Goal: Complete application form: Complete application form

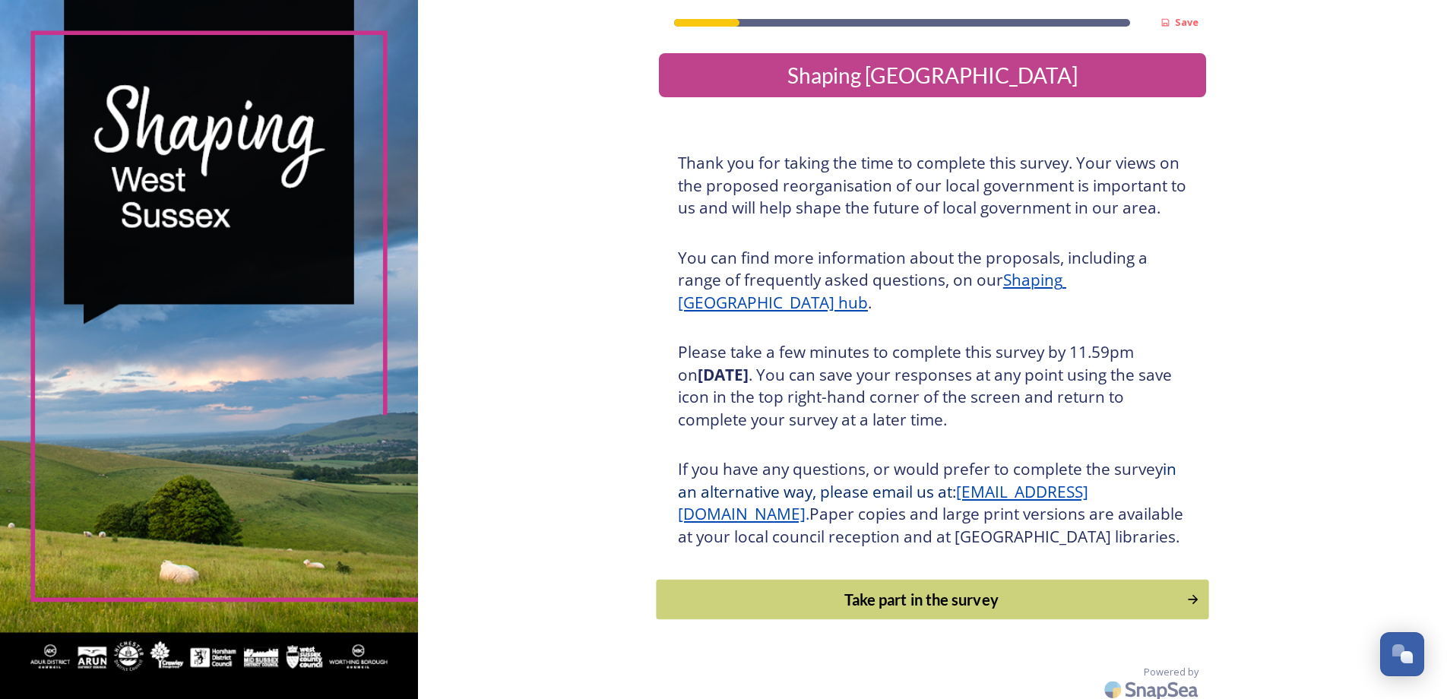
click at [921, 611] on div "Take part in the survey" at bounding box center [921, 599] width 514 height 23
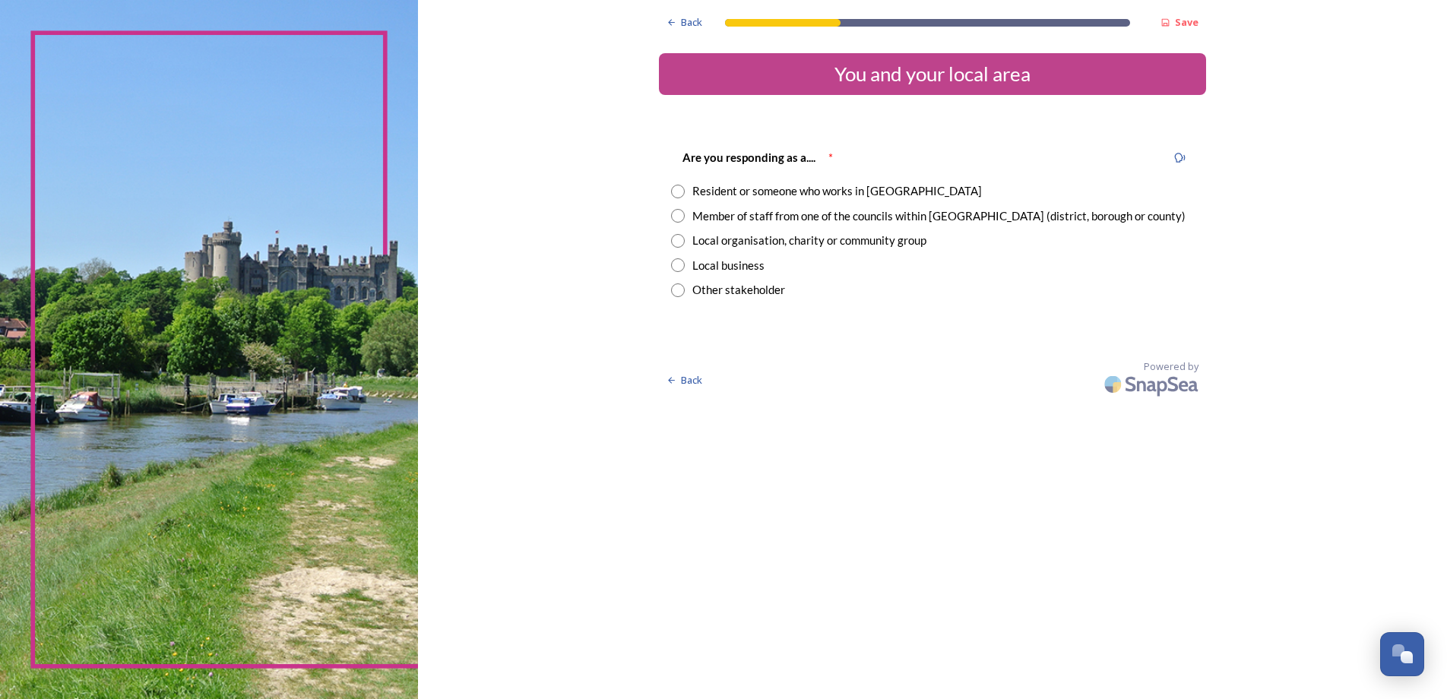
click at [680, 193] on input "radio" at bounding box center [678, 192] width 14 height 14
radio input "true"
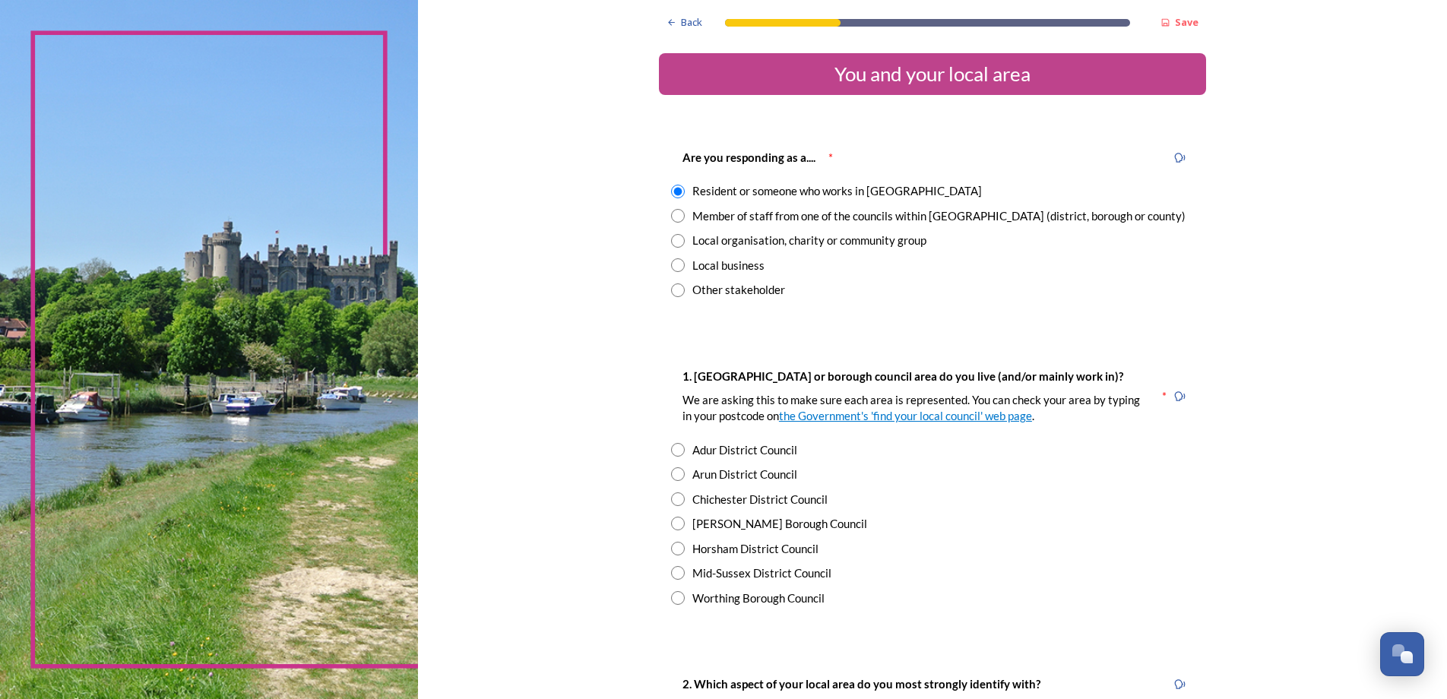
click at [671, 547] on input "radio" at bounding box center [678, 549] width 14 height 14
radio input "true"
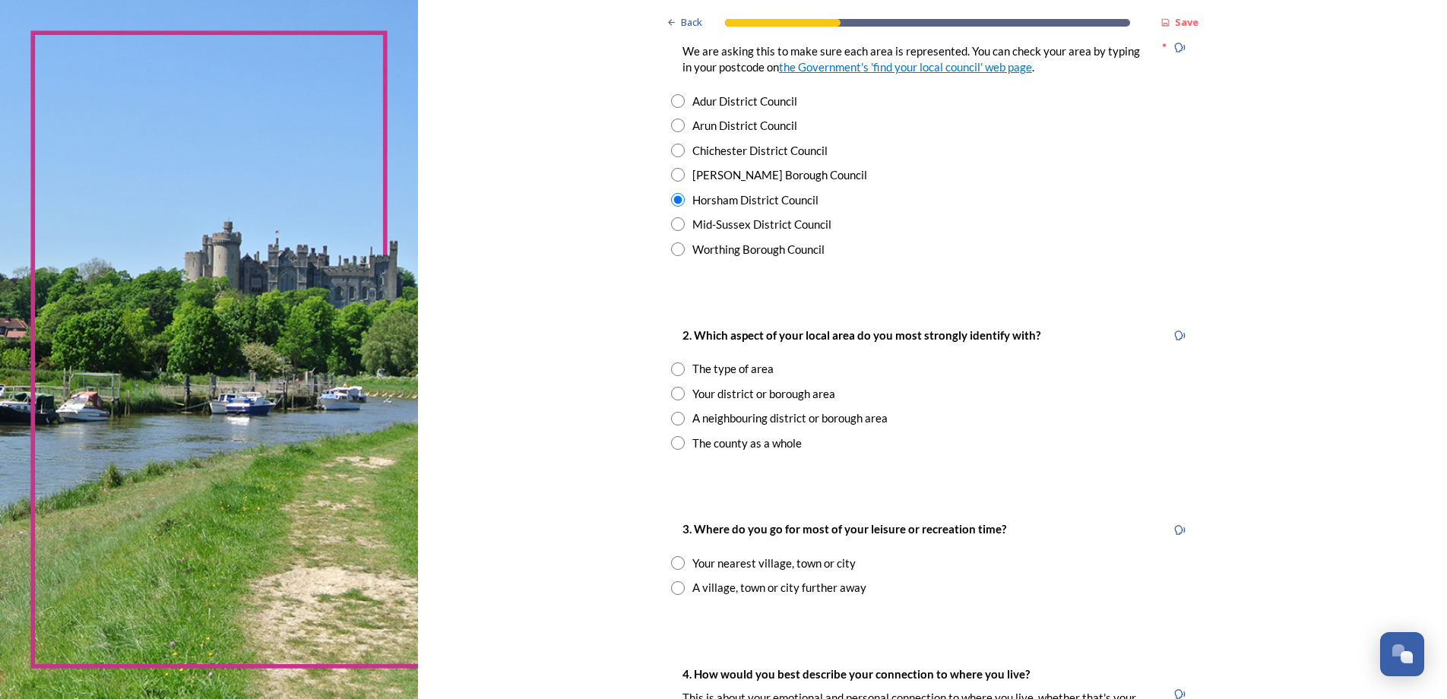
scroll to position [380, 0]
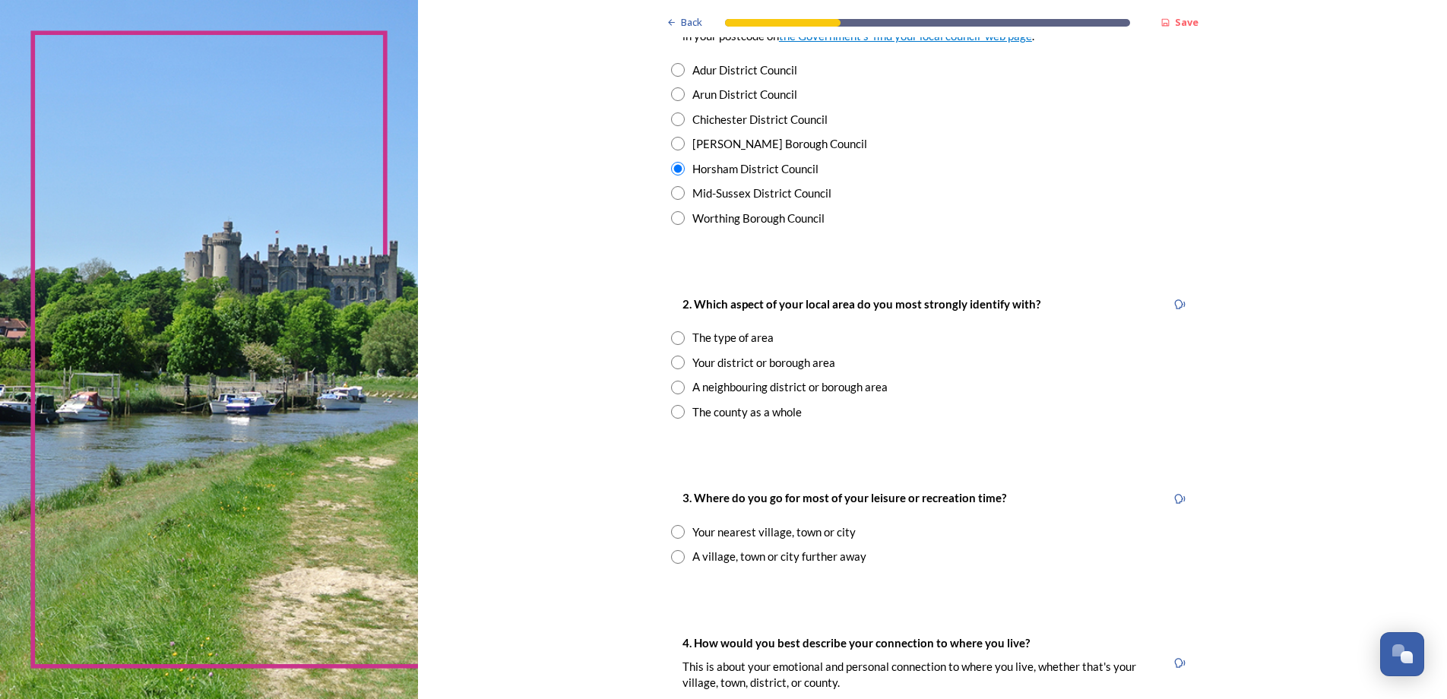
click at [672, 387] on input "radio" at bounding box center [678, 388] width 14 height 14
radio input "true"
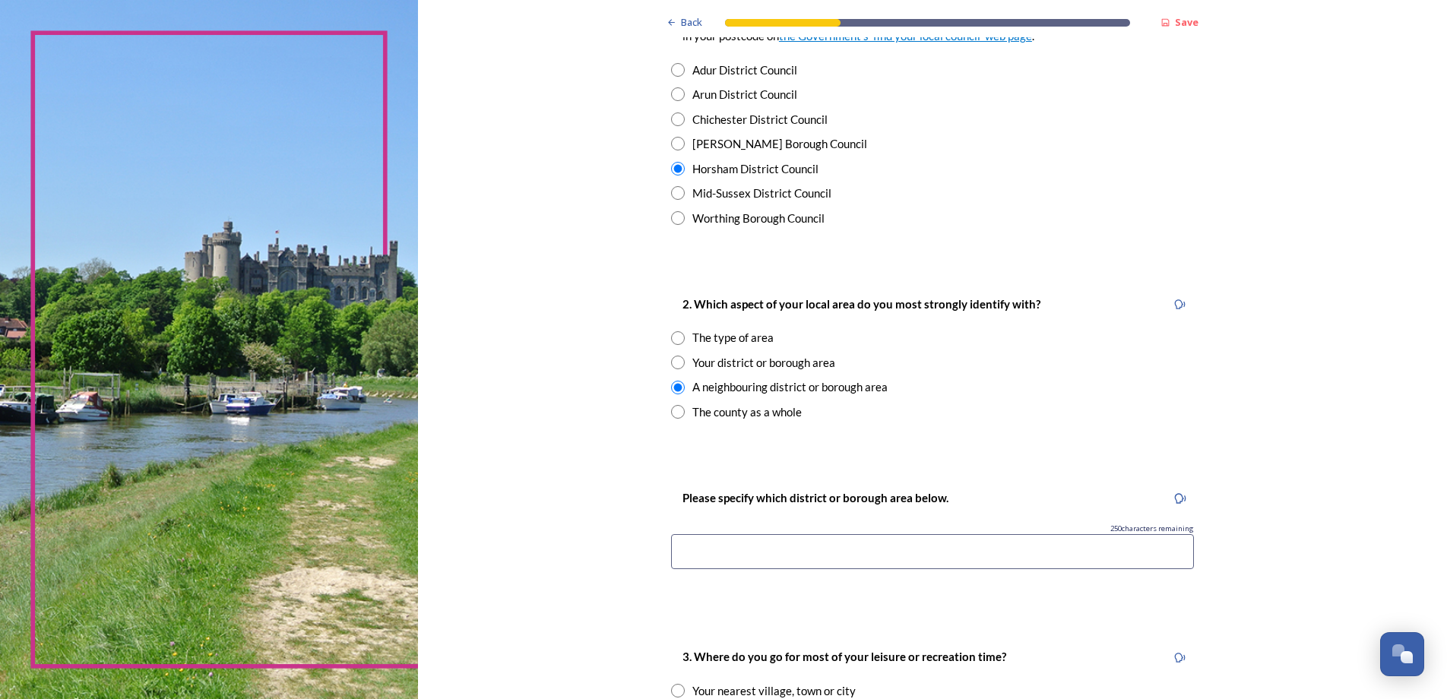
click at [732, 549] on input at bounding box center [932, 551] width 523 height 35
type input "h"
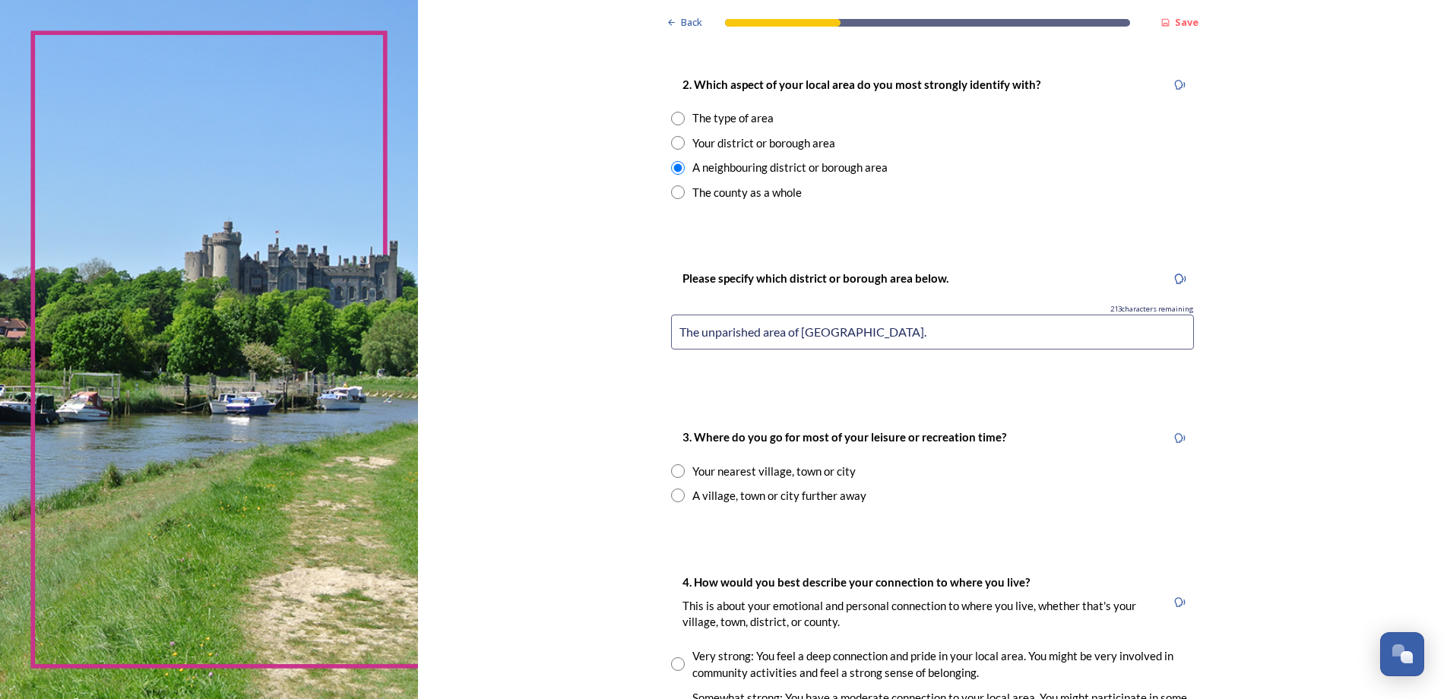
scroll to position [608, 0]
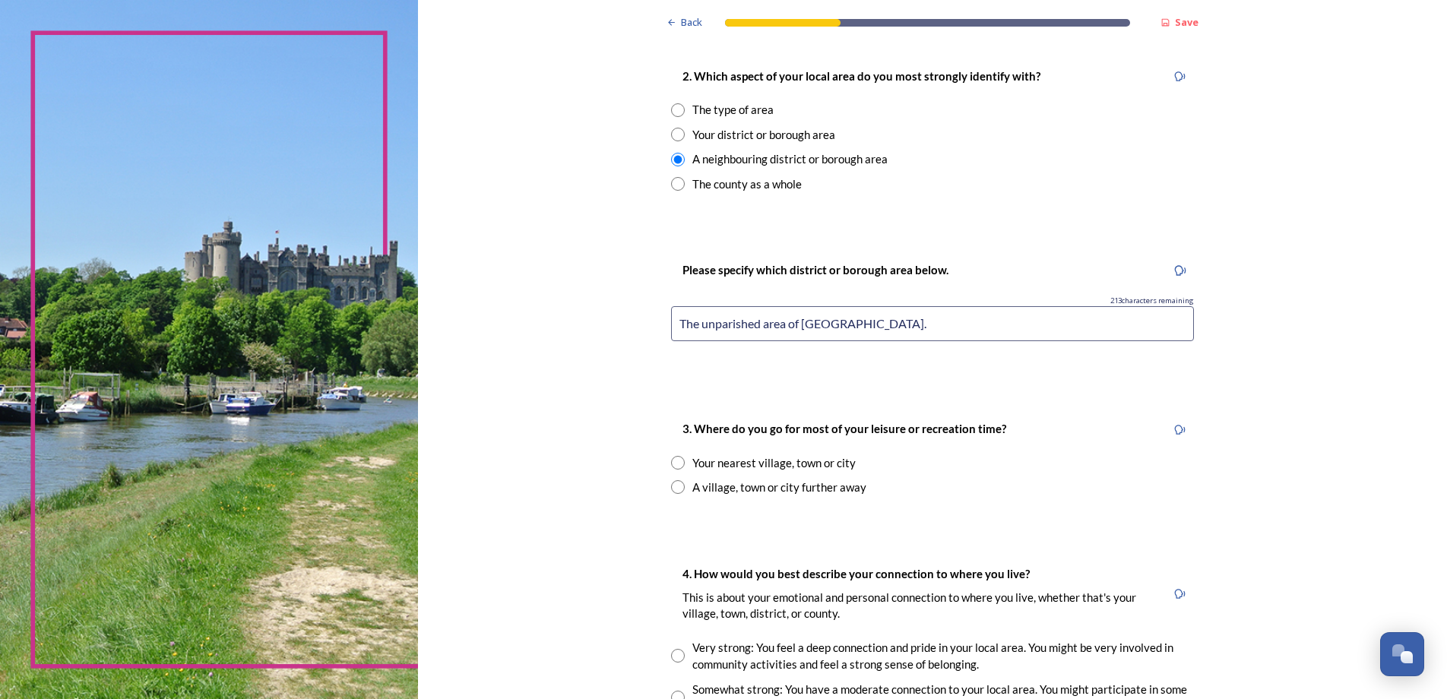
type input "The unparished area of [GEOGRAPHIC_DATA]."
click at [671, 461] on input "radio" at bounding box center [678, 463] width 14 height 14
radio input "true"
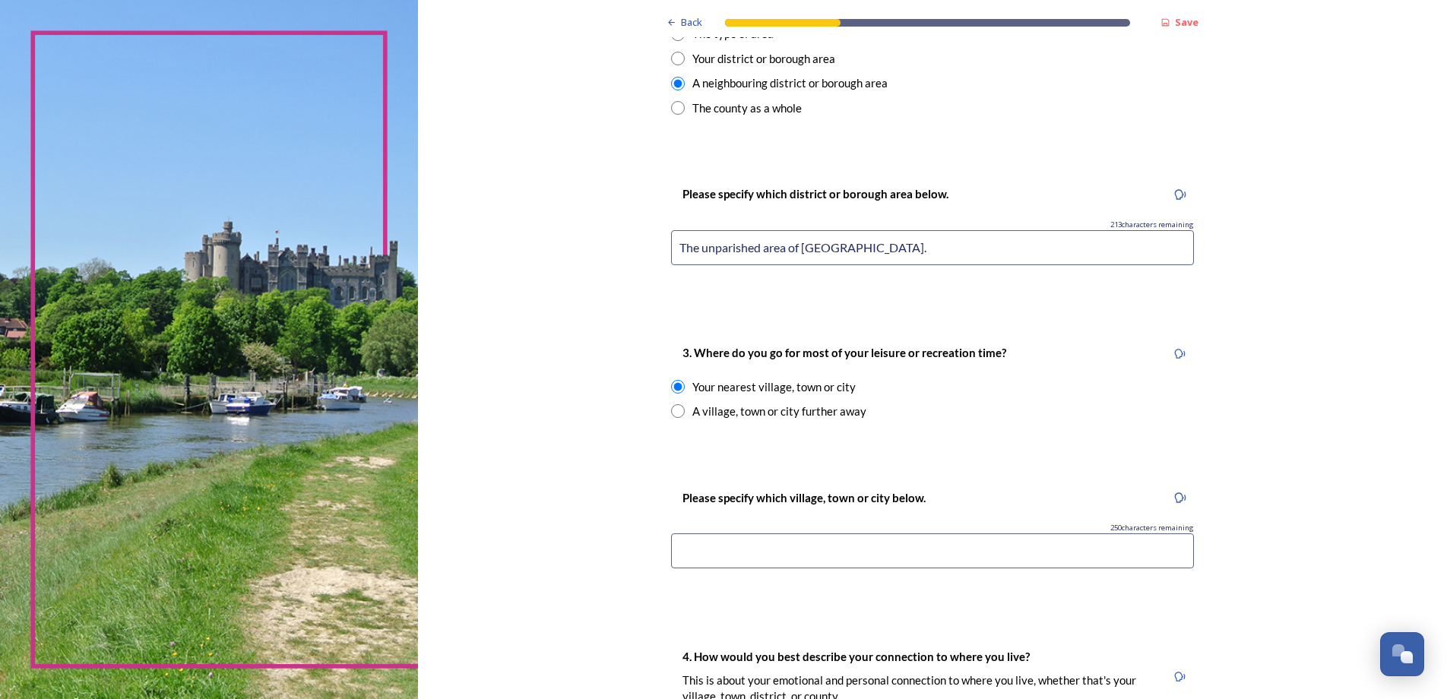
scroll to position [760, 0]
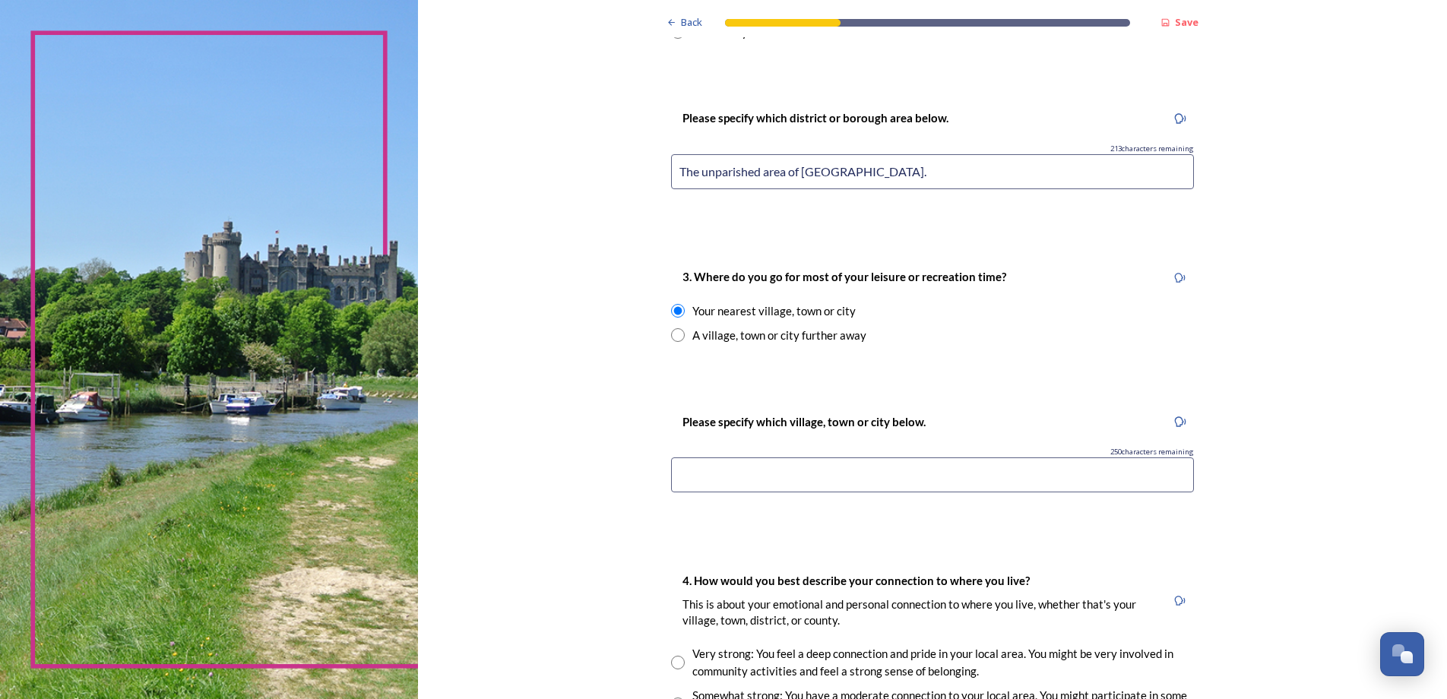
click at [733, 478] on input at bounding box center [932, 474] width 523 height 35
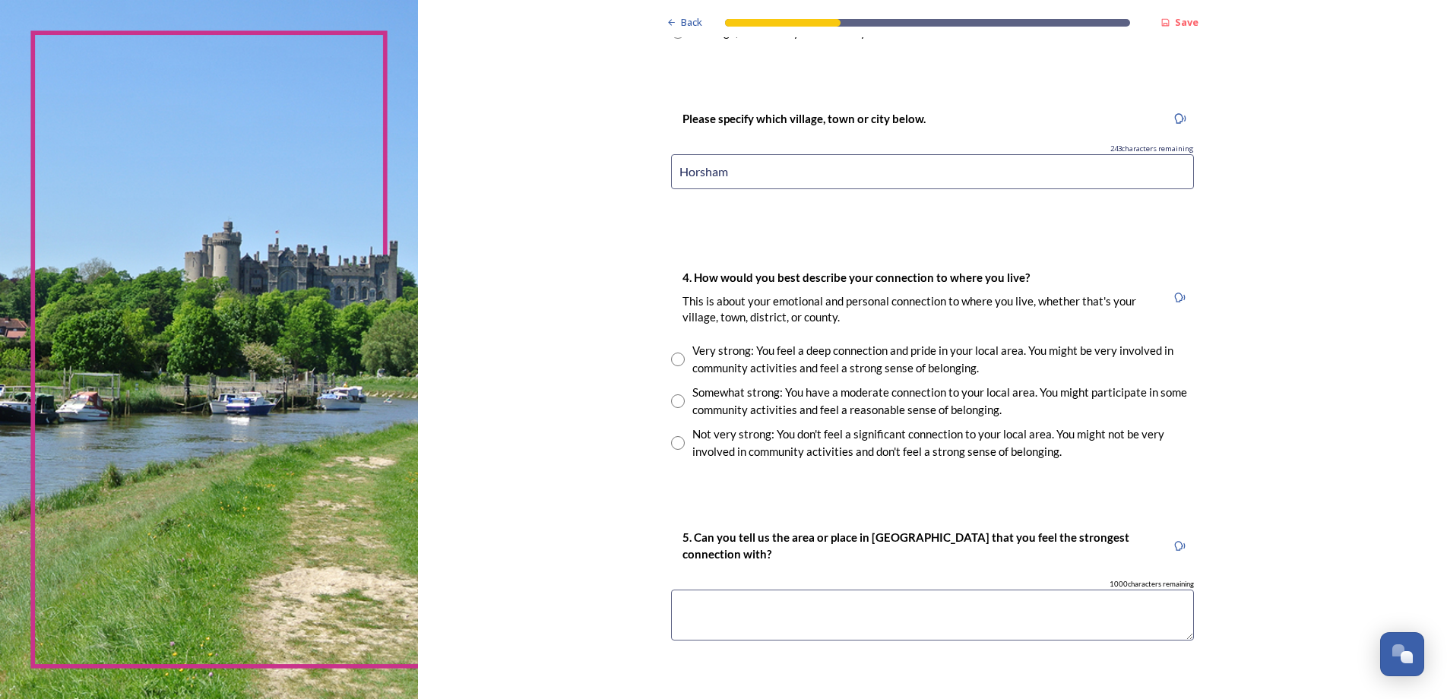
scroll to position [1064, 0]
type input "Horsham"
click at [675, 360] on input "radio" at bounding box center [678, 359] width 14 height 14
radio input "true"
click at [697, 596] on textarea at bounding box center [932, 614] width 523 height 51
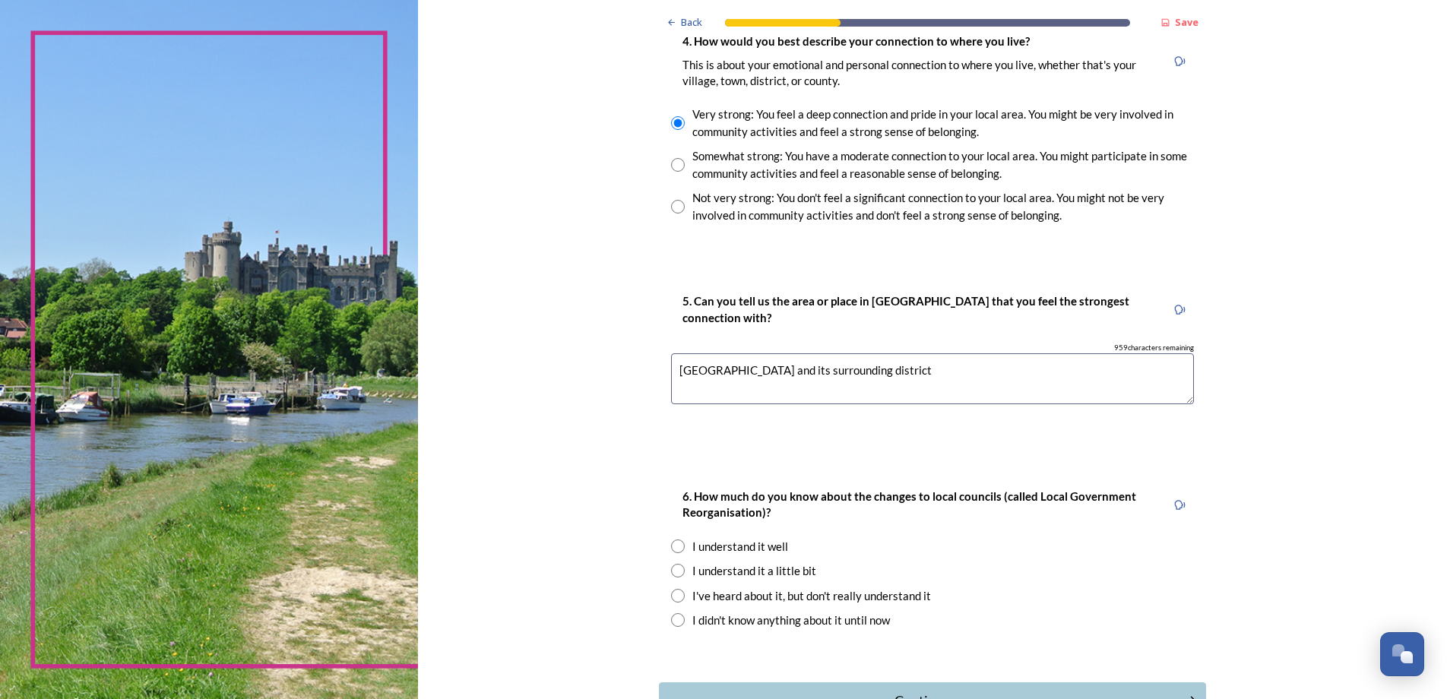
scroll to position [1368, 0]
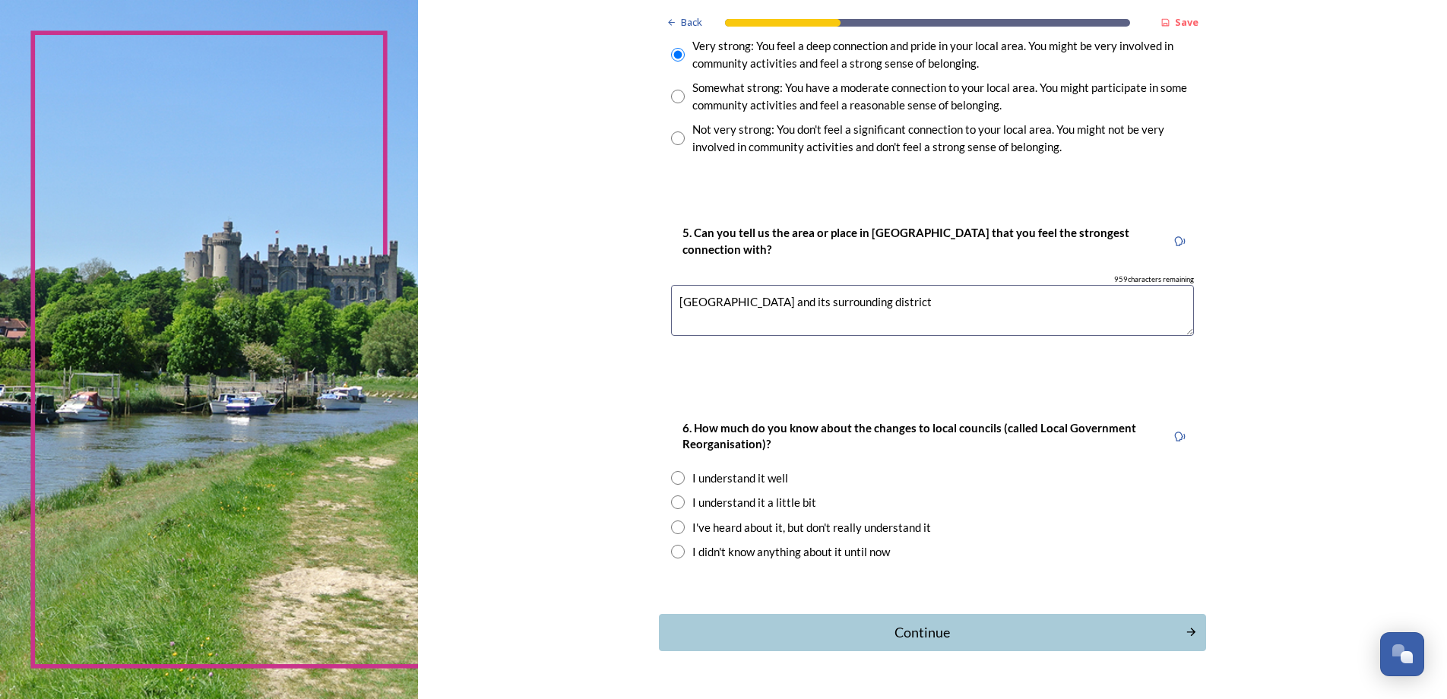
type textarea "[GEOGRAPHIC_DATA] and its surrounding district"
click at [671, 475] on input "radio" at bounding box center [678, 478] width 14 height 14
radio input "true"
click at [916, 639] on div "Continue" at bounding box center [921, 632] width 514 height 21
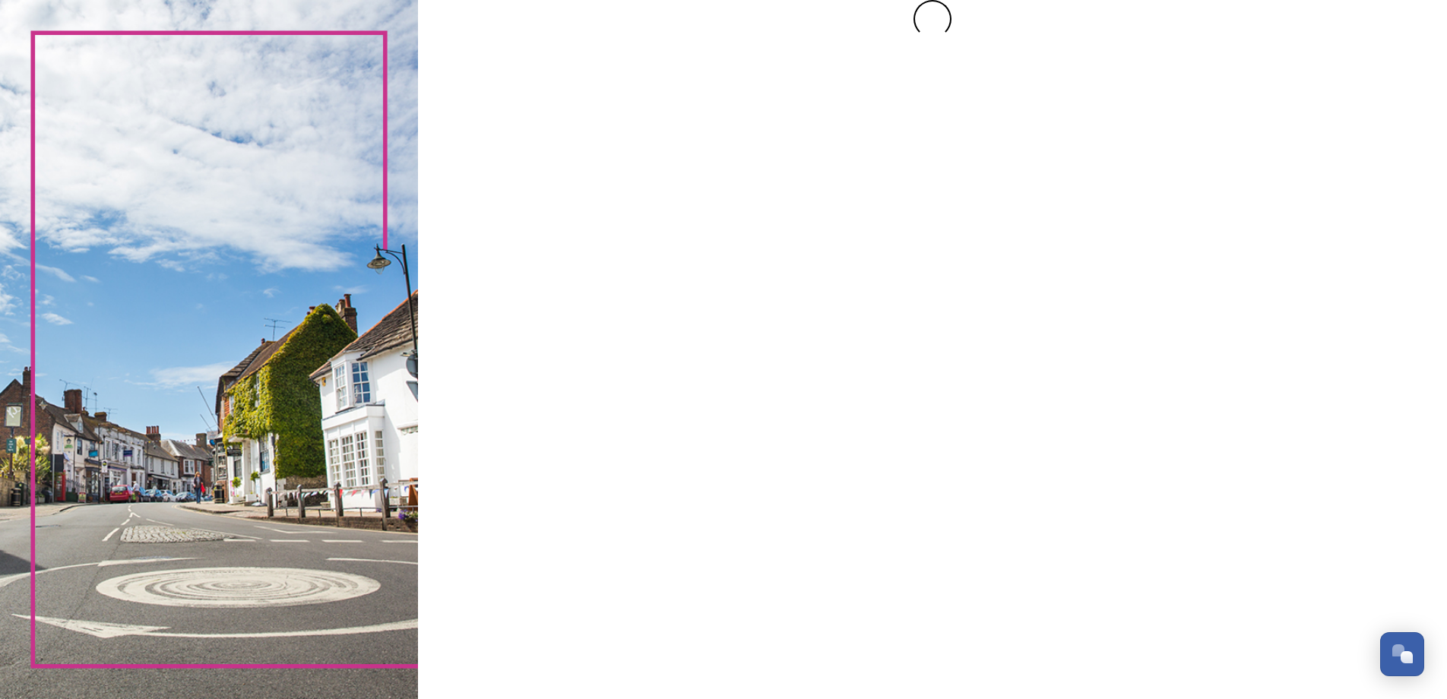
scroll to position [0, 0]
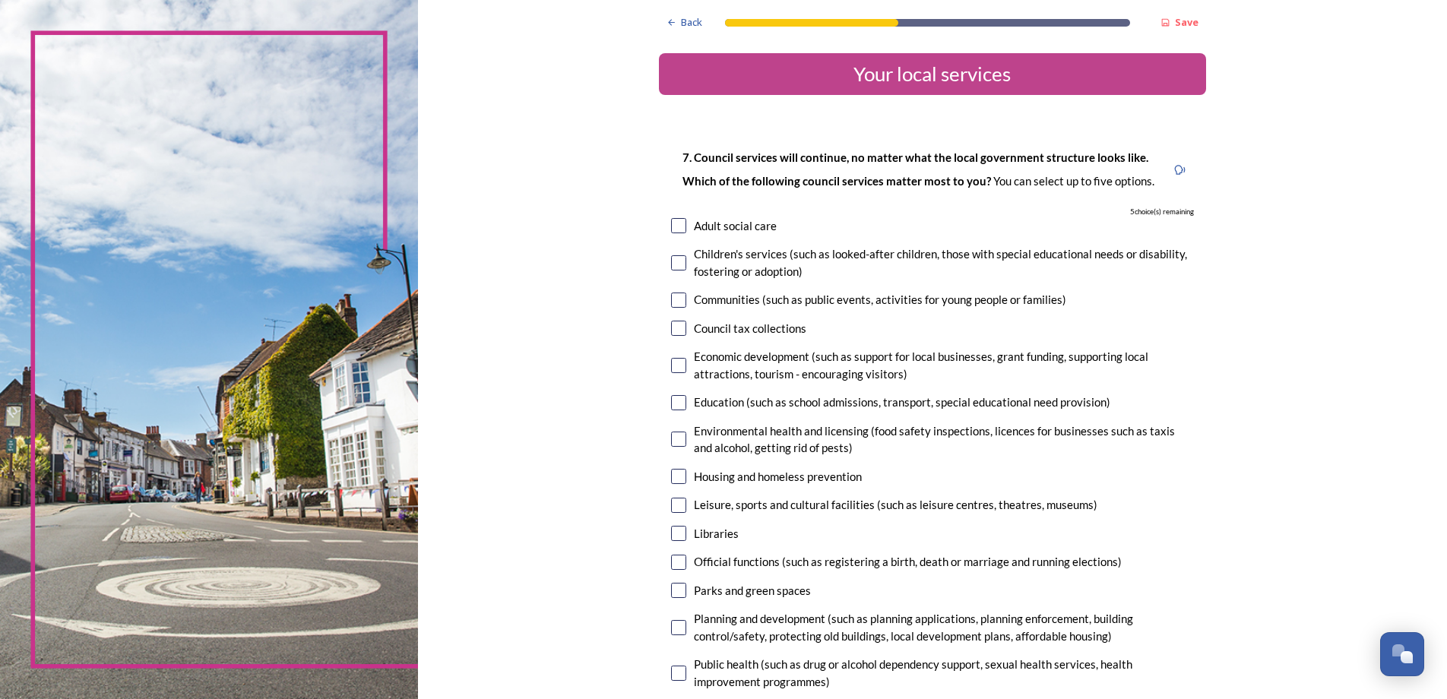
click at [673, 264] on input "checkbox" at bounding box center [678, 262] width 15 height 15
checkbox input "true"
click at [672, 223] on input "checkbox" at bounding box center [678, 225] width 15 height 15
checkbox input "true"
click at [671, 298] on input "checkbox" at bounding box center [678, 300] width 15 height 15
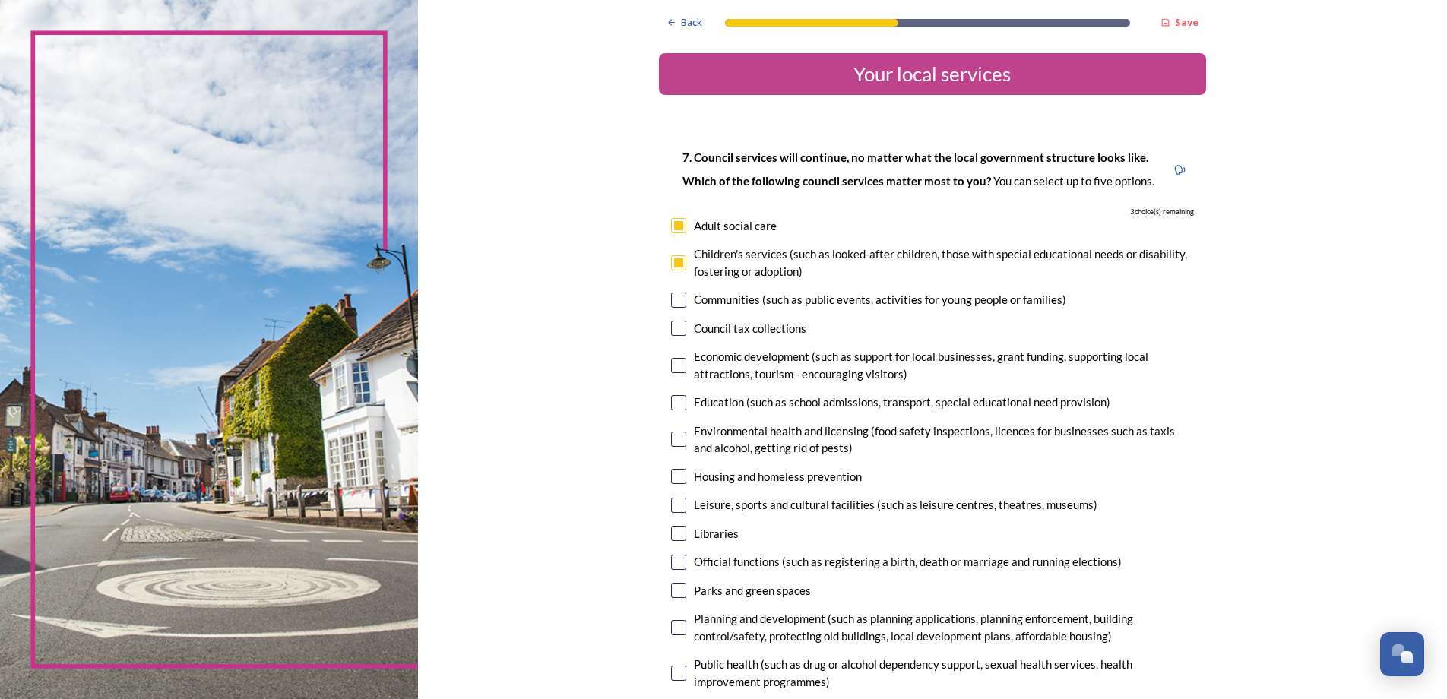
checkbox input "true"
click at [671, 362] on input "checkbox" at bounding box center [678, 365] width 15 height 15
checkbox input "true"
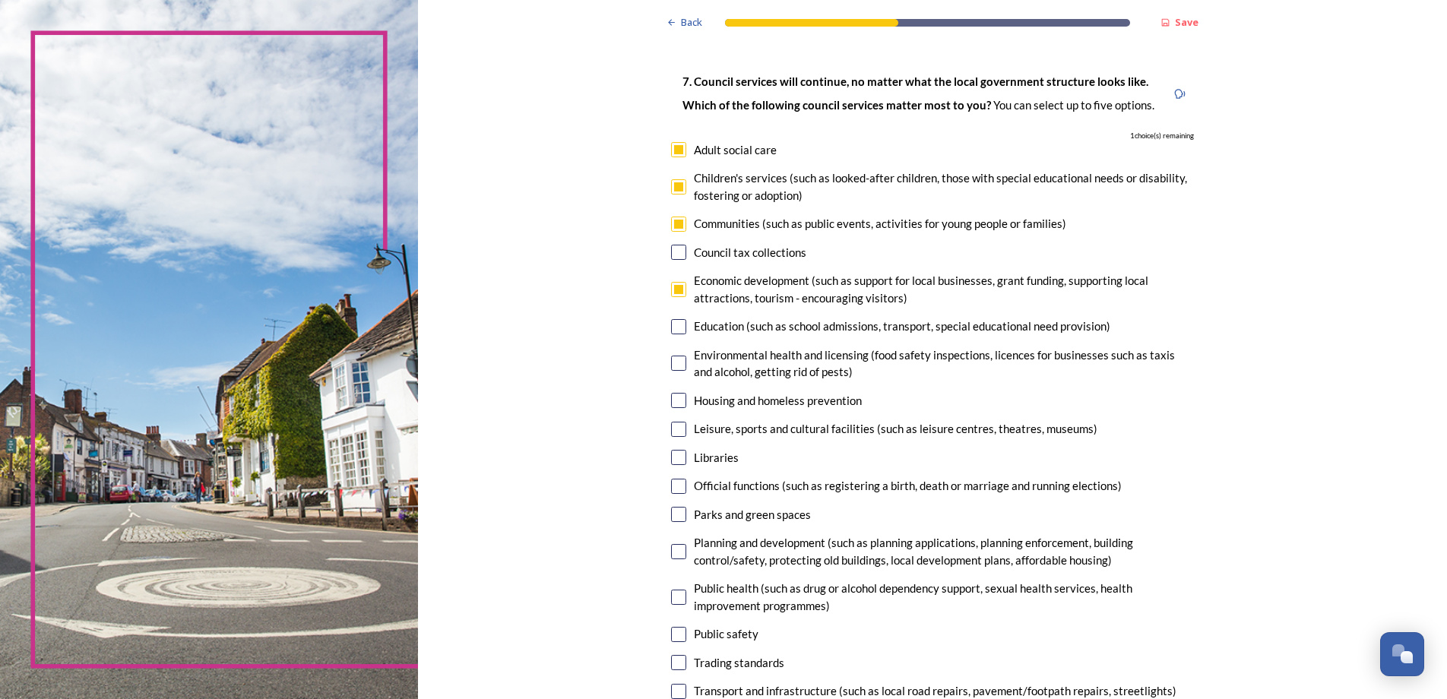
click at [671, 429] on input "checkbox" at bounding box center [678, 429] width 15 height 15
checkbox input "true"
click at [672, 457] on input "checkbox" at bounding box center [678, 457] width 15 height 15
checkbox input "false"
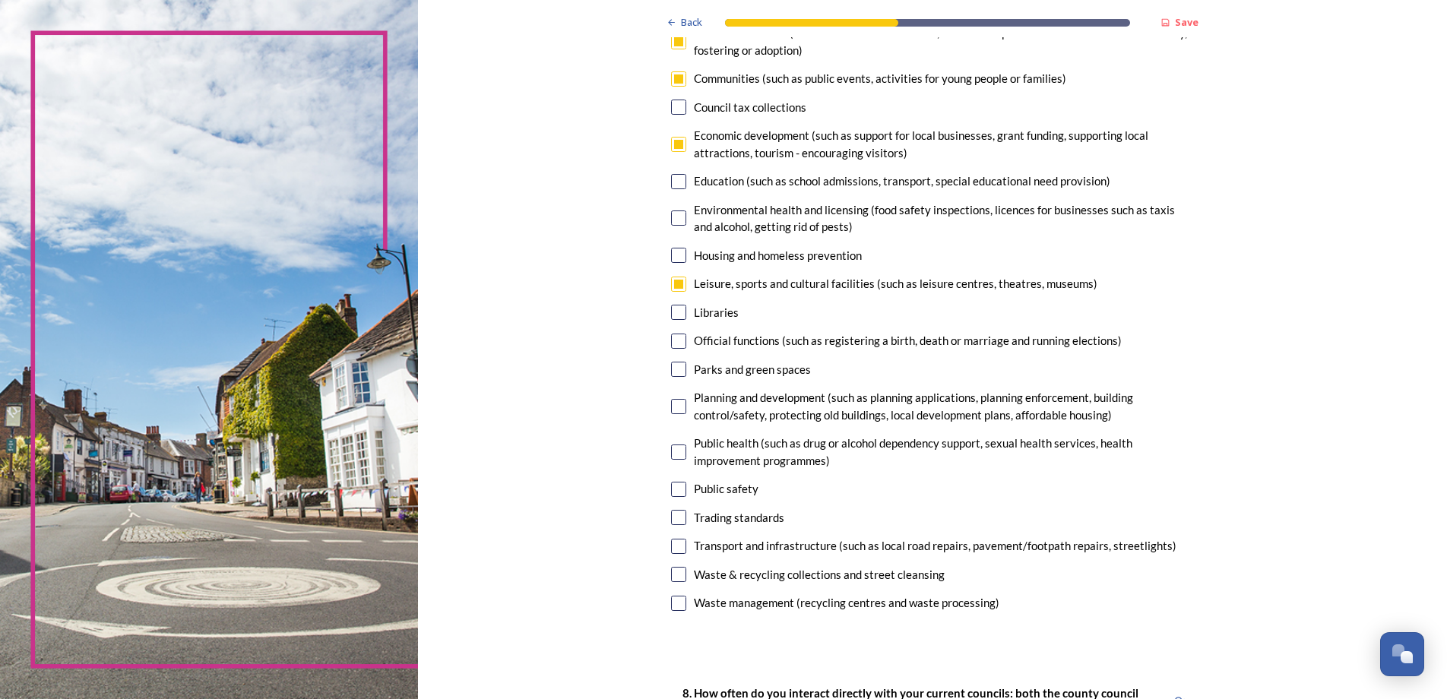
scroll to position [228, 0]
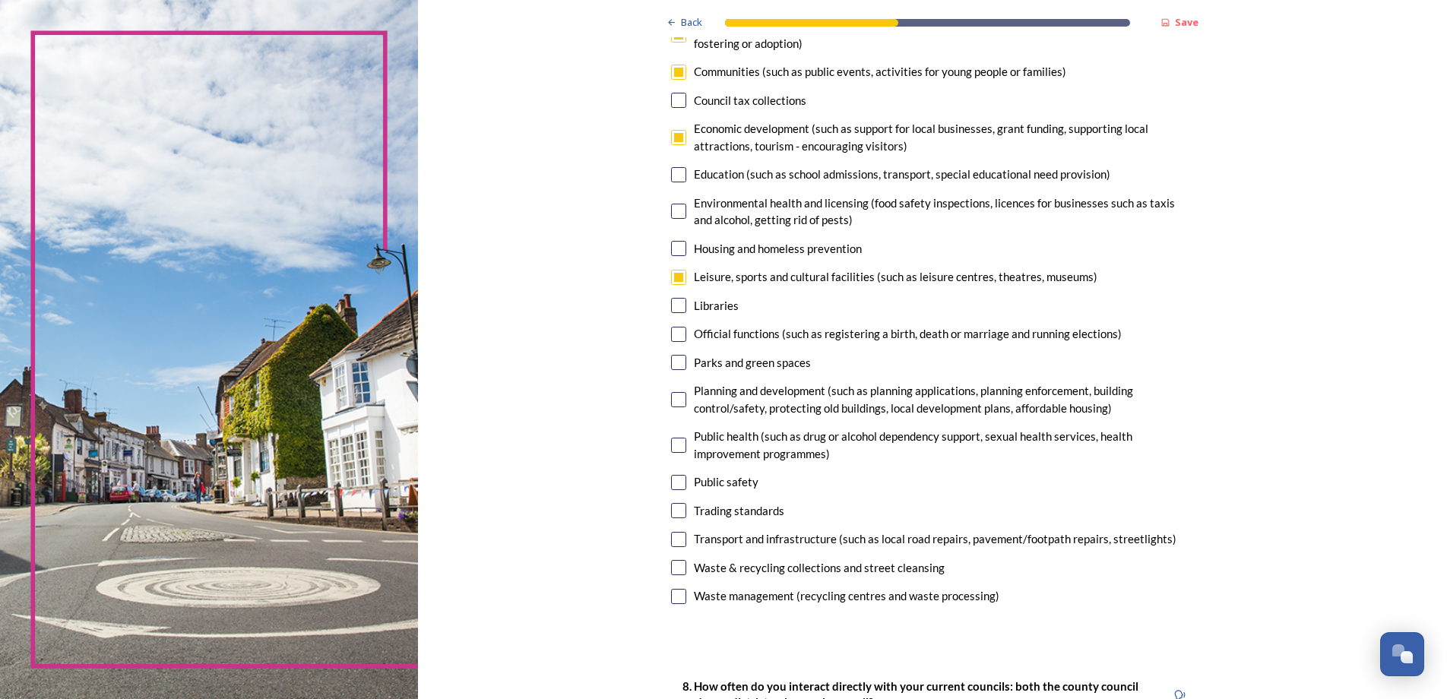
click at [672, 331] on input "checkbox" at bounding box center [678, 334] width 15 height 15
checkbox input "false"
click at [673, 356] on input "checkbox" at bounding box center [678, 362] width 15 height 15
click at [674, 358] on input "checkbox" at bounding box center [678, 362] width 15 height 15
click at [671, 365] on input "checkbox" at bounding box center [678, 362] width 15 height 15
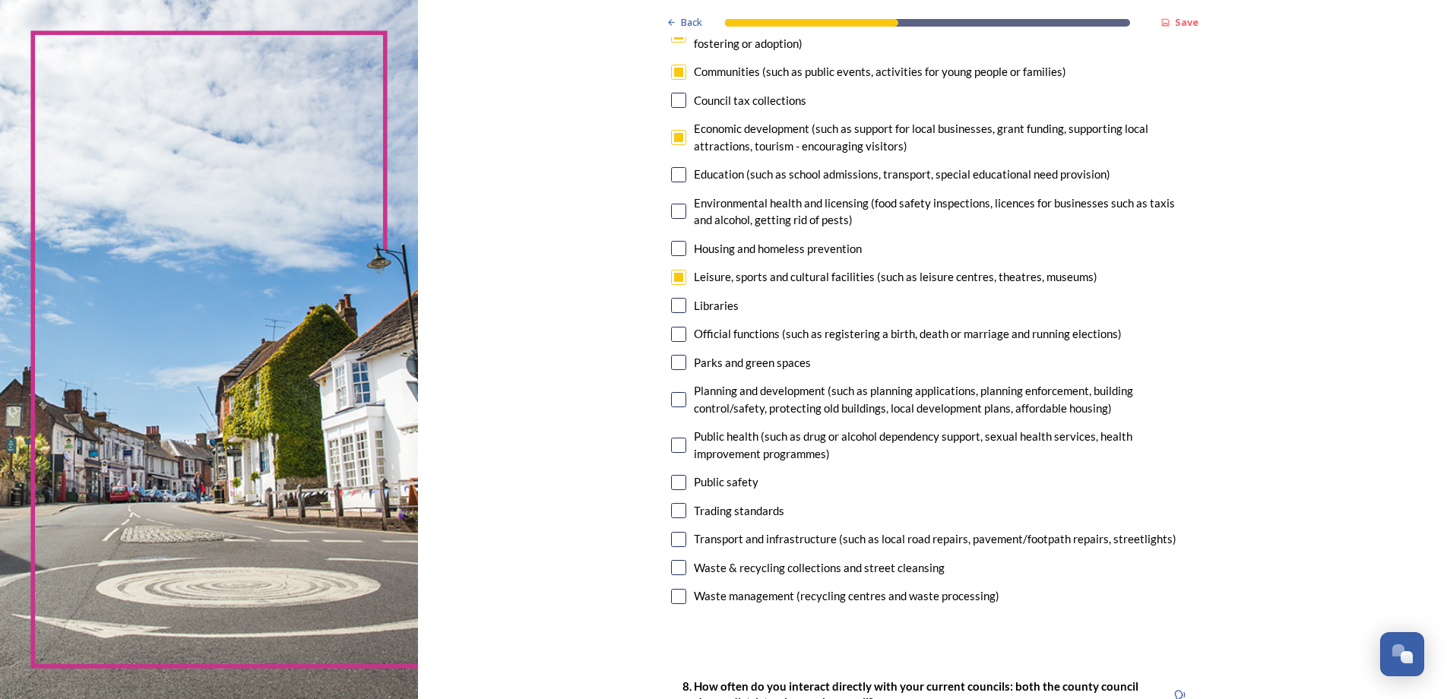
checkbox input "false"
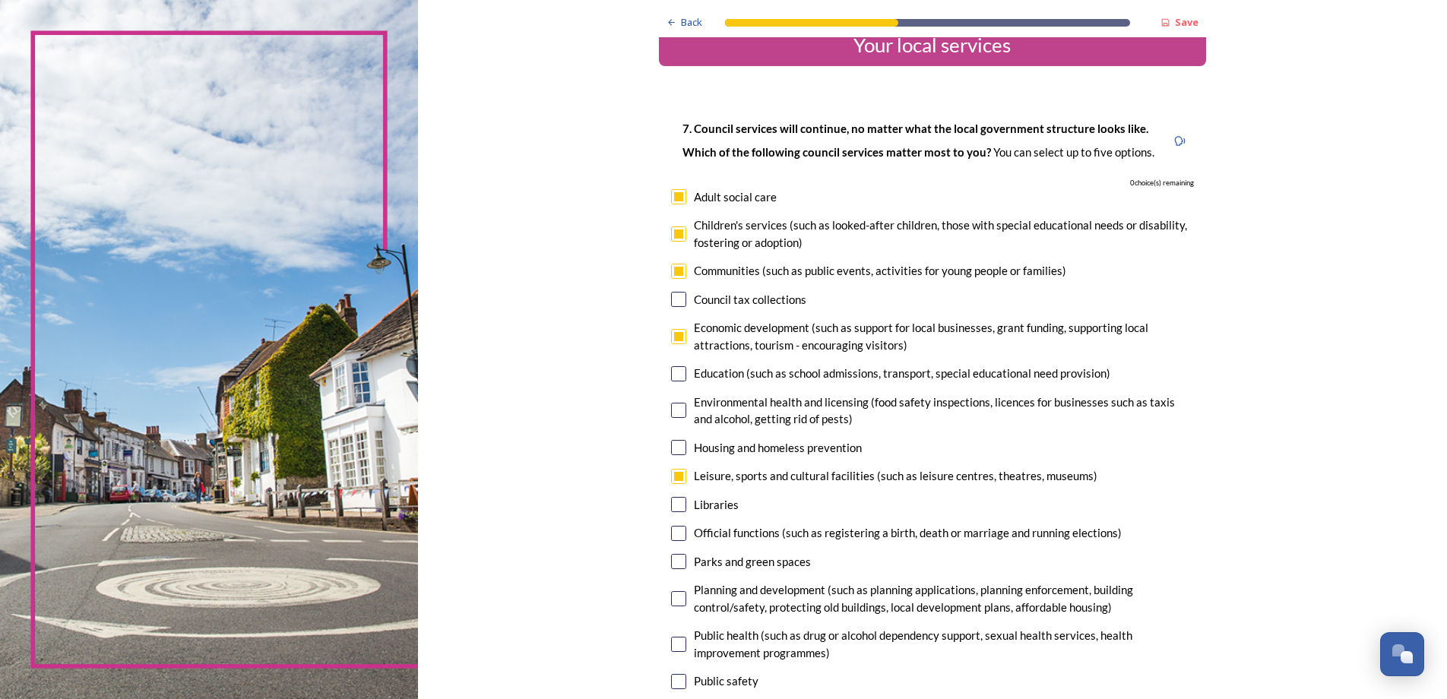
scroll to position [0, 0]
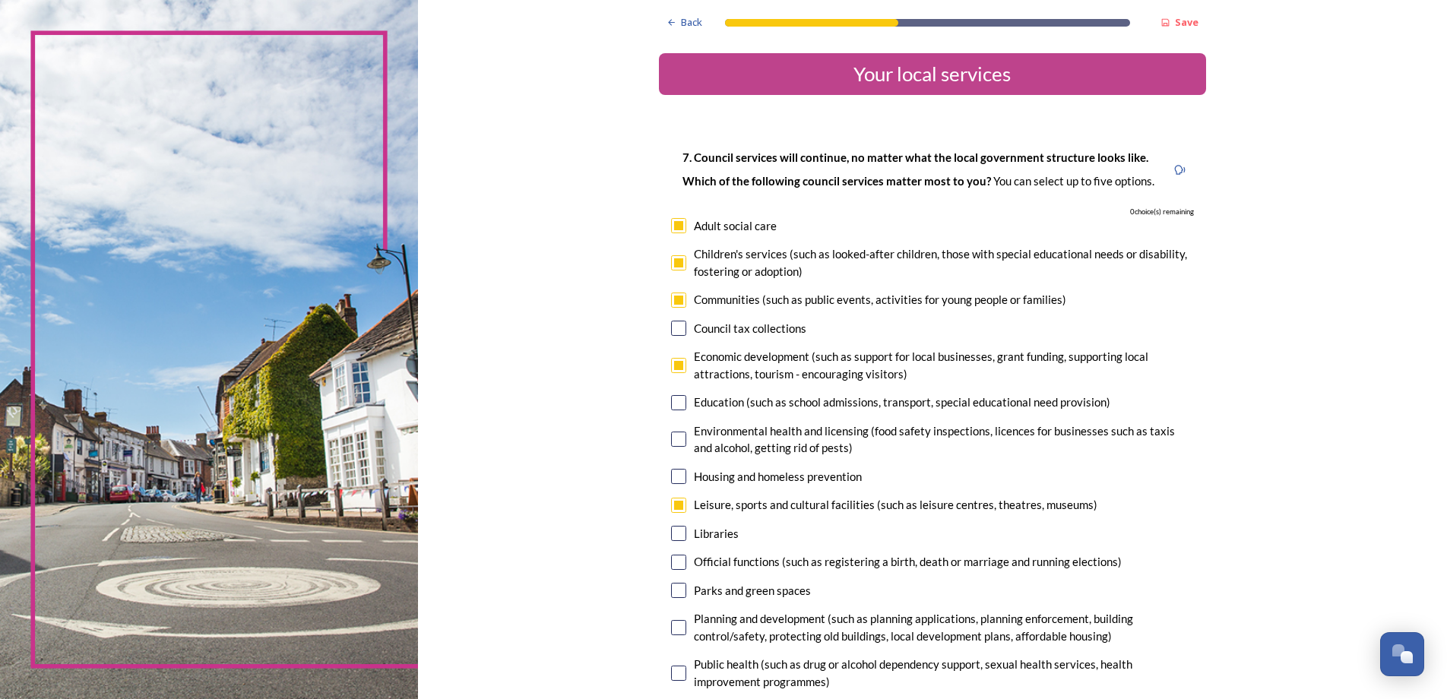
click at [674, 504] on input "checkbox" at bounding box center [678, 505] width 15 height 15
checkbox input "false"
click at [674, 362] on input "checkbox" at bounding box center [678, 365] width 15 height 15
checkbox input "false"
click at [671, 298] on input "checkbox" at bounding box center [678, 300] width 15 height 15
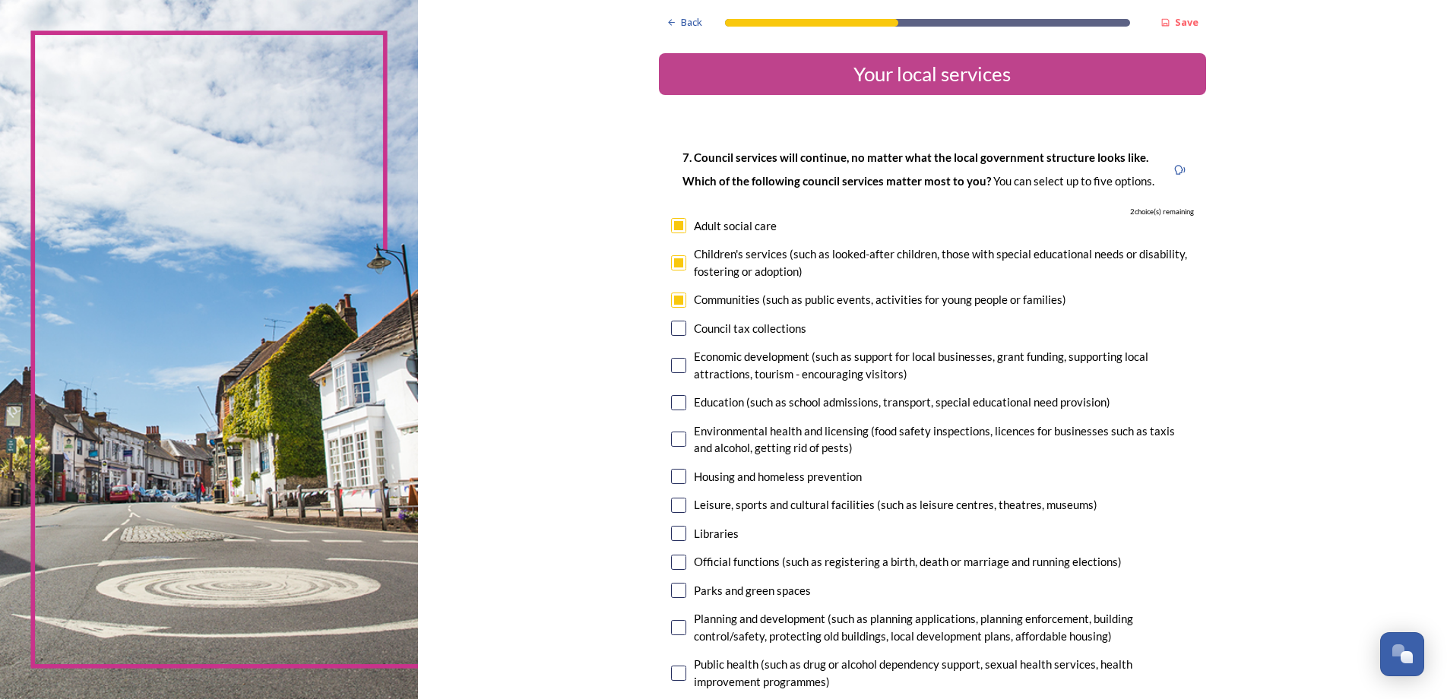
checkbox input "false"
click at [675, 259] on input "checkbox" at bounding box center [678, 262] width 15 height 15
checkbox input "false"
drag, startPoint x: 672, startPoint y: 226, endPoint x: 695, endPoint y: 230, distance: 23.2
click at [672, 225] on input "checkbox" at bounding box center [678, 225] width 15 height 15
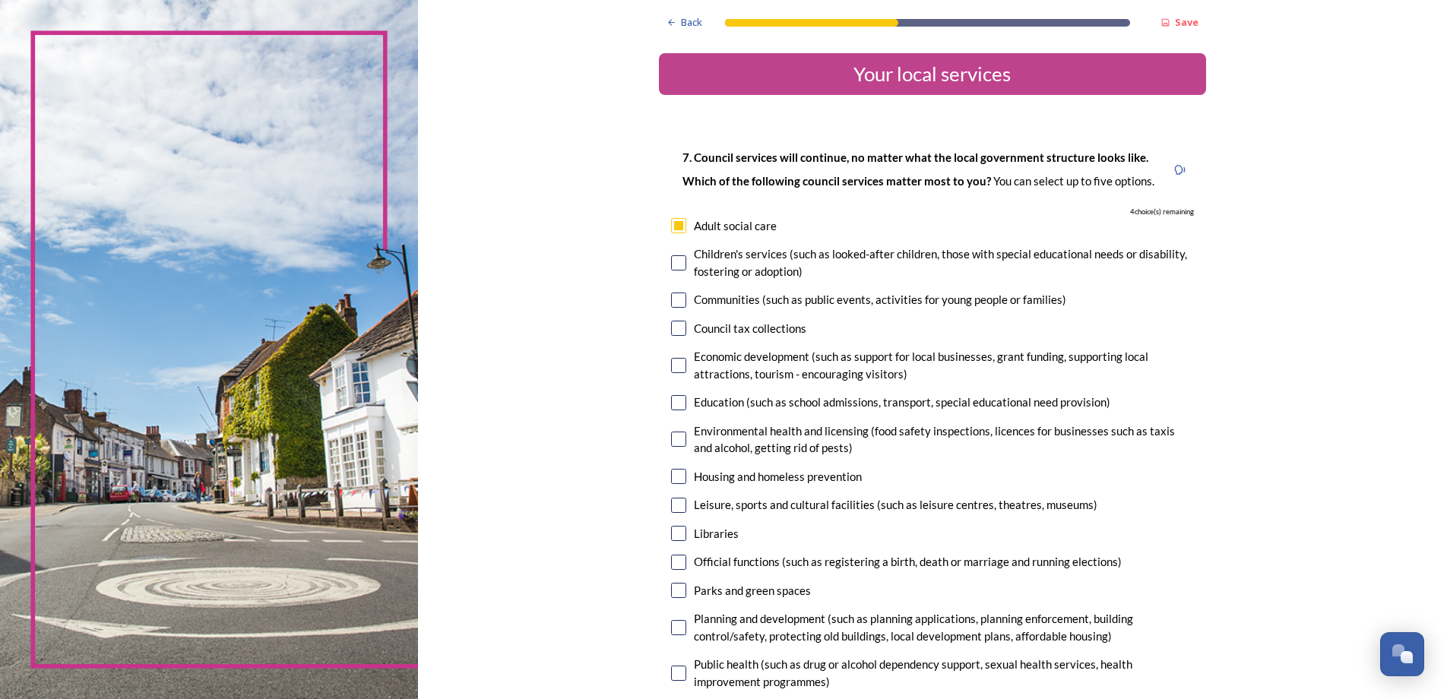
checkbox input "false"
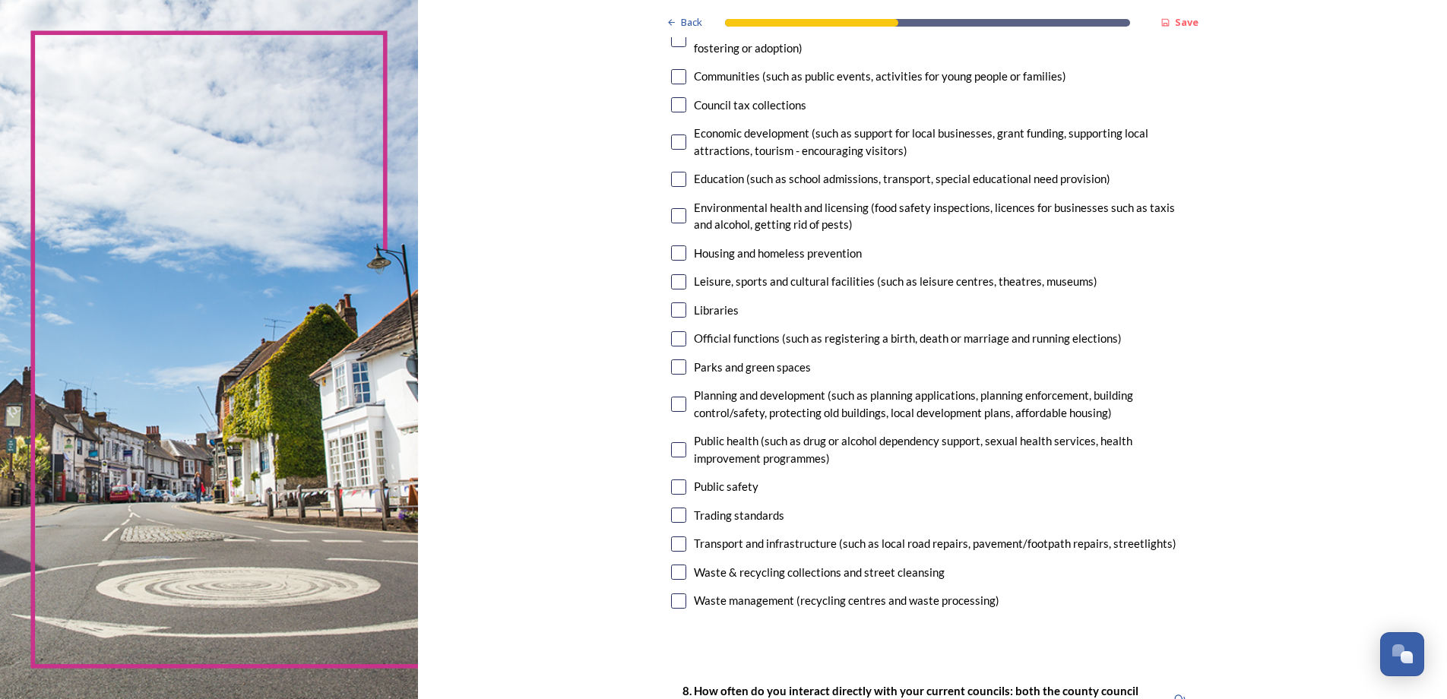
scroll to position [228, 0]
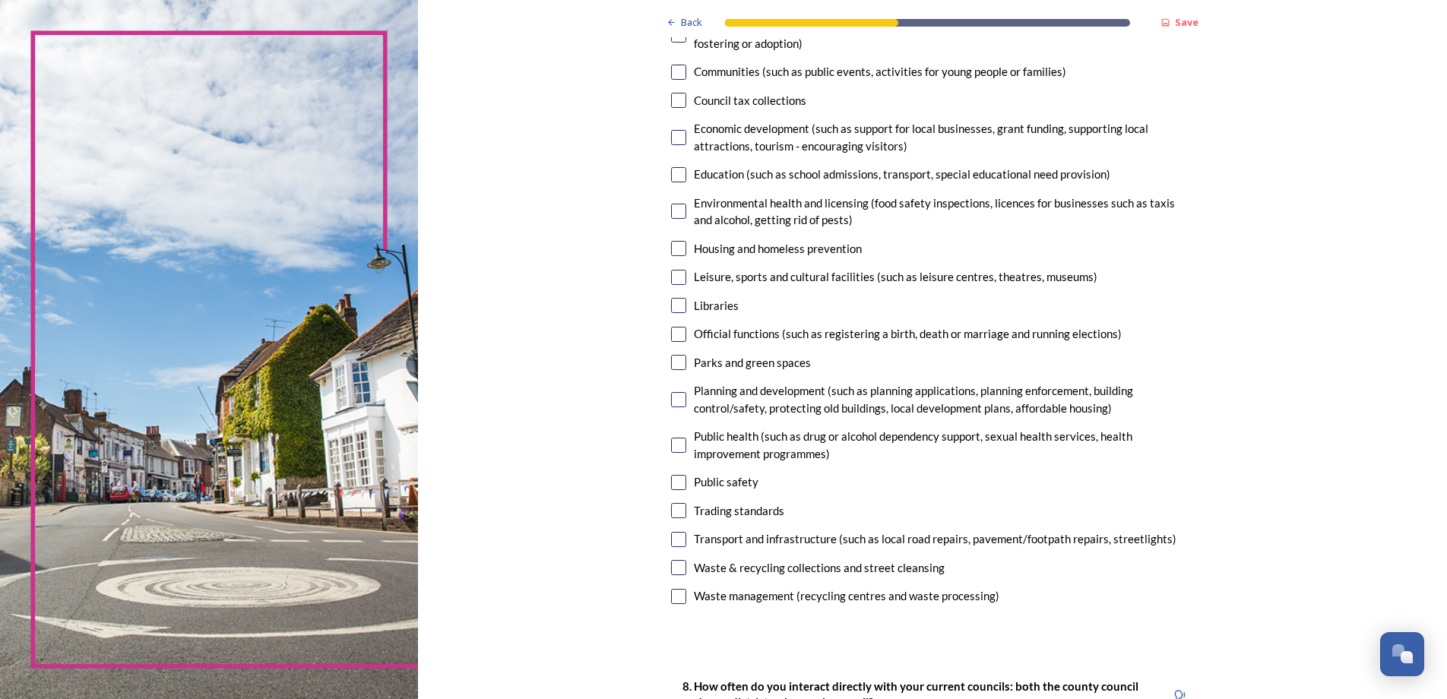
click at [671, 400] on input "checkbox" at bounding box center [678, 399] width 15 height 15
checkbox input "true"
click at [672, 361] on input "checkbox" at bounding box center [678, 362] width 15 height 15
checkbox input "true"
click at [671, 274] on input "checkbox" at bounding box center [678, 277] width 15 height 15
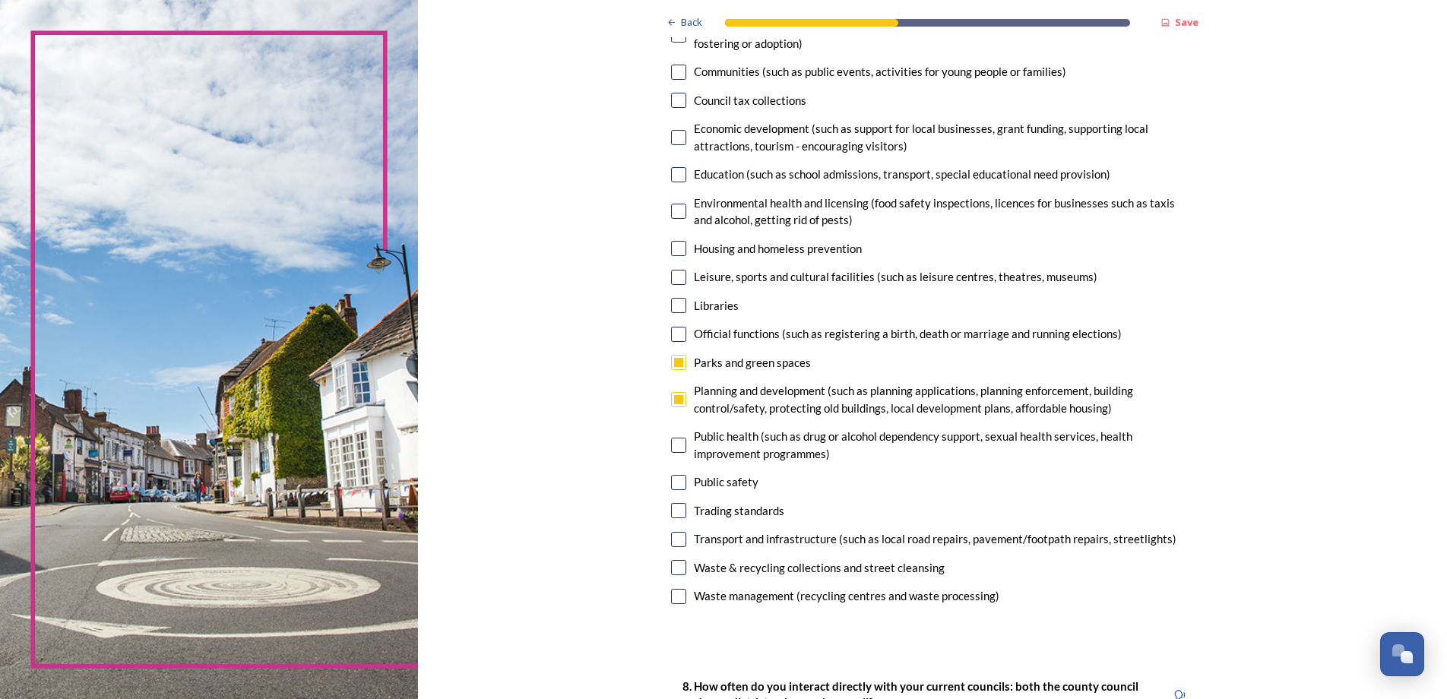
checkbox input "true"
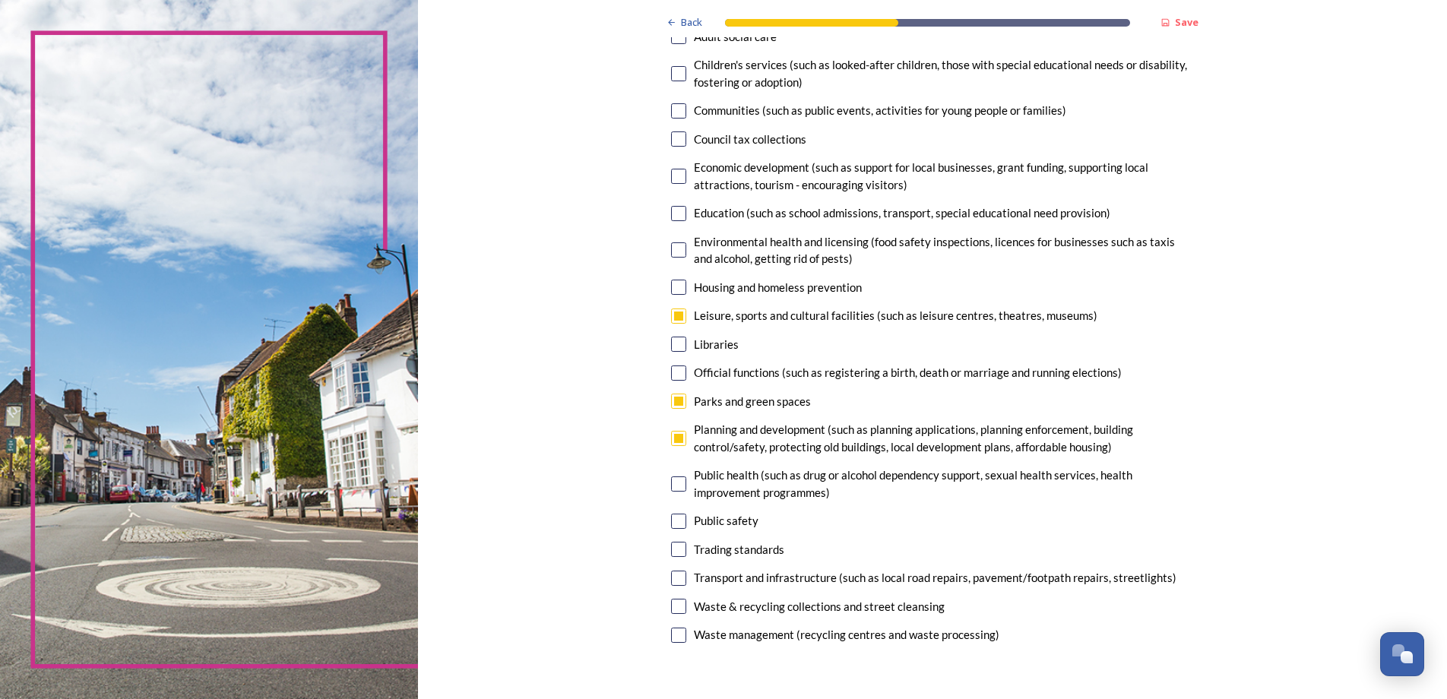
scroll to position [152, 0]
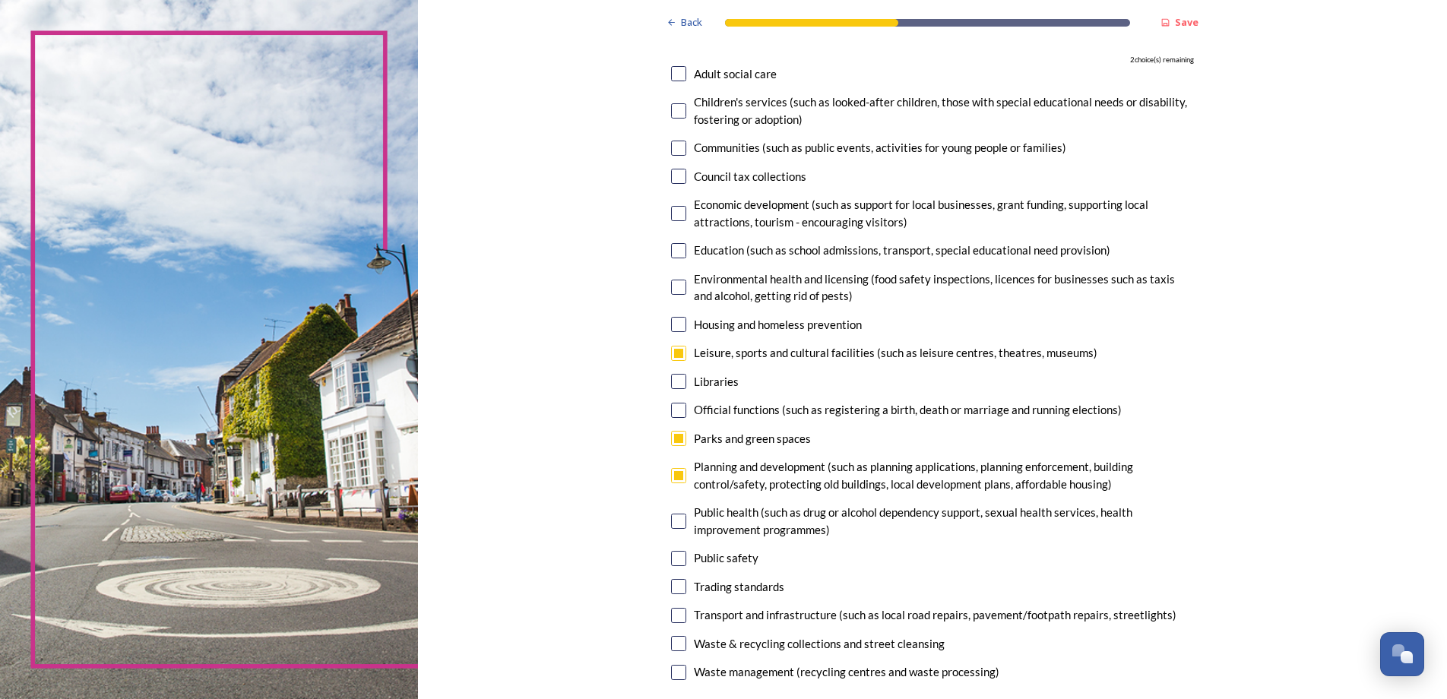
click at [675, 111] on input "checkbox" at bounding box center [678, 110] width 15 height 15
checkbox input "true"
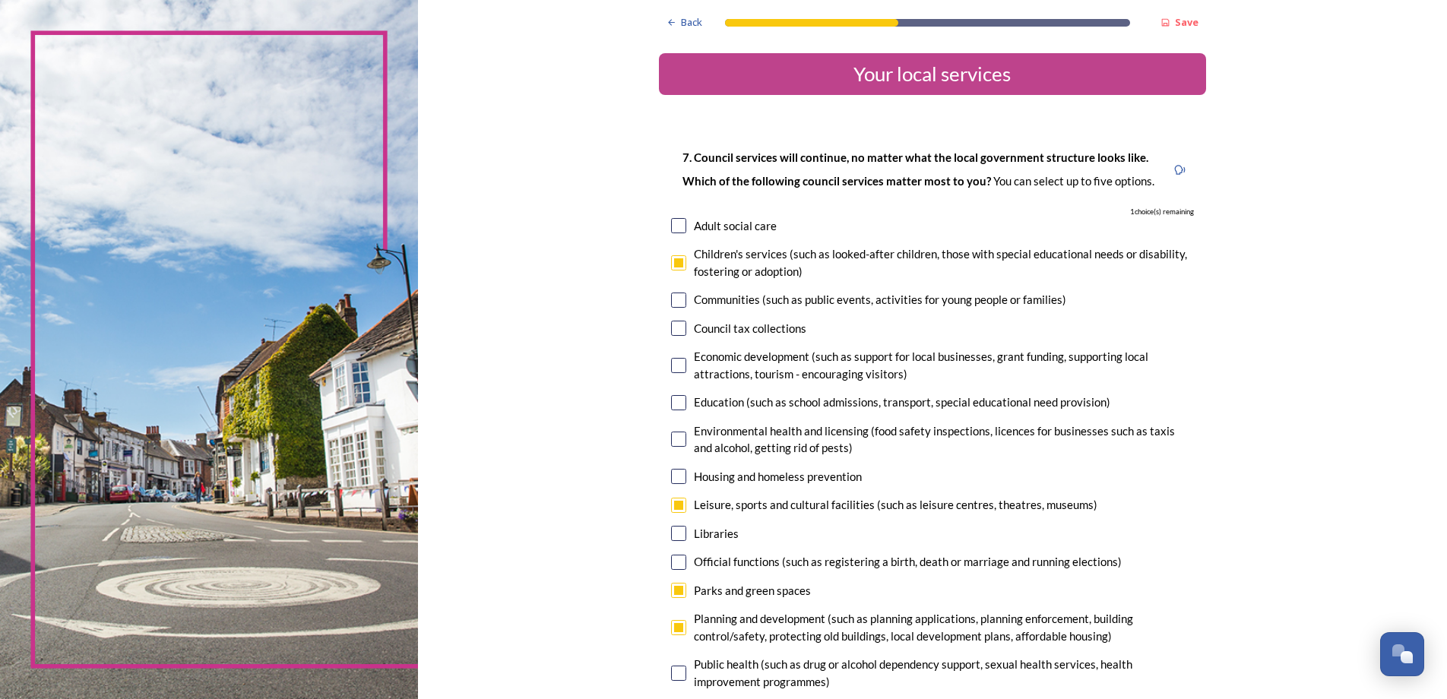
scroll to position [76, 0]
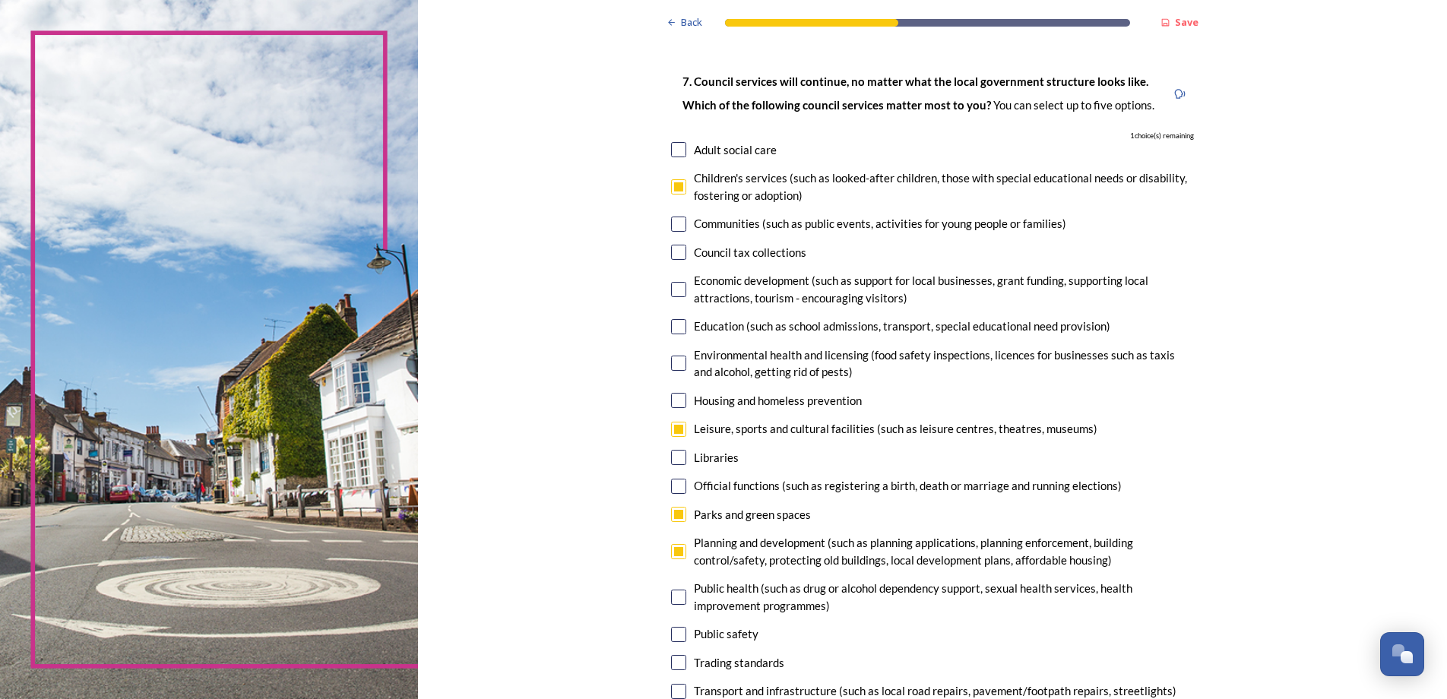
click at [671, 222] on input "checkbox" at bounding box center [678, 224] width 15 height 15
checkbox input "true"
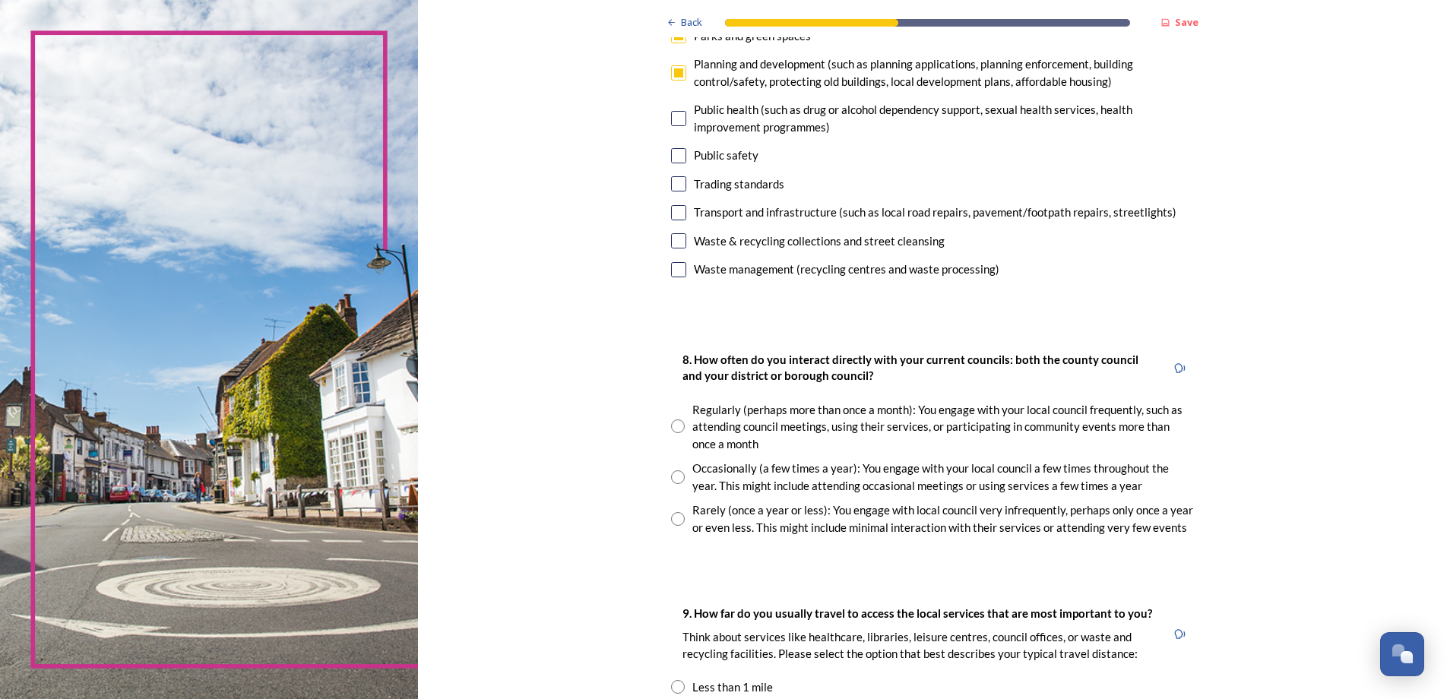
scroll to position [608, 0]
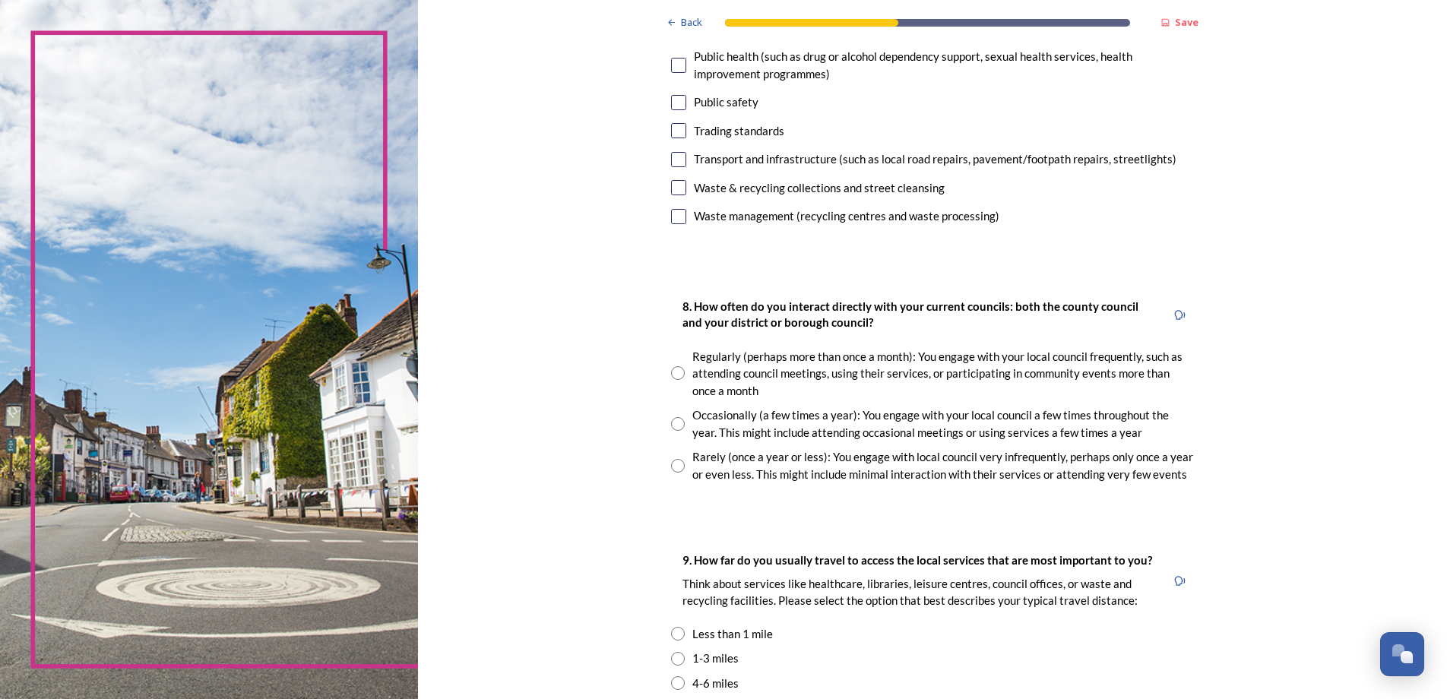
click at [675, 373] on input "radio" at bounding box center [678, 373] width 14 height 14
radio input "true"
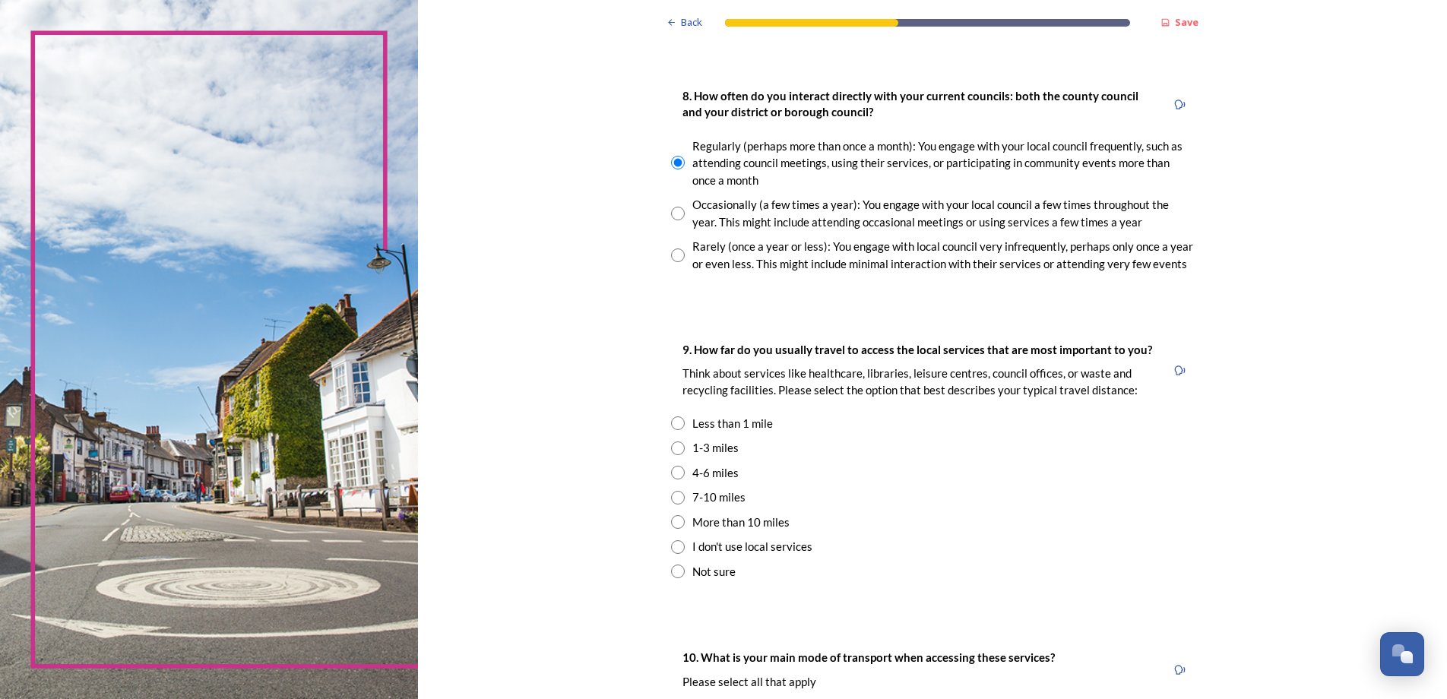
scroll to position [836, 0]
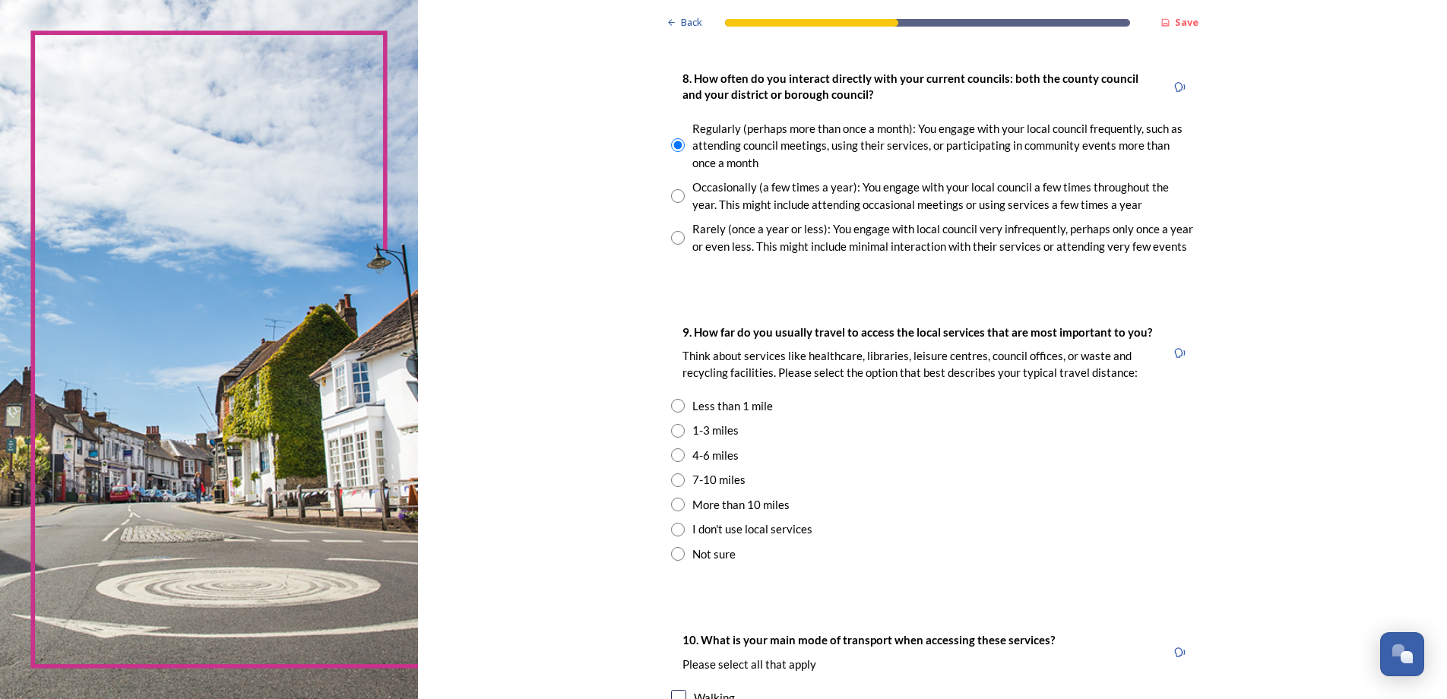
click at [671, 429] on input "radio" at bounding box center [678, 431] width 14 height 14
radio input "true"
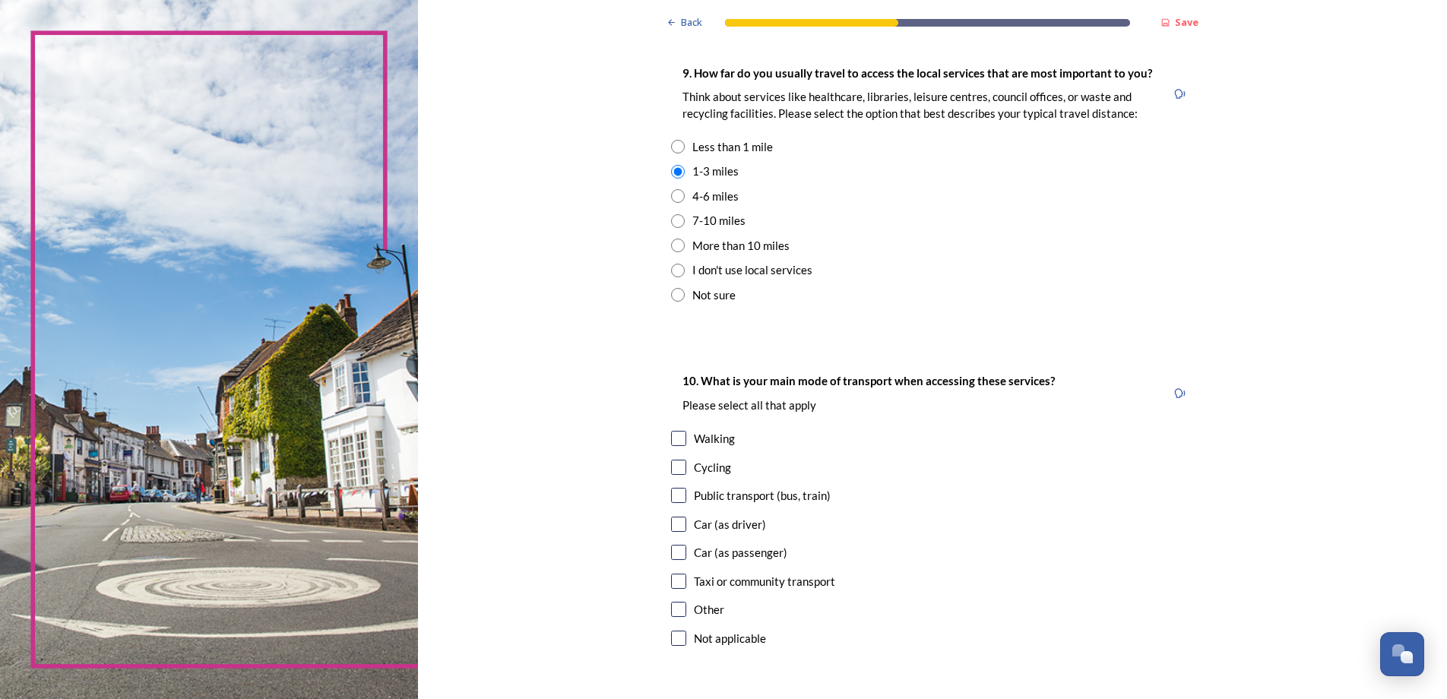
scroll to position [1140, 0]
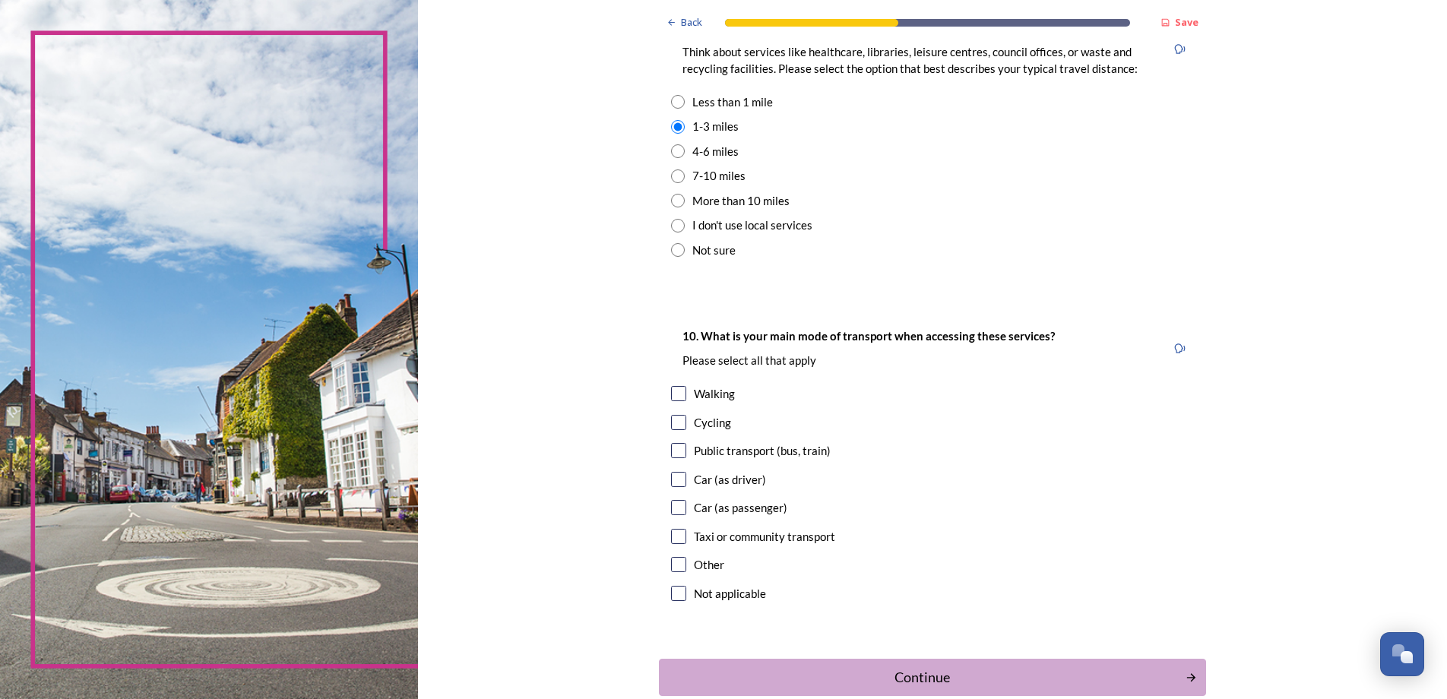
click at [673, 396] on input "checkbox" at bounding box center [678, 393] width 15 height 15
checkbox input "true"
click at [672, 451] on input "checkbox" at bounding box center [678, 450] width 15 height 15
checkbox input "true"
click at [672, 478] on input "checkbox" at bounding box center [678, 479] width 15 height 15
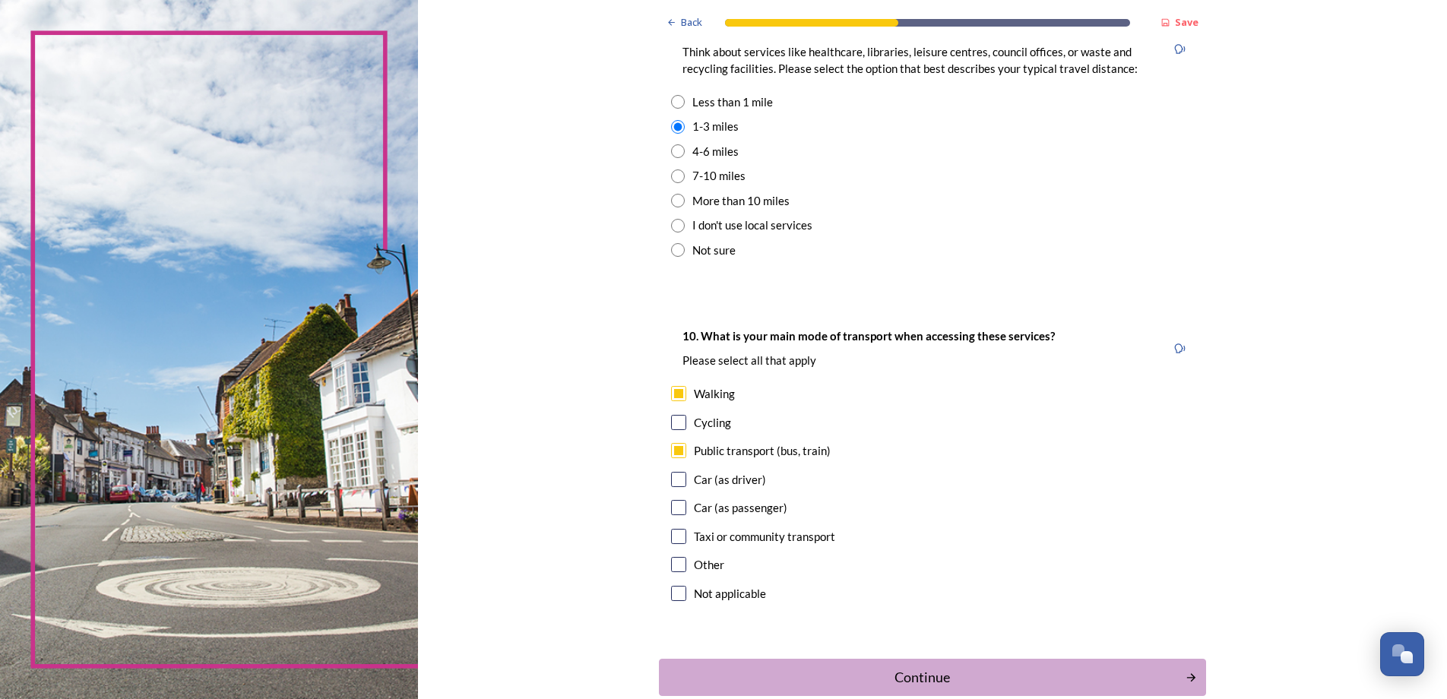
checkbox input "true"
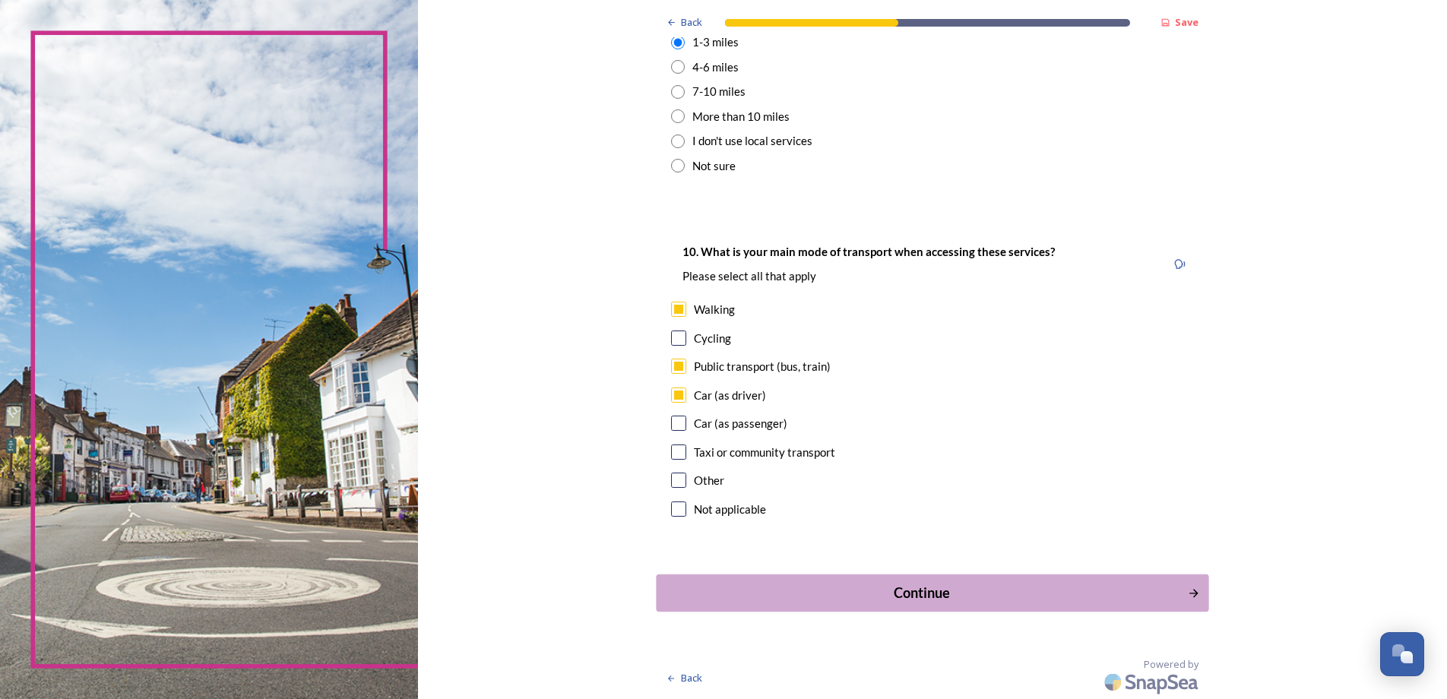
scroll to position [1225, 0]
click at [925, 591] on div "Continue" at bounding box center [921, 592] width 514 height 21
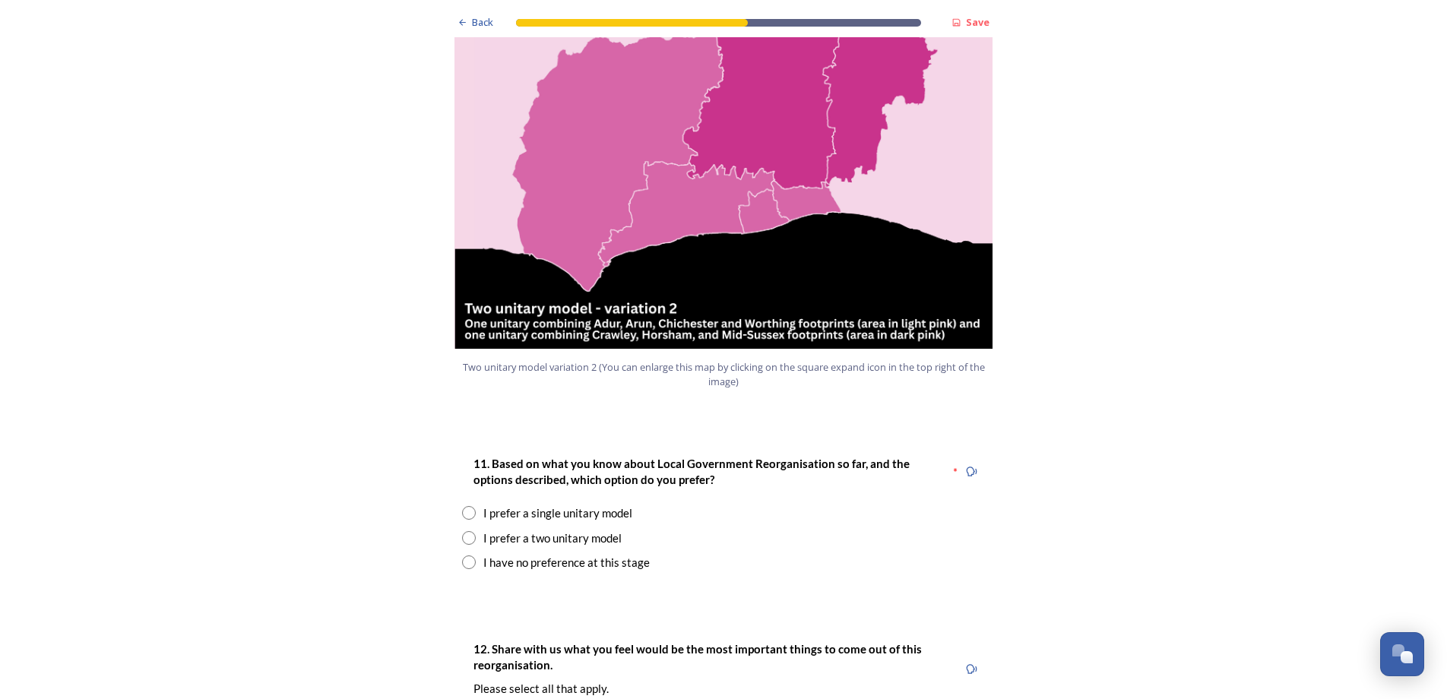
scroll to position [1899, 0]
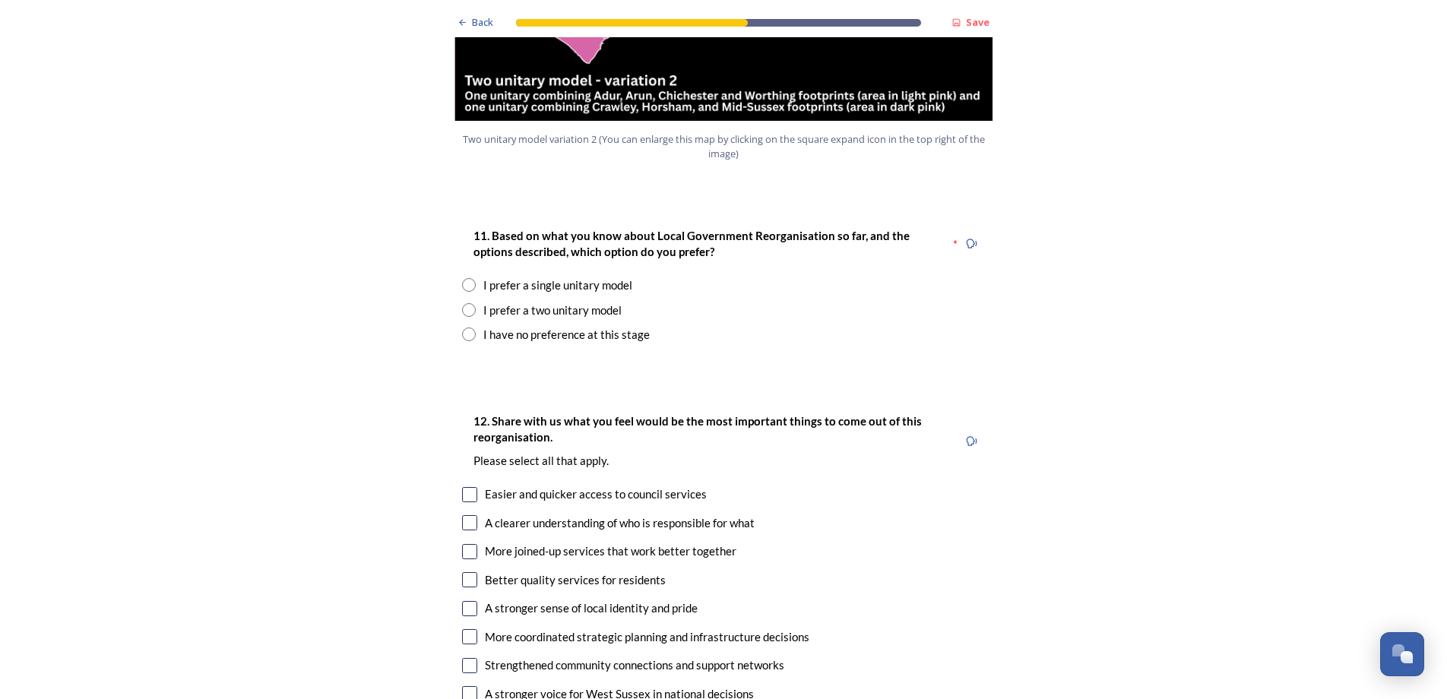
click at [463, 303] on input "radio" at bounding box center [469, 310] width 14 height 14
radio input "true"
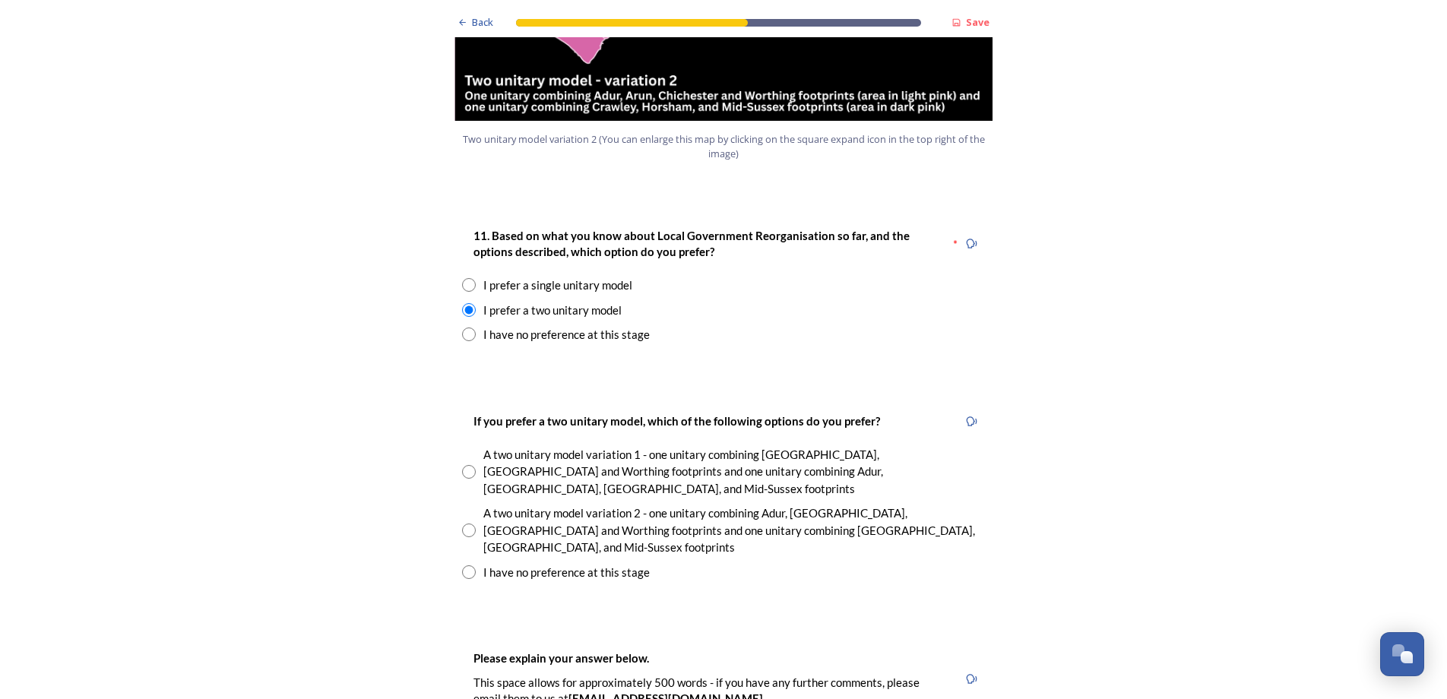
click at [463, 523] on input "radio" at bounding box center [469, 530] width 14 height 14
radio input "true"
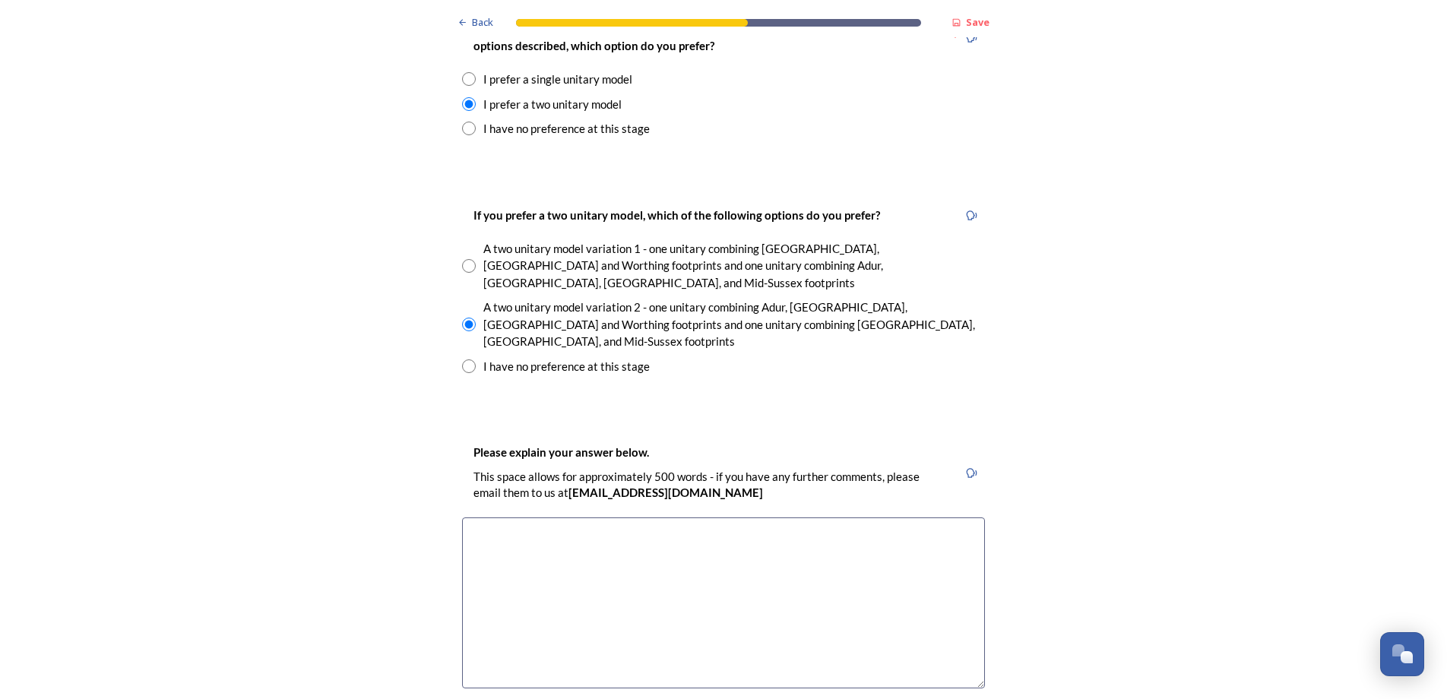
scroll to position [2127, 0]
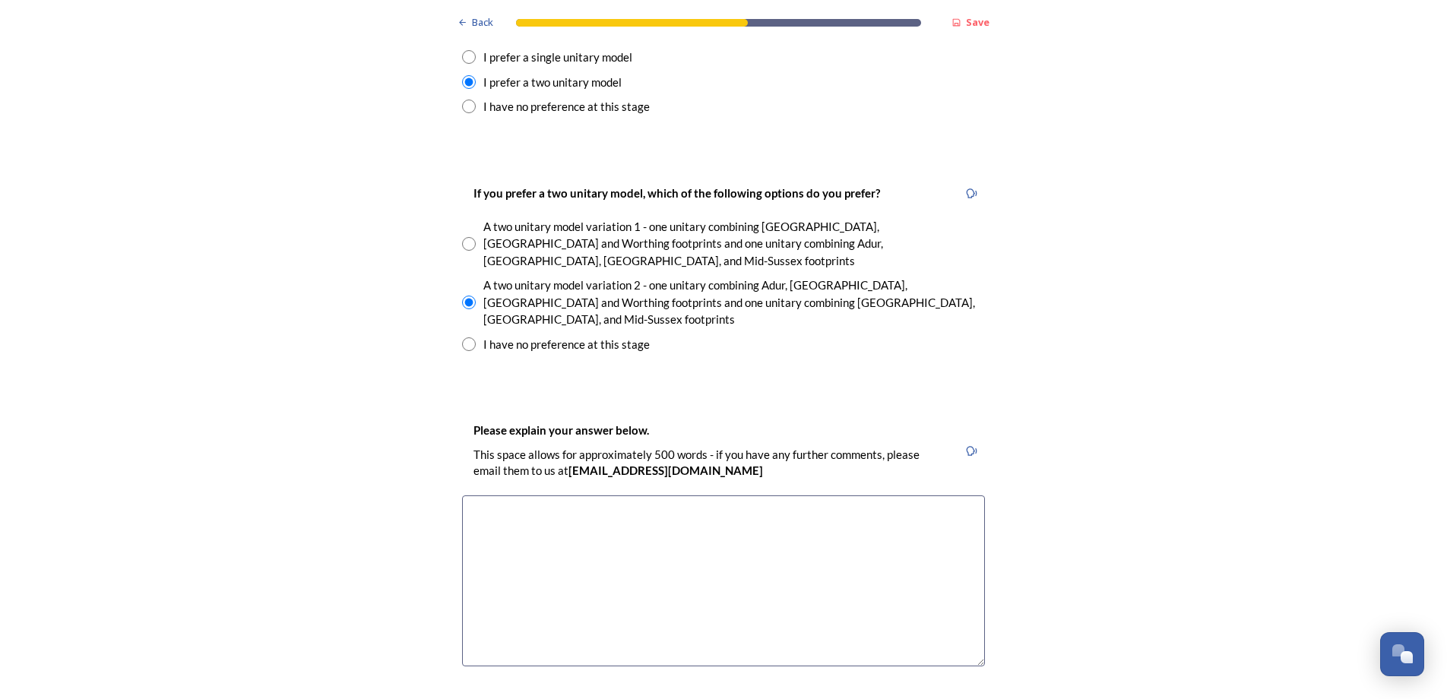
click at [482, 495] on textarea at bounding box center [723, 580] width 523 height 171
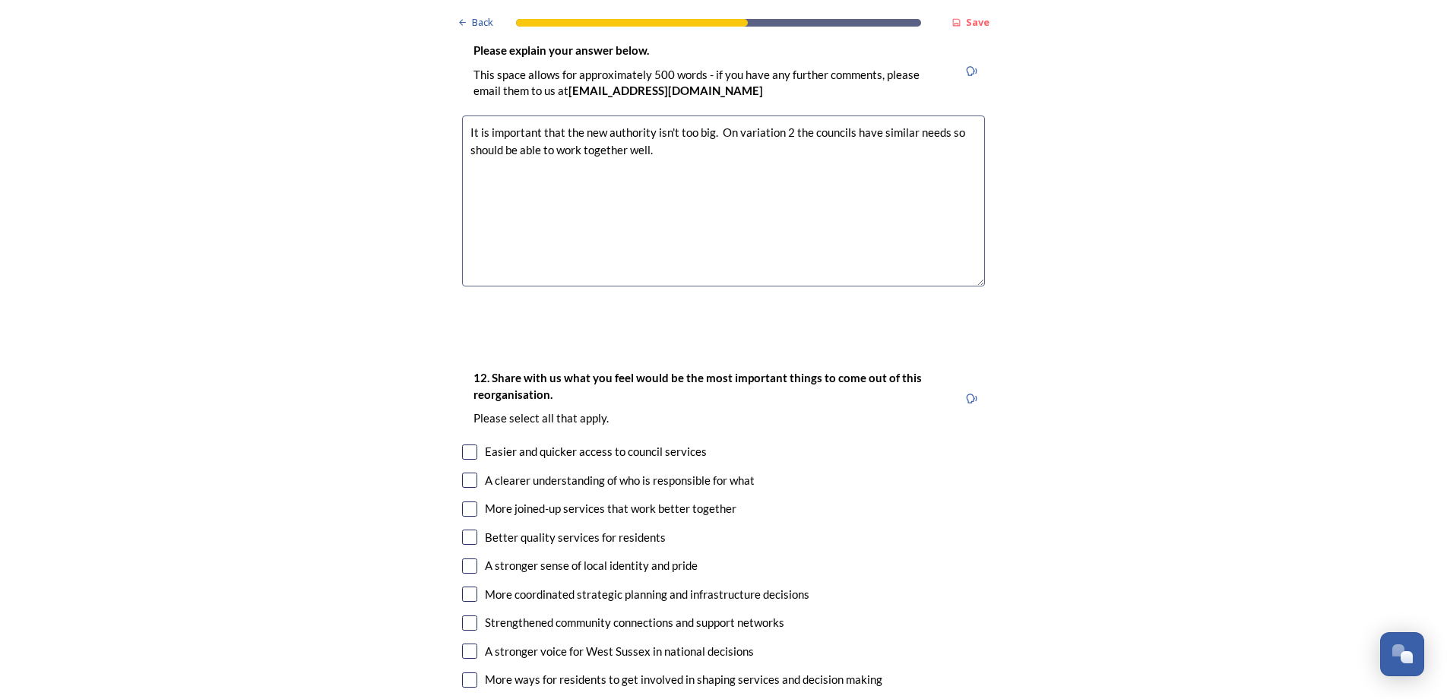
scroll to position [2583, 0]
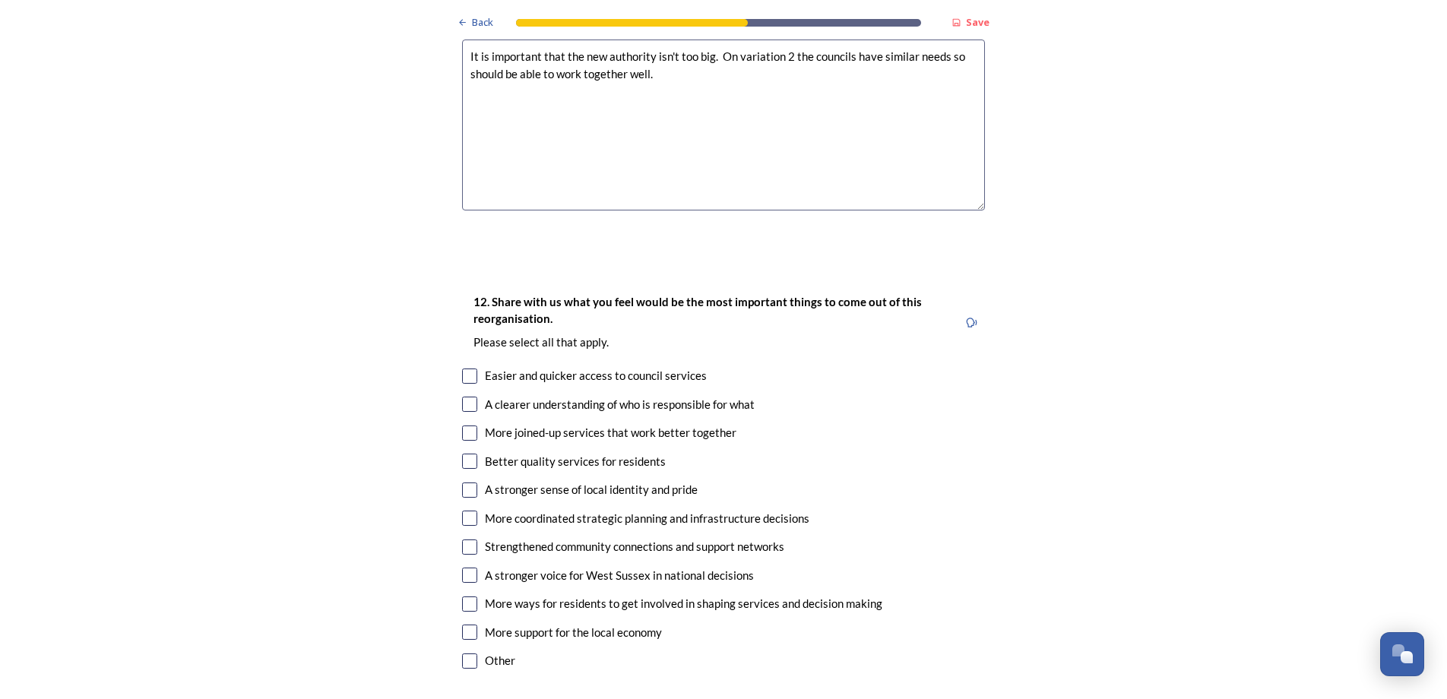
type textarea "It is important that the new authority isn't too big. On variation 2 the counci…"
click at [462, 425] on input "checkbox" at bounding box center [469, 432] width 15 height 15
checkbox input "true"
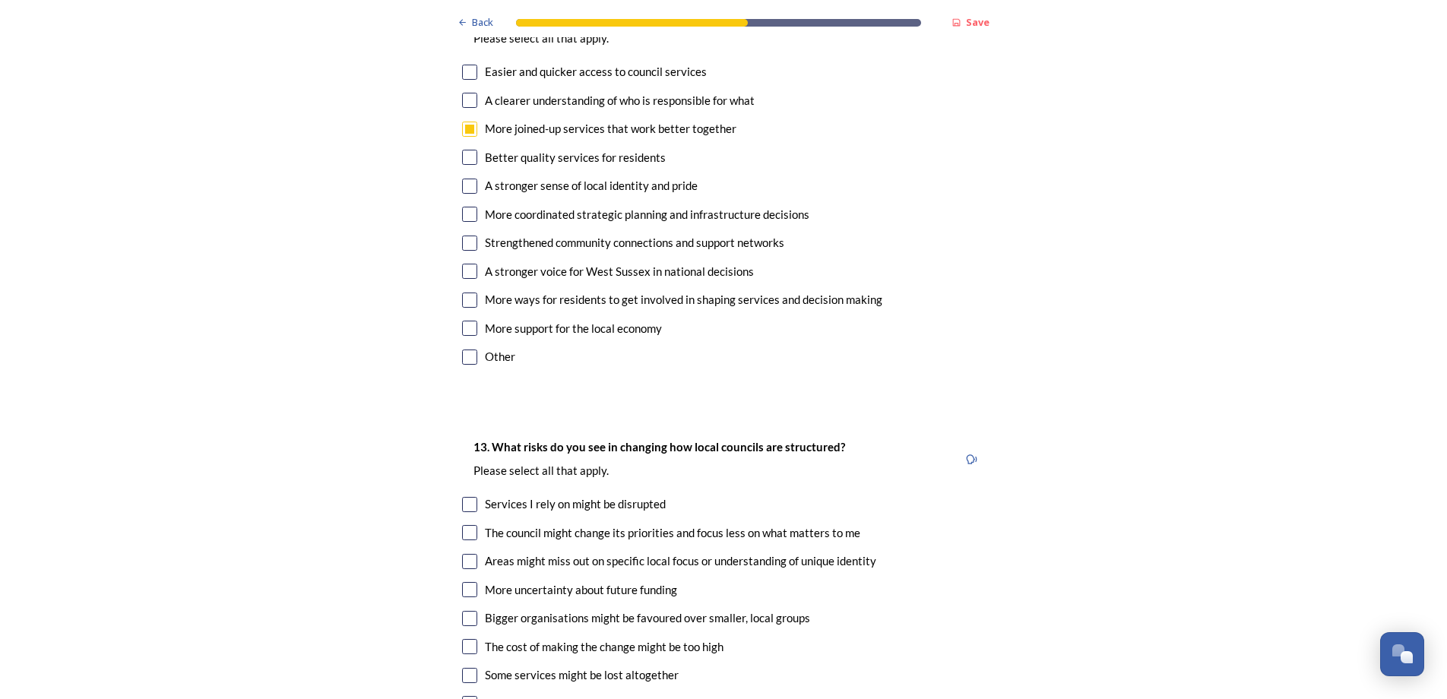
scroll to position [2963, 0]
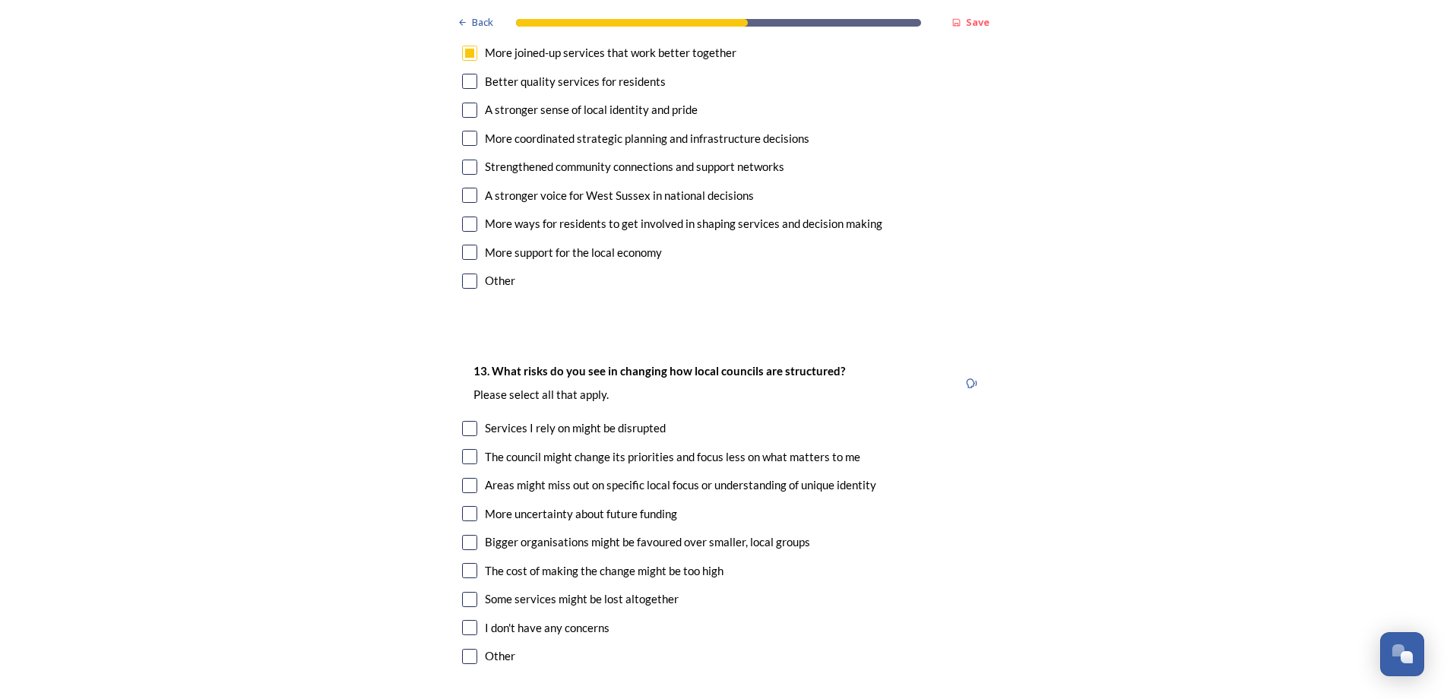
click at [465, 449] on input "checkbox" at bounding box center [469, 456] width 15 height 15
checkbox input "true"
click at [468, 535] on input "checkbox" at bounding box center [469, 542] width 15 height 15
checkbox input "true"
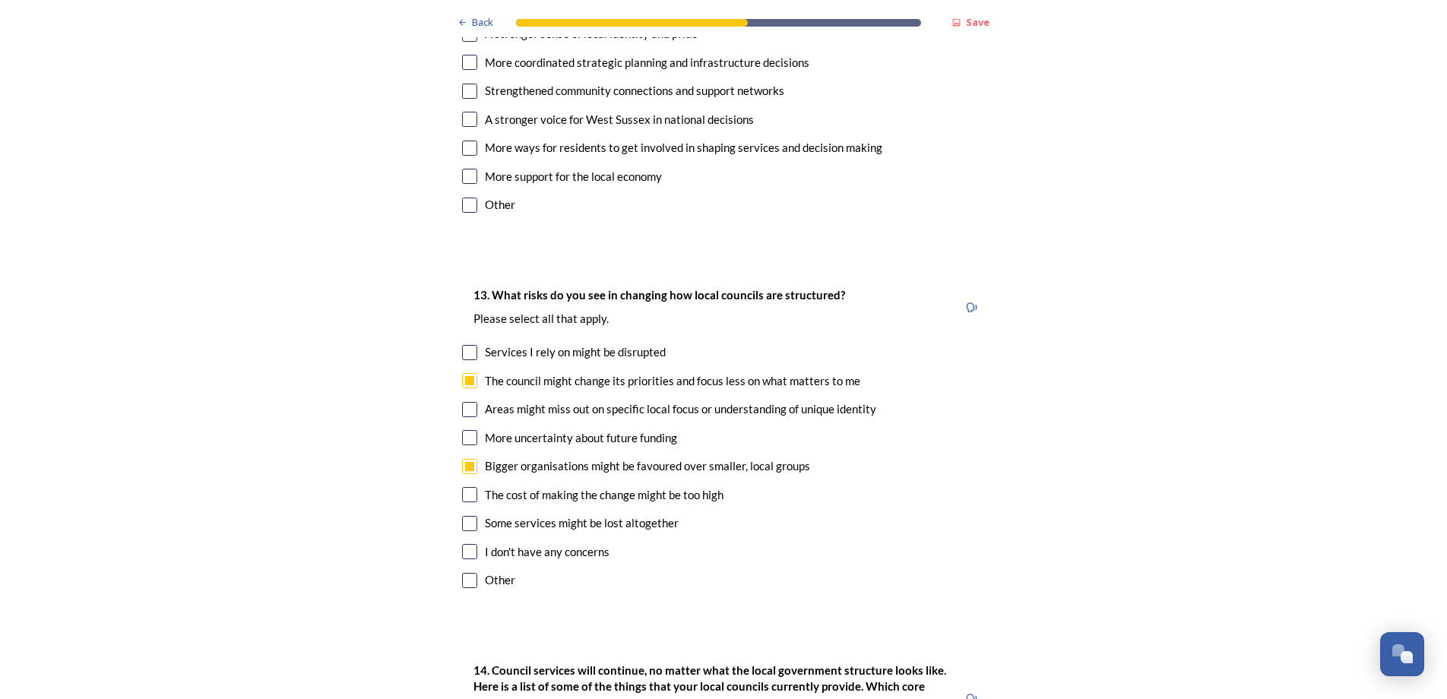
click at [463, 487] on input "checkbox" at bounding box center [469, 494] width 15 height 15
checkbox input "true"
drag, startPoint x: 463, startPoint y: 444, endPoint x: 615, endPoint y: 438, distance: 152.8
click at [463, 516] on input "checkbox" at bounding box center [469, 523] width 15 height 15
checkbox input "true"
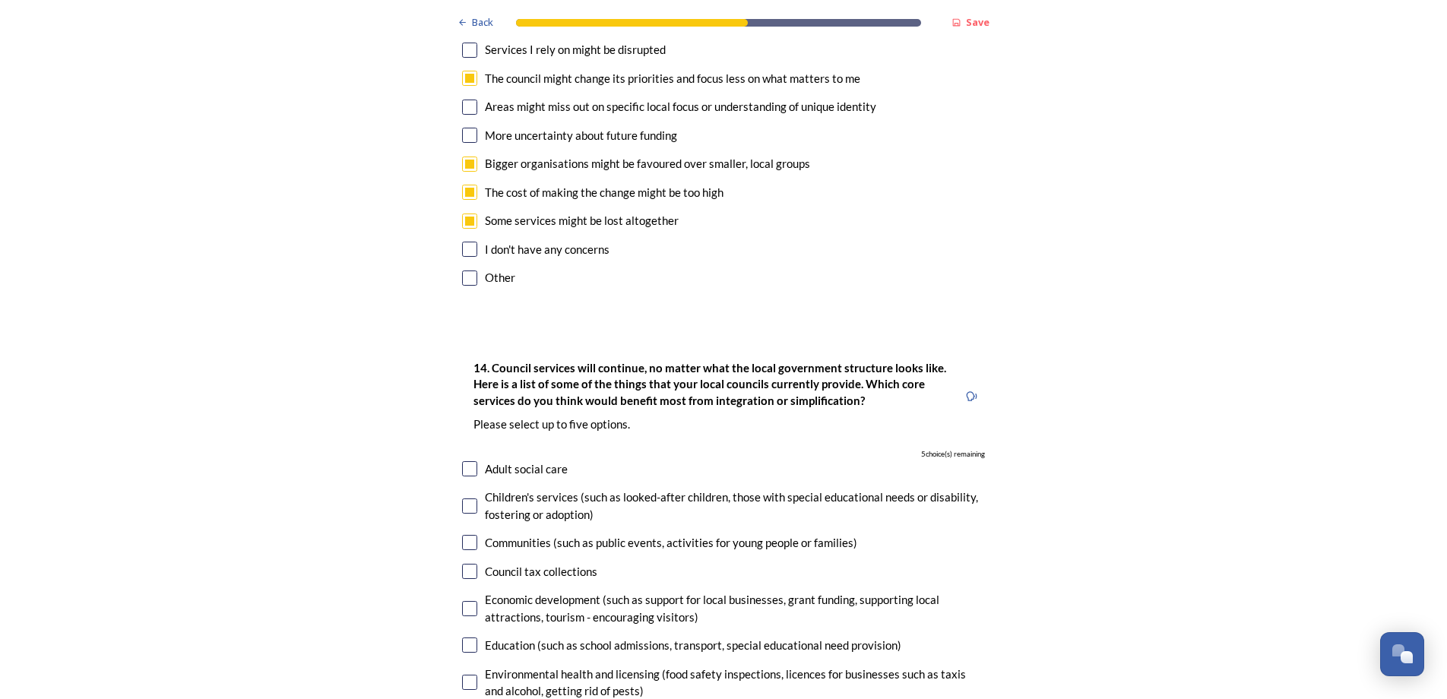
scroll to position [3343, 0]
click at [462, 460] on input "checkbox" at bounding box center [469, 467] width 15 height 15
checkbox input "true"
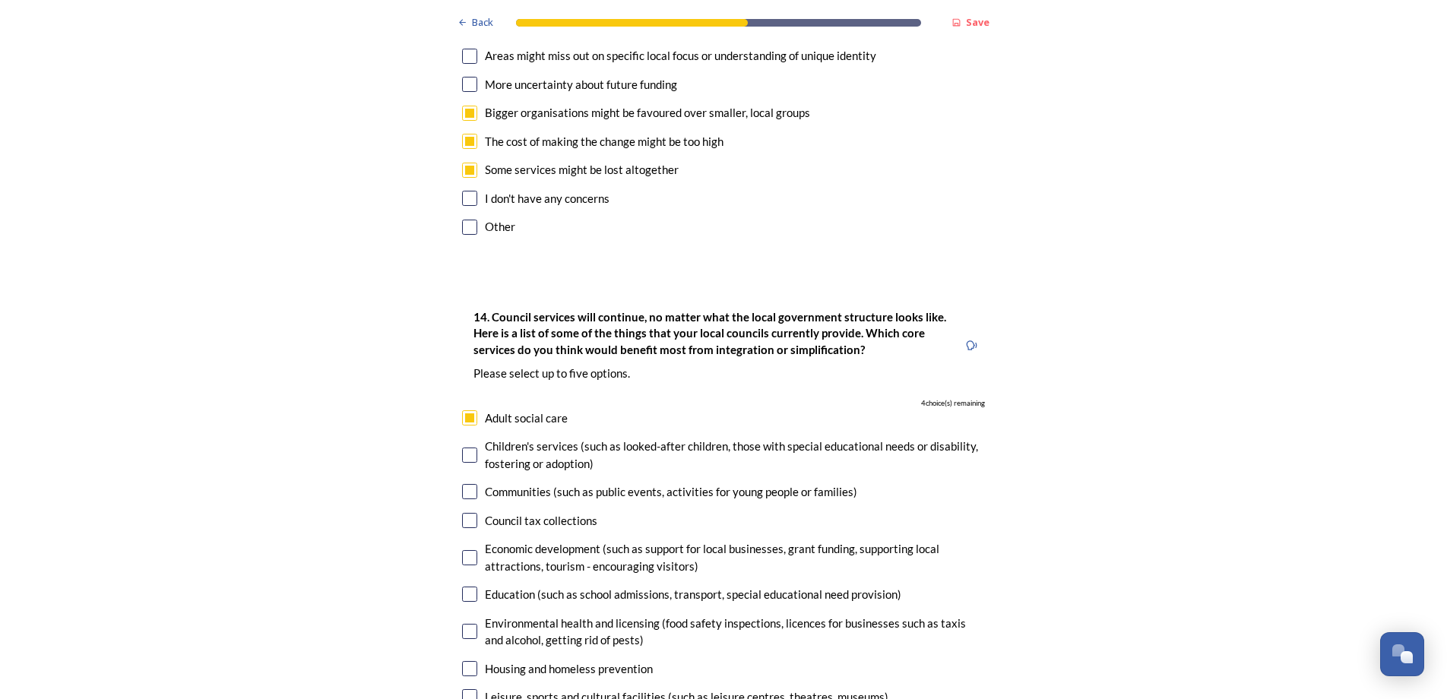
scroll to position [3419, 0]
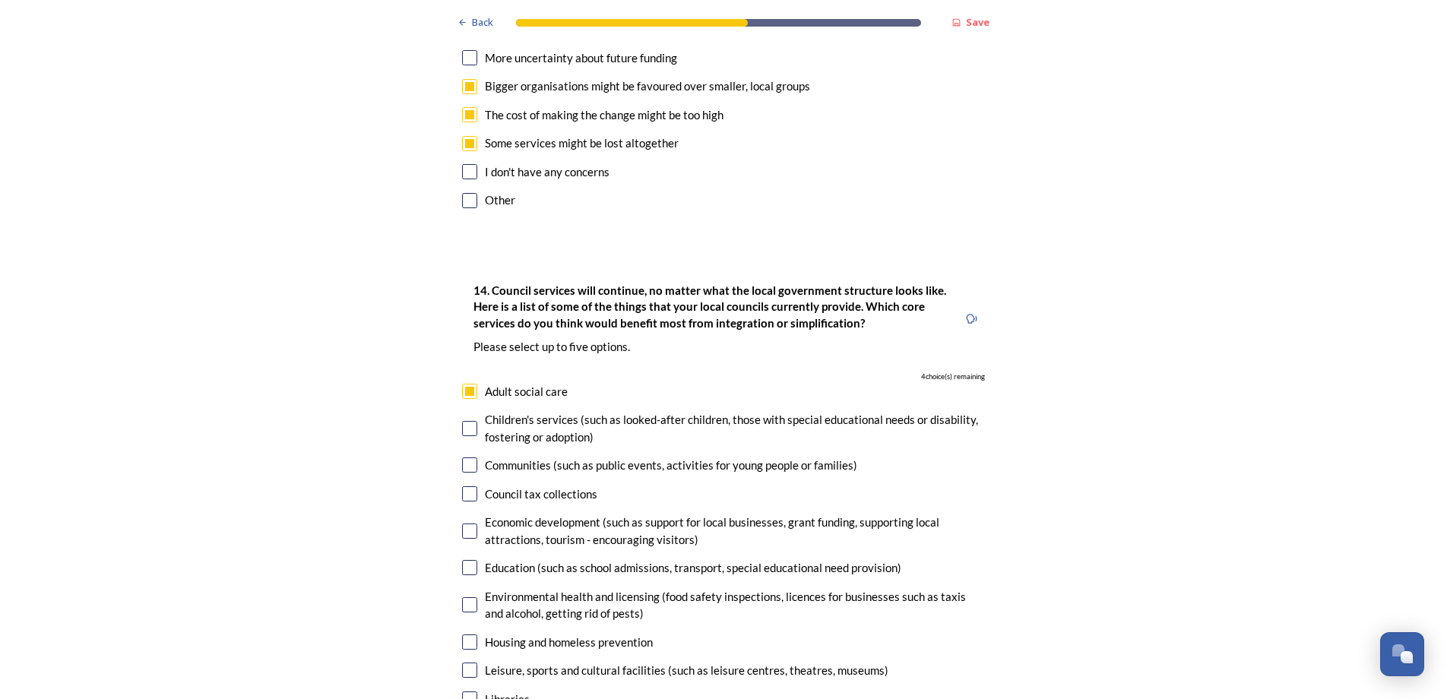
click at [466, 421] on input "checkbox" at bounding box center [469, 428] width 15 height 15
checkbox input "true"
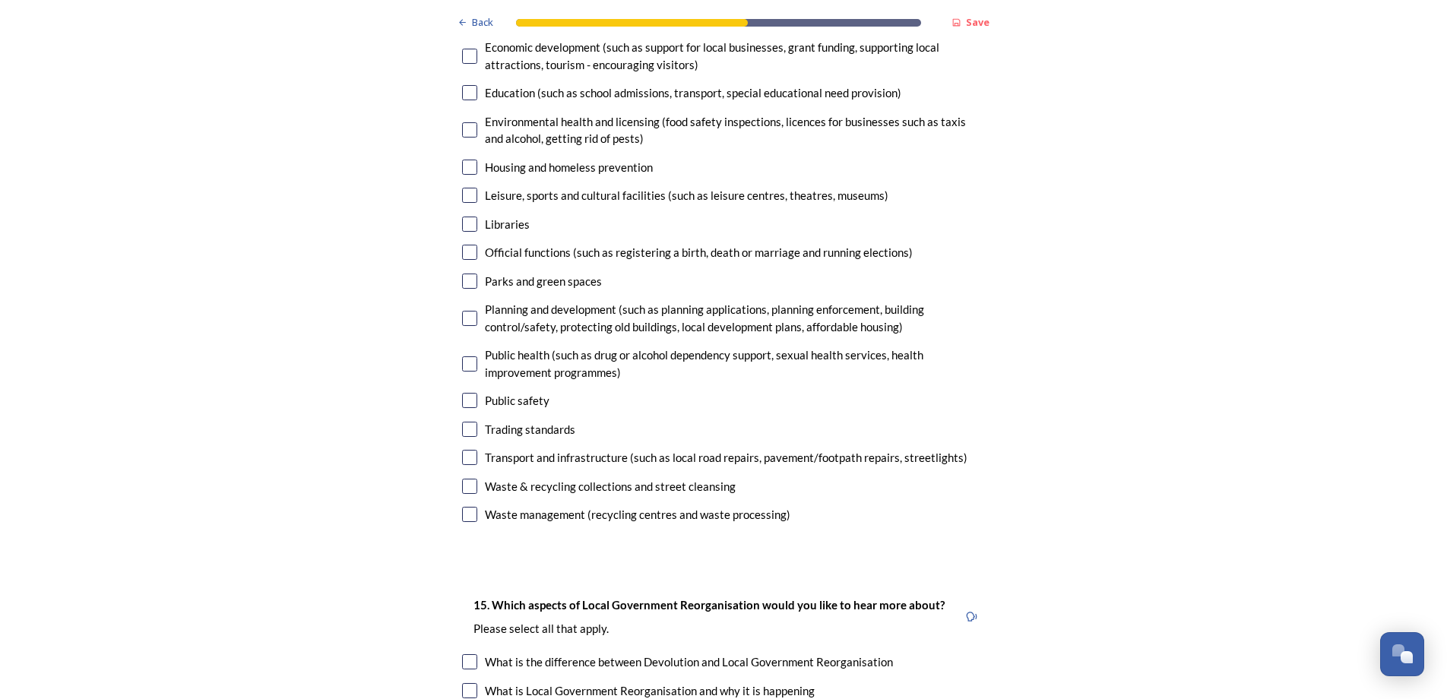
scroll to position [3951, 0]
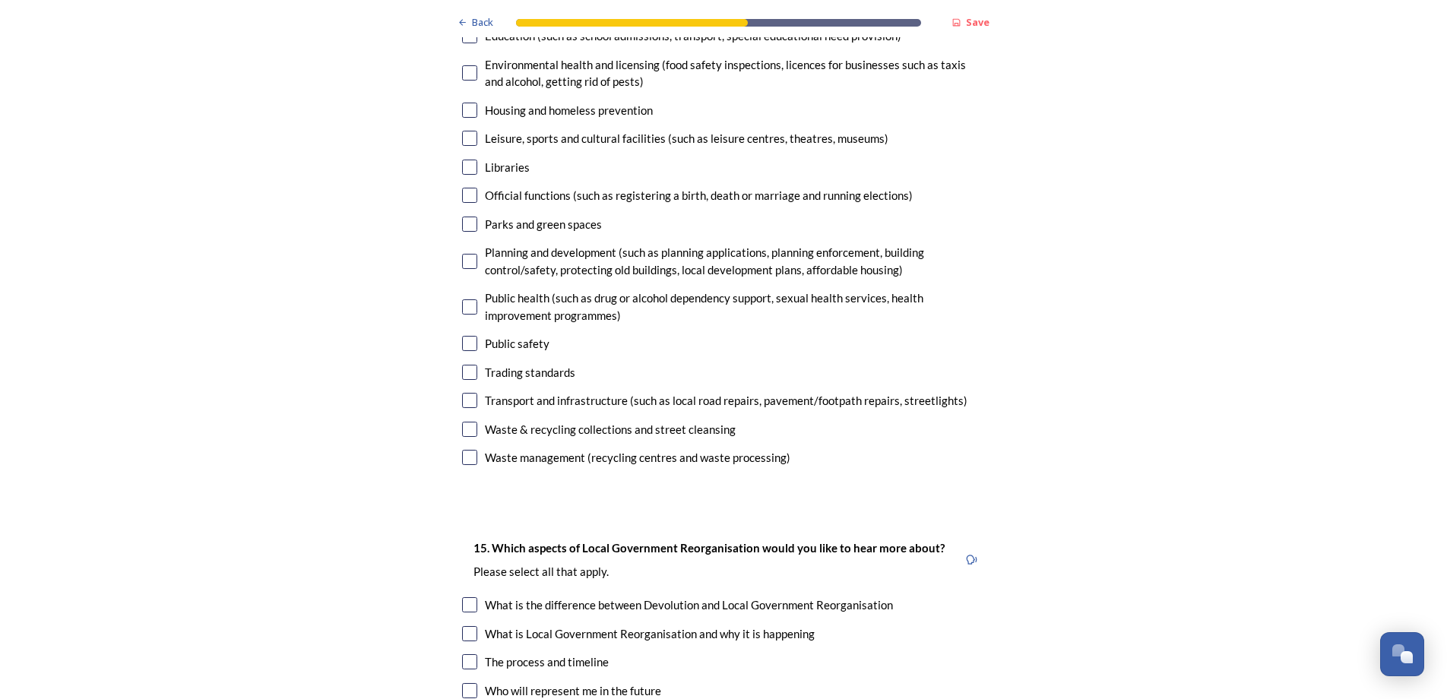
click at [462, 365] on input "checkbox" at bounding box center [469, 372] width 15 height 15
checkbox input "true"
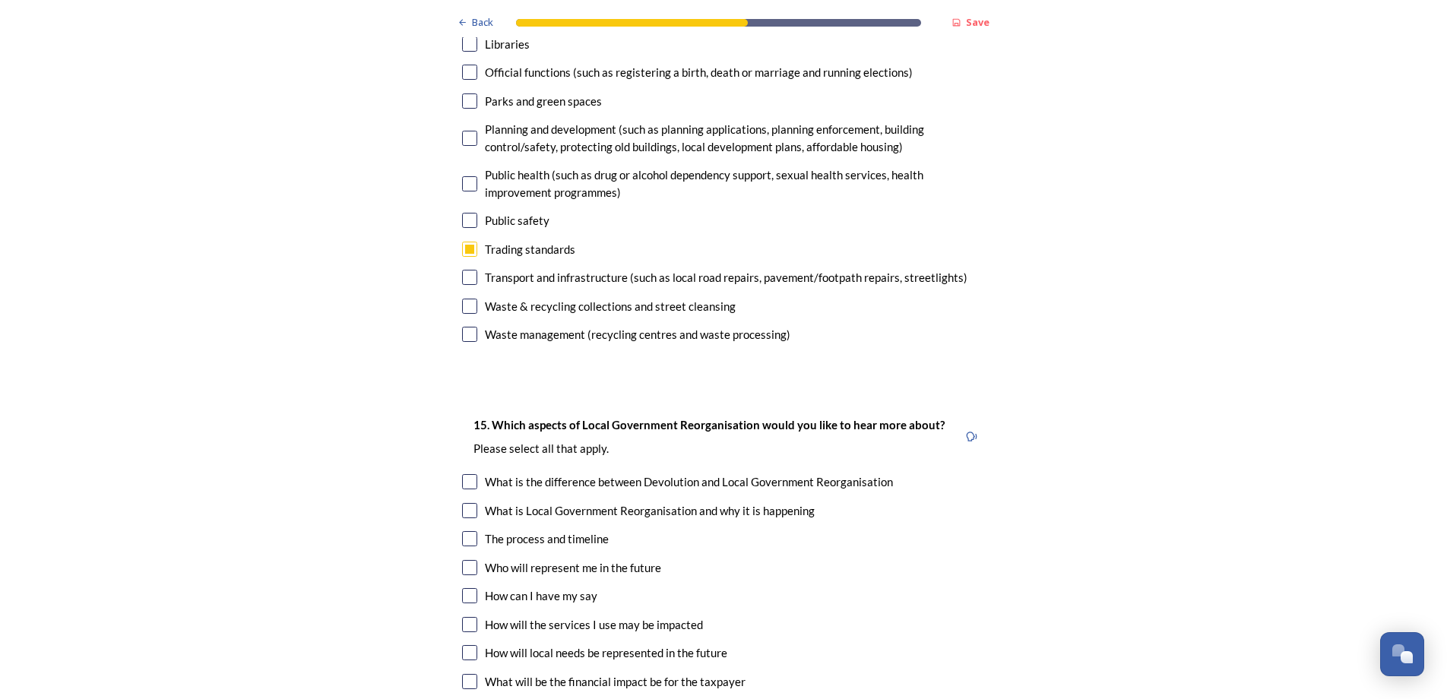
scroll to position [4103, 0]
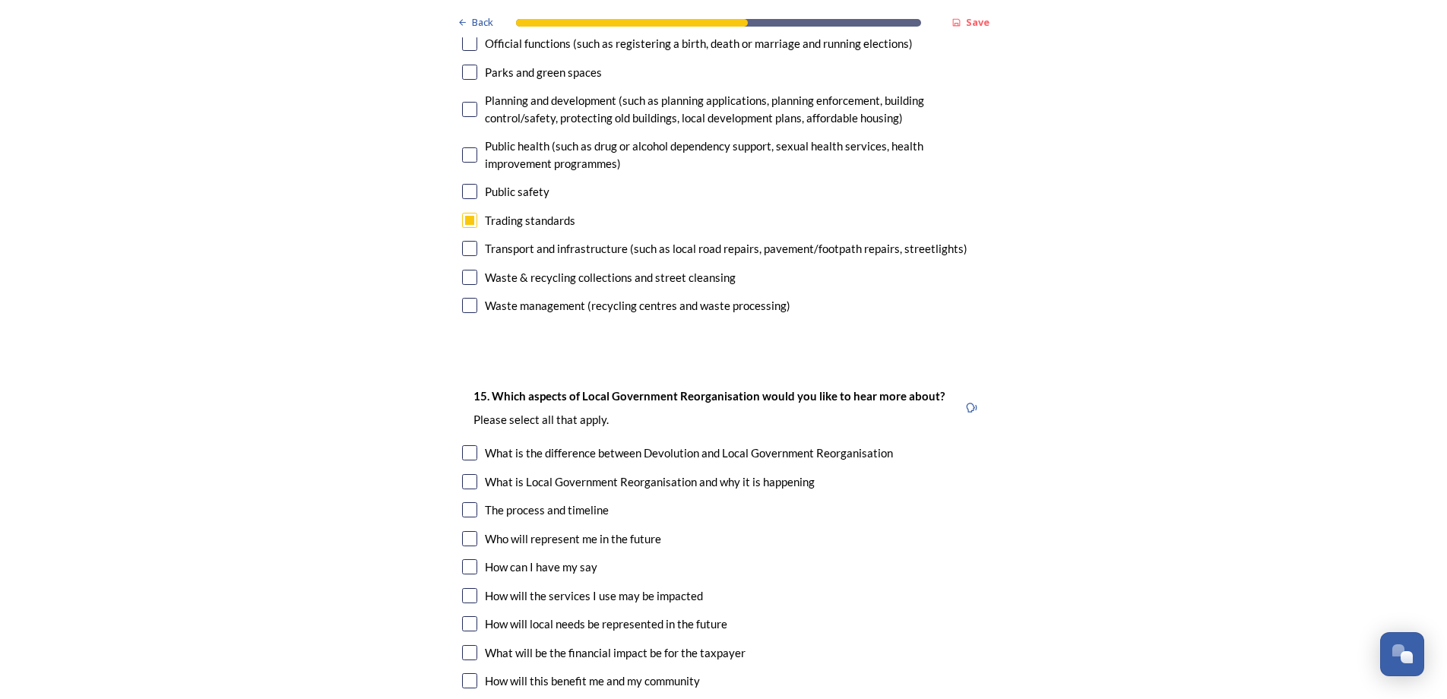
click at [466, 559] on input "checkbox" at bounding box center [469, 566] width 15 height 15
checkbox input "true"
click at [466, 588] on input "checkbox" at bounding box center [469, 595] width 15 height 15
checkbox input "true"
click at [462, 645] on input "checkbox" at bounding box center [469, 652] width 15 height 15
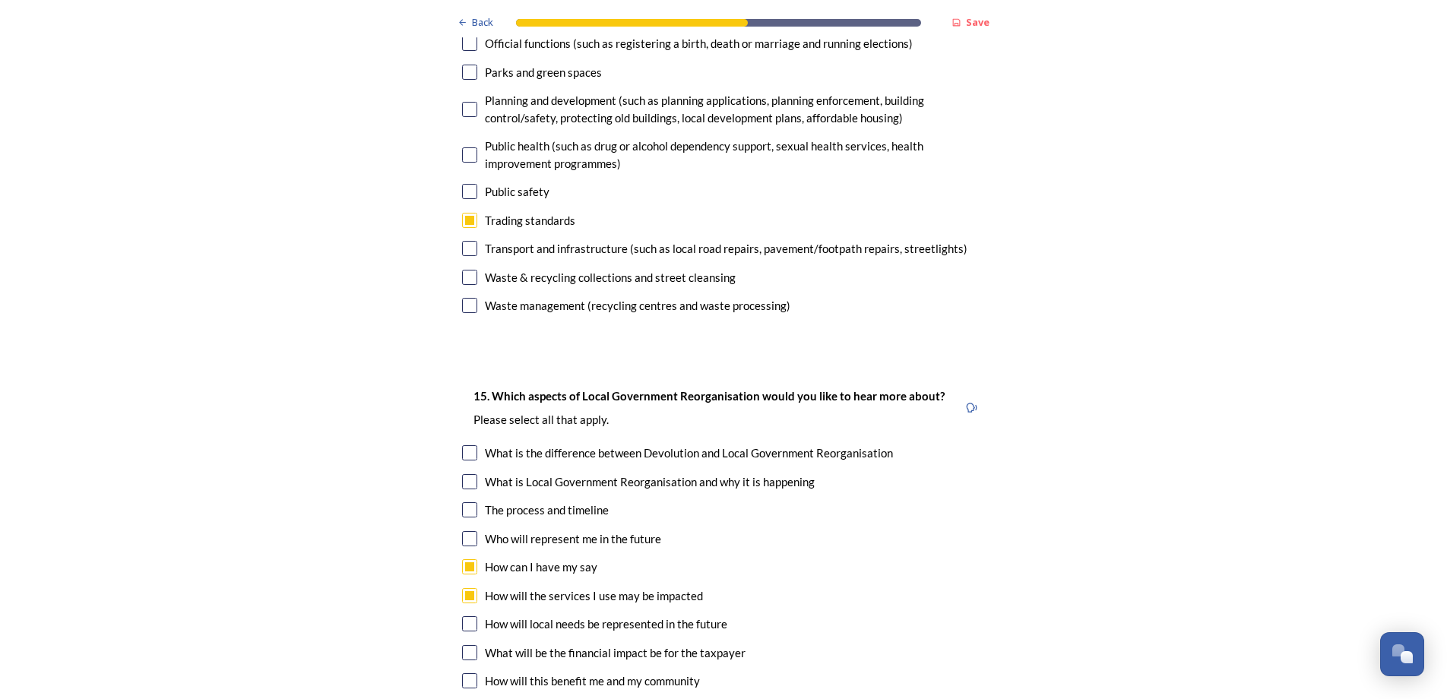
checkbox input "true"
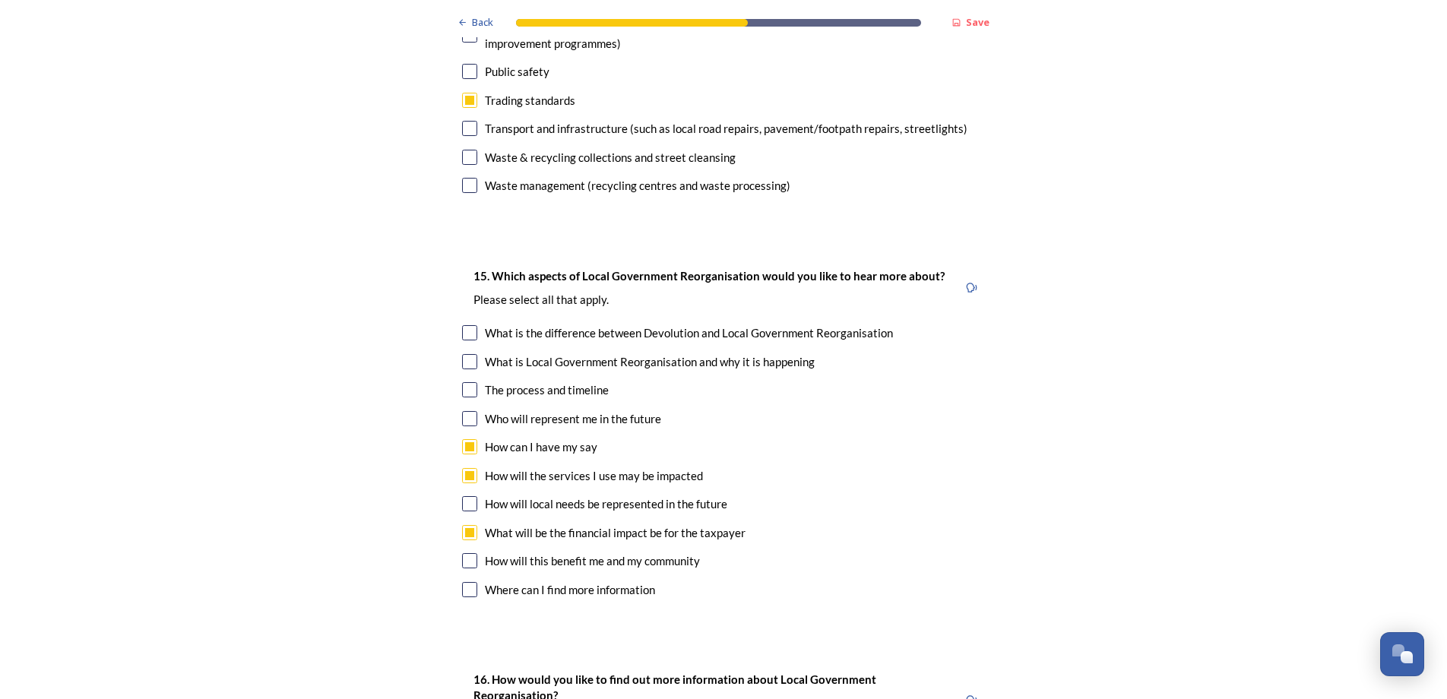
scroll to position [4255, 0]
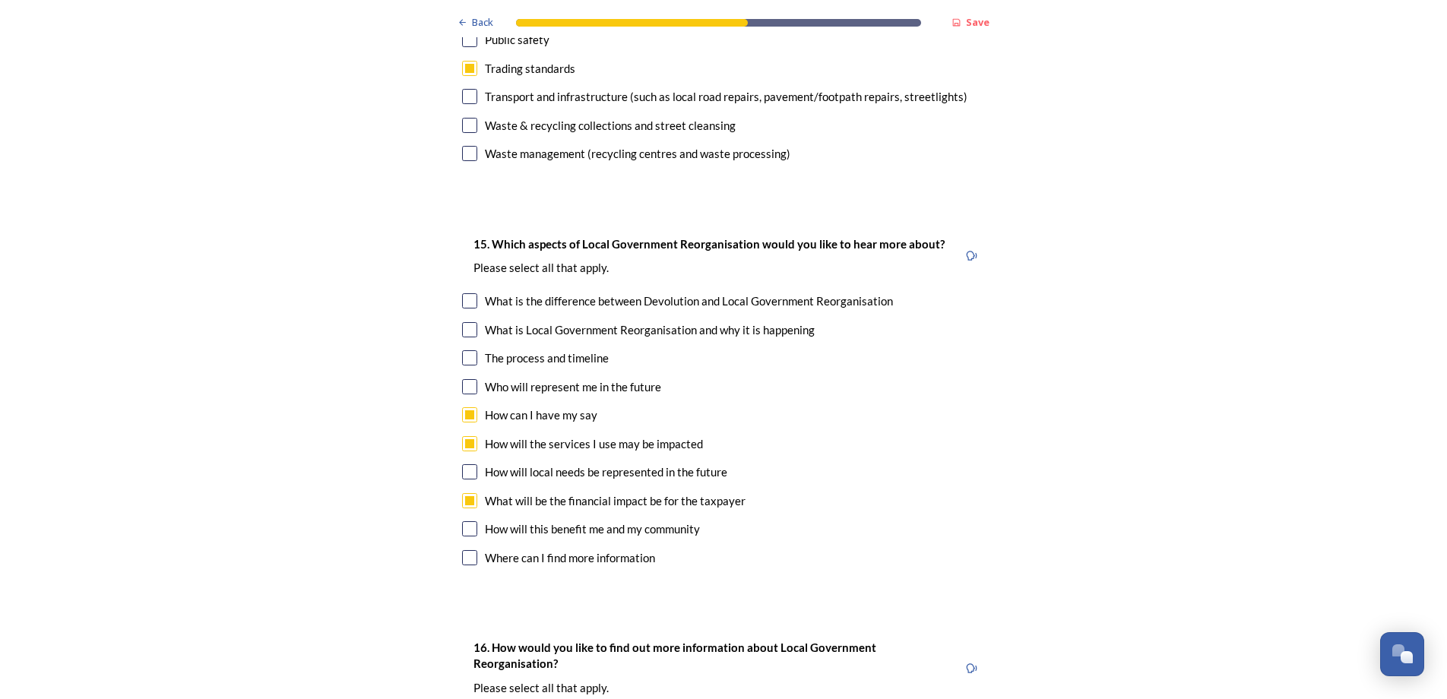
click at [465, 521] on input "checkbox" at bounding box center [469, 528] width 15 height 15
checkbox input "true"
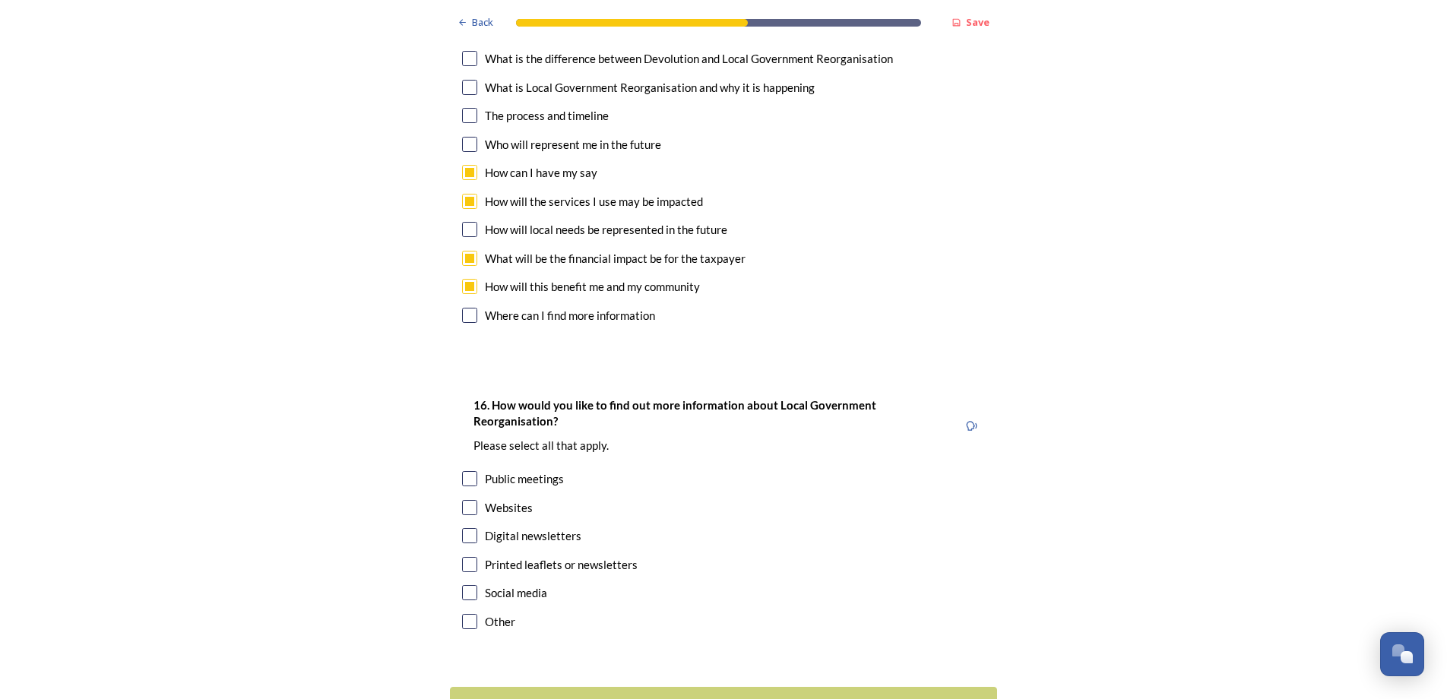
scroll to position [4531, 0]
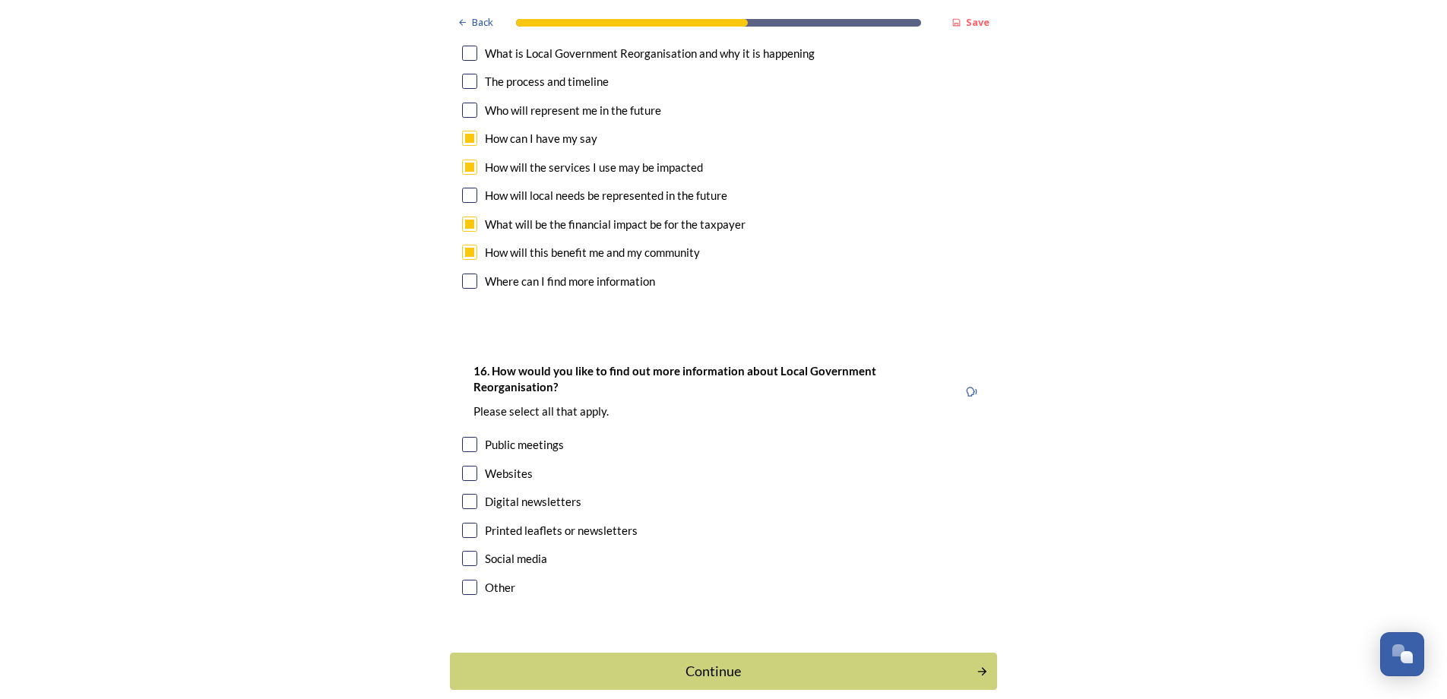
drag, startPoint x: 461, startPoint y: 366, endPoint x: 489, endPoint y: 359, distance: 28.9
click at [462, 437] on input "checkbox" at bounding box center [469, 444] width 15 height 15
checkbox input "true"
click at [709, 661] on div "Continue" at bounding box center [713, 671] width 514 height 21
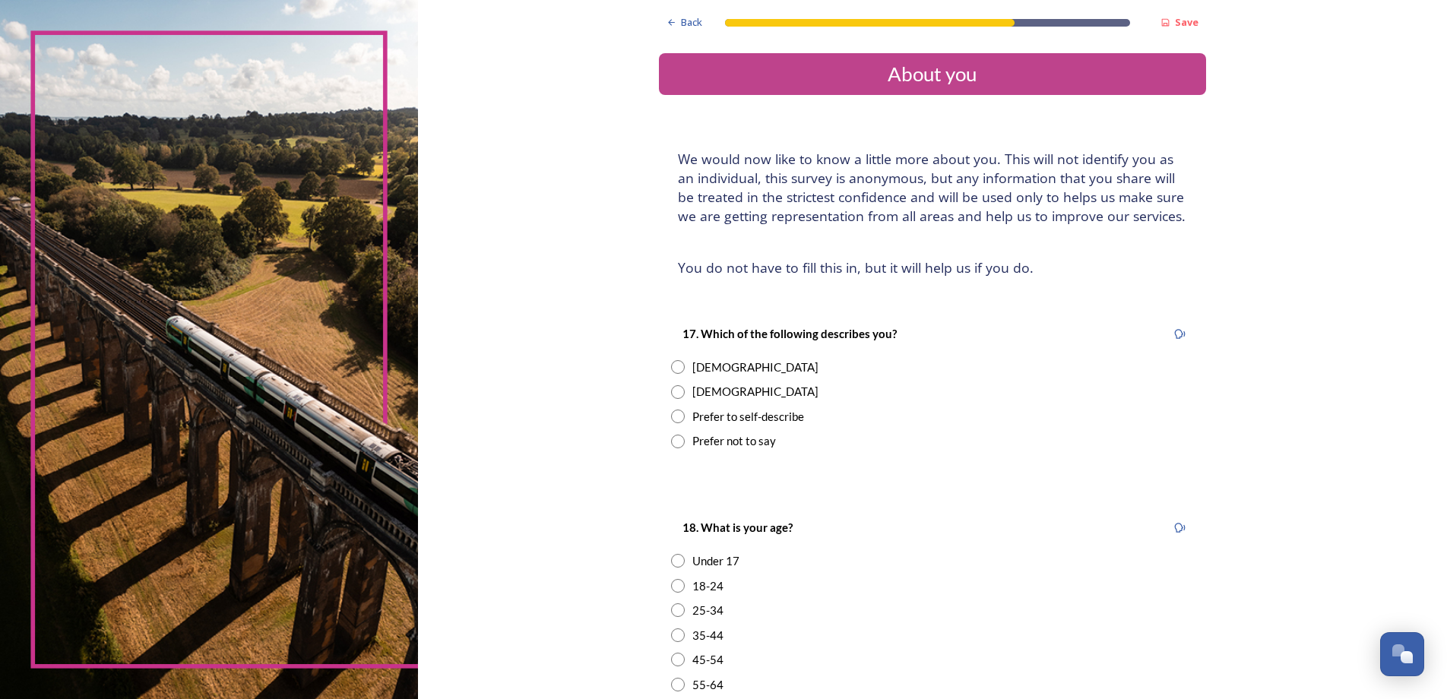
drag, startPoint x: 669, startPoint y: 365, endPoint x: 681, endPoint y: 367, distance: 11.5
click at [671, 365] on input "radio" at bounding box center [678, 367] width 14 height 14
radio input "true"
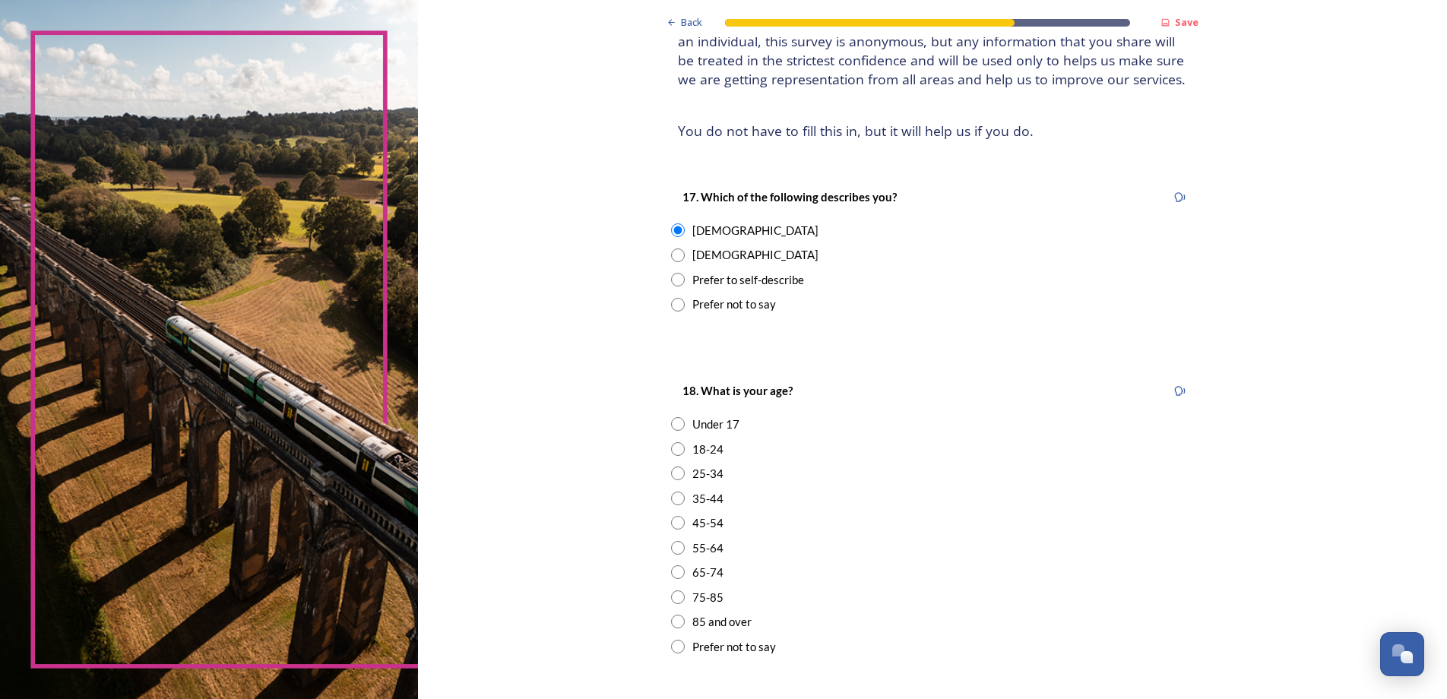
scroll to position [228, 0]
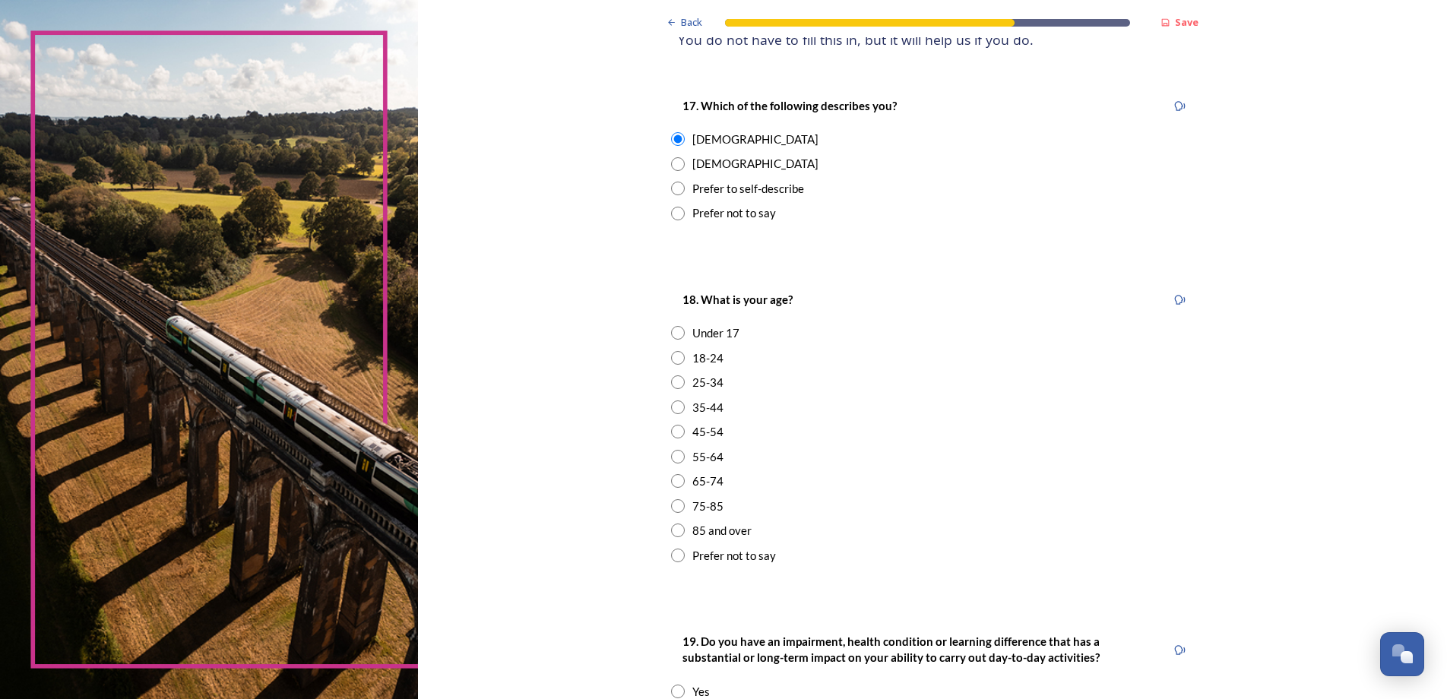
click at [674, 479] on input "radio" at bounding box center [678, 481] width 14 height 14
radio input "true"
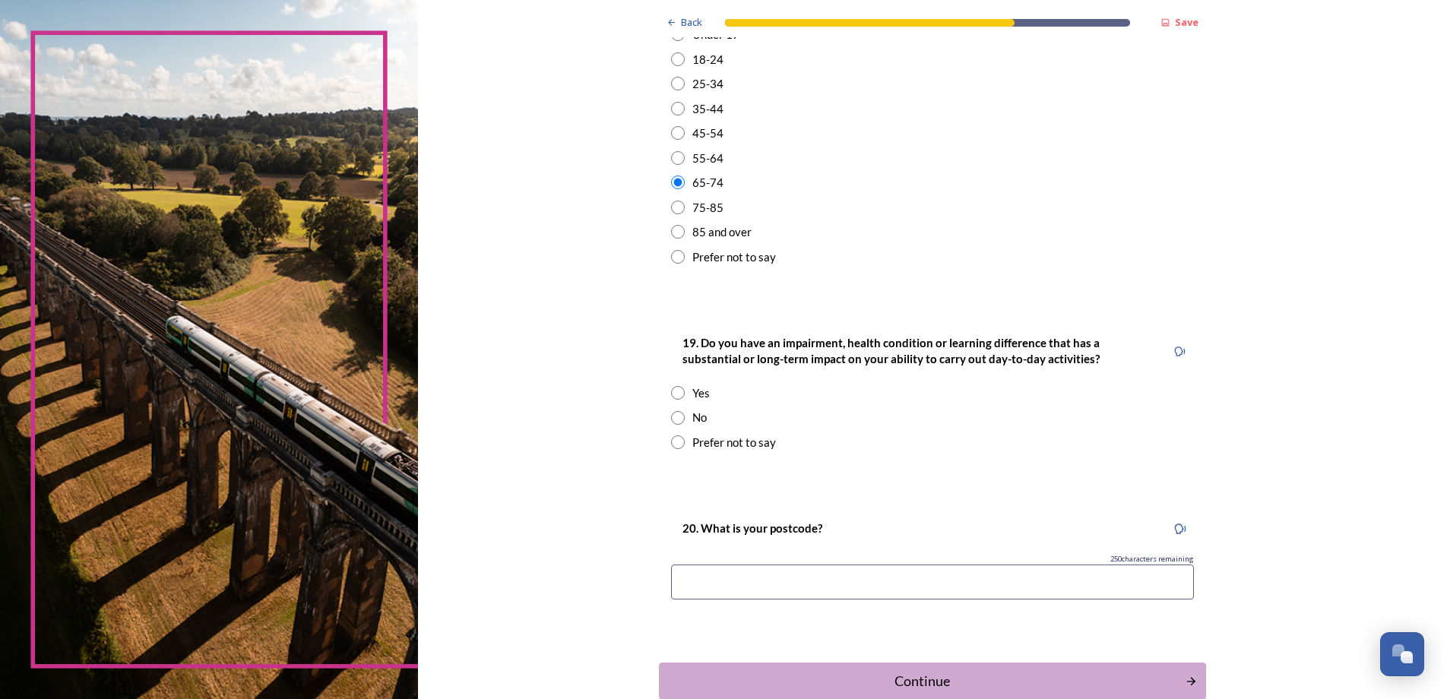
scroll to position [532, 0]
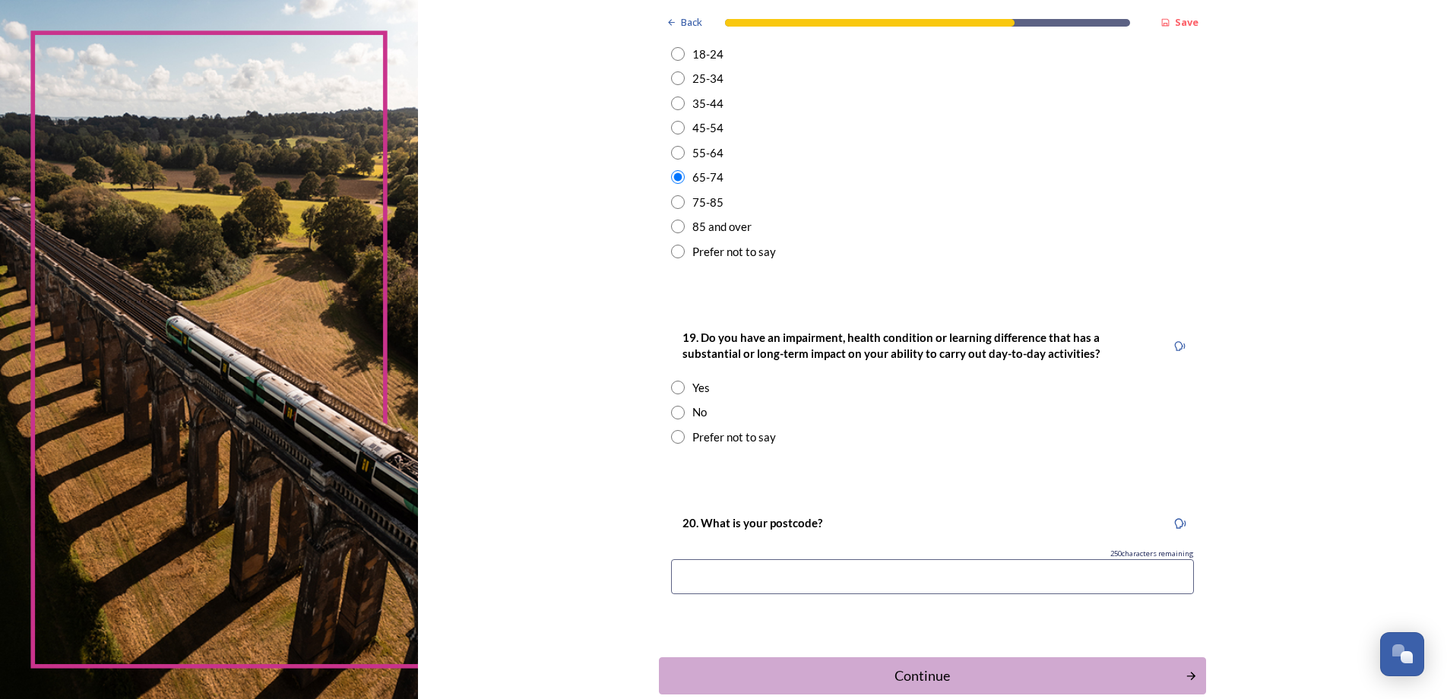
click at [672, 411] on input "radio" at bounding box center [678, 413] width 14 height 14
radio input "true"
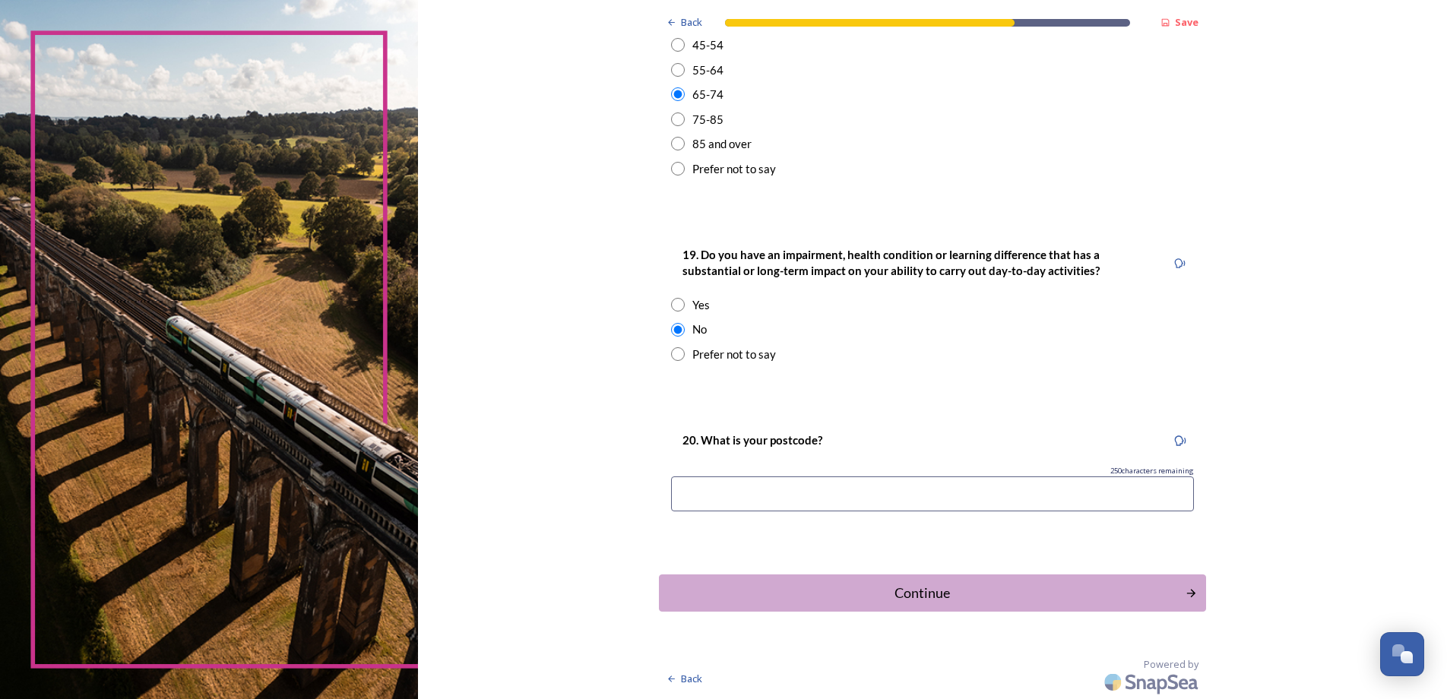
scroll to position [615, 0]
click at [698, 489] on input at bounding box center [932, 493] width 523 height 35
type input "rh13 6hd"
click at [910, 591] on div "Continue" at bounding box center [921, 592] width 514 height 21
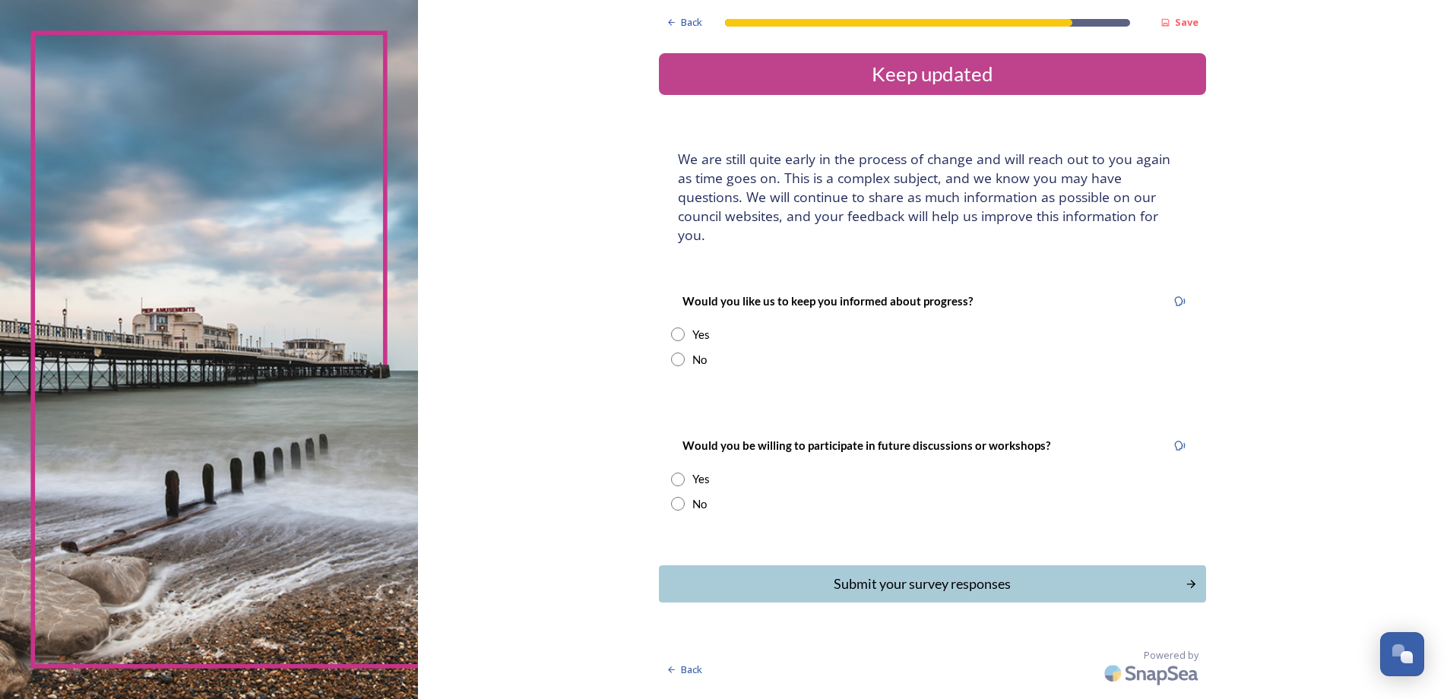
click at [674, 327] on input "radio" at bounding box center [678, 334] width 14 height 14
radio input "true"
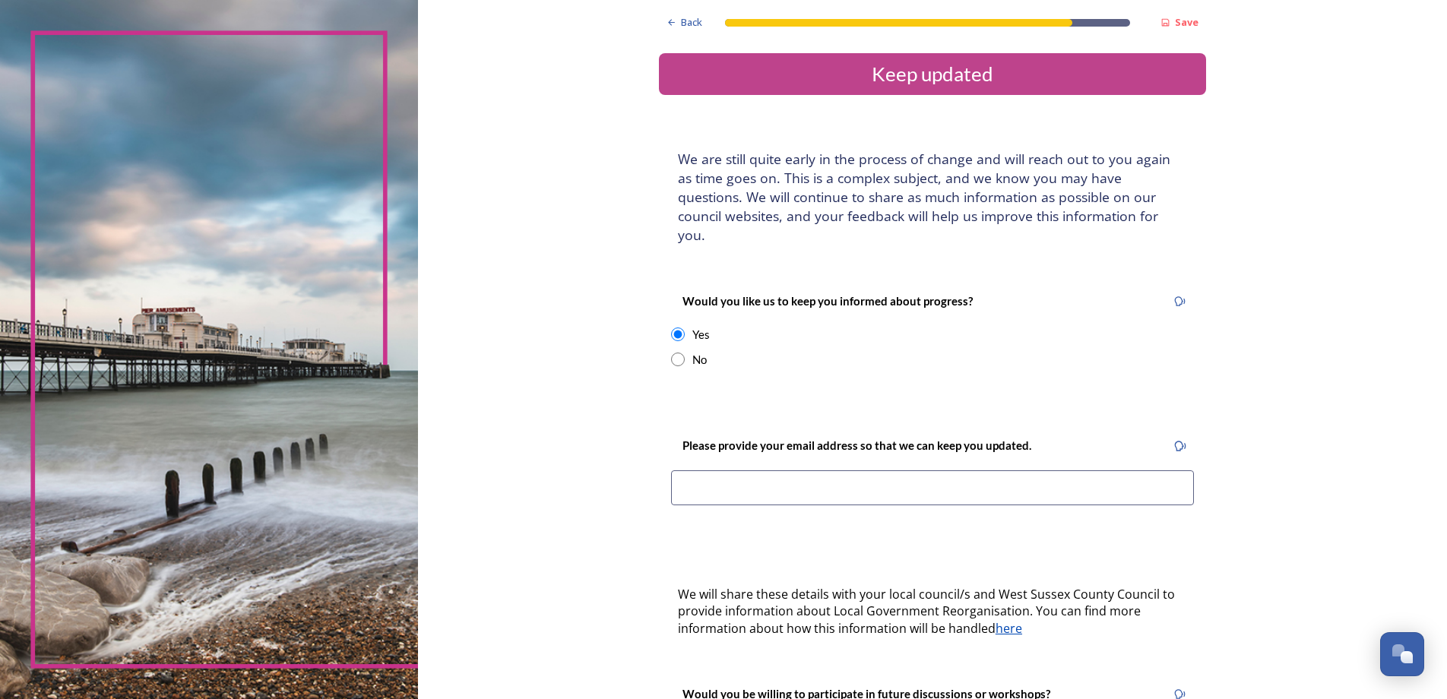
click at [736, 470] on input at bounding box center [932, 487] width 523 height 35
type input "[EMAIL_ADDRESS][DOMAIN_NAME]"
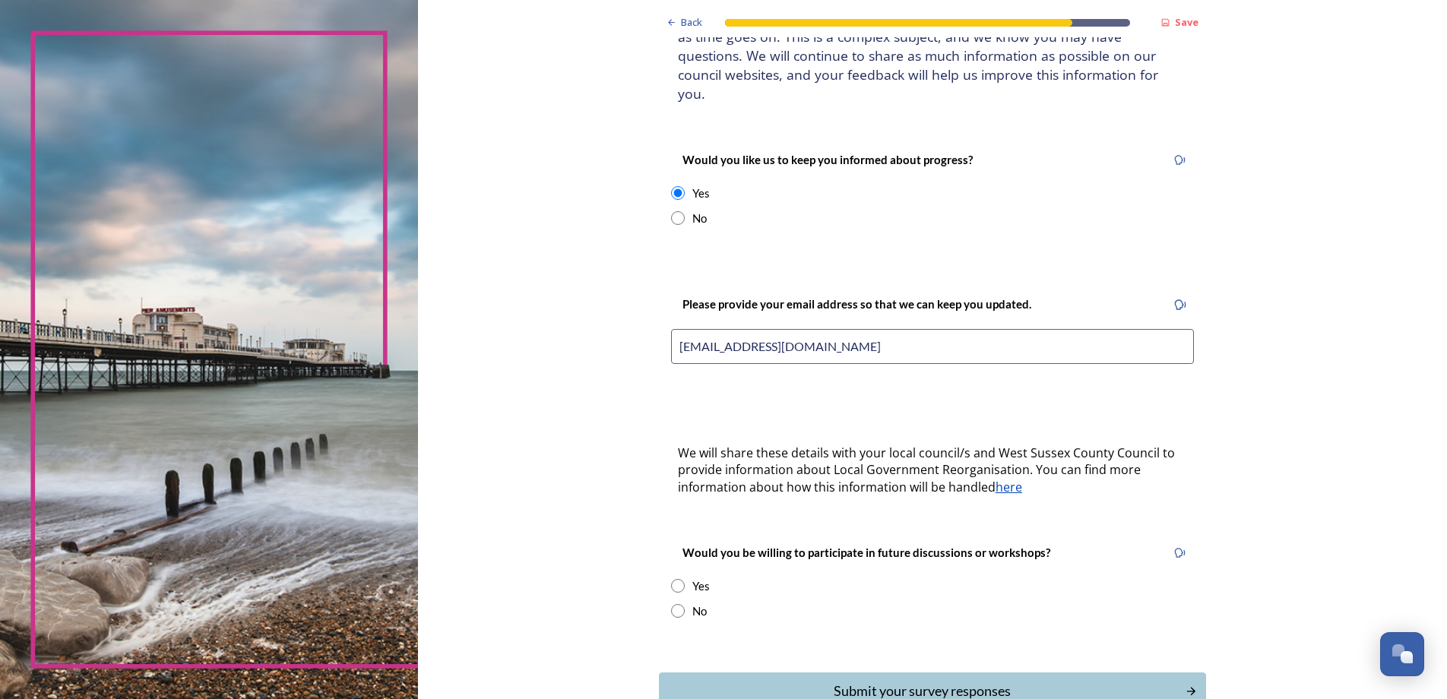
scroll to position [221, 0]
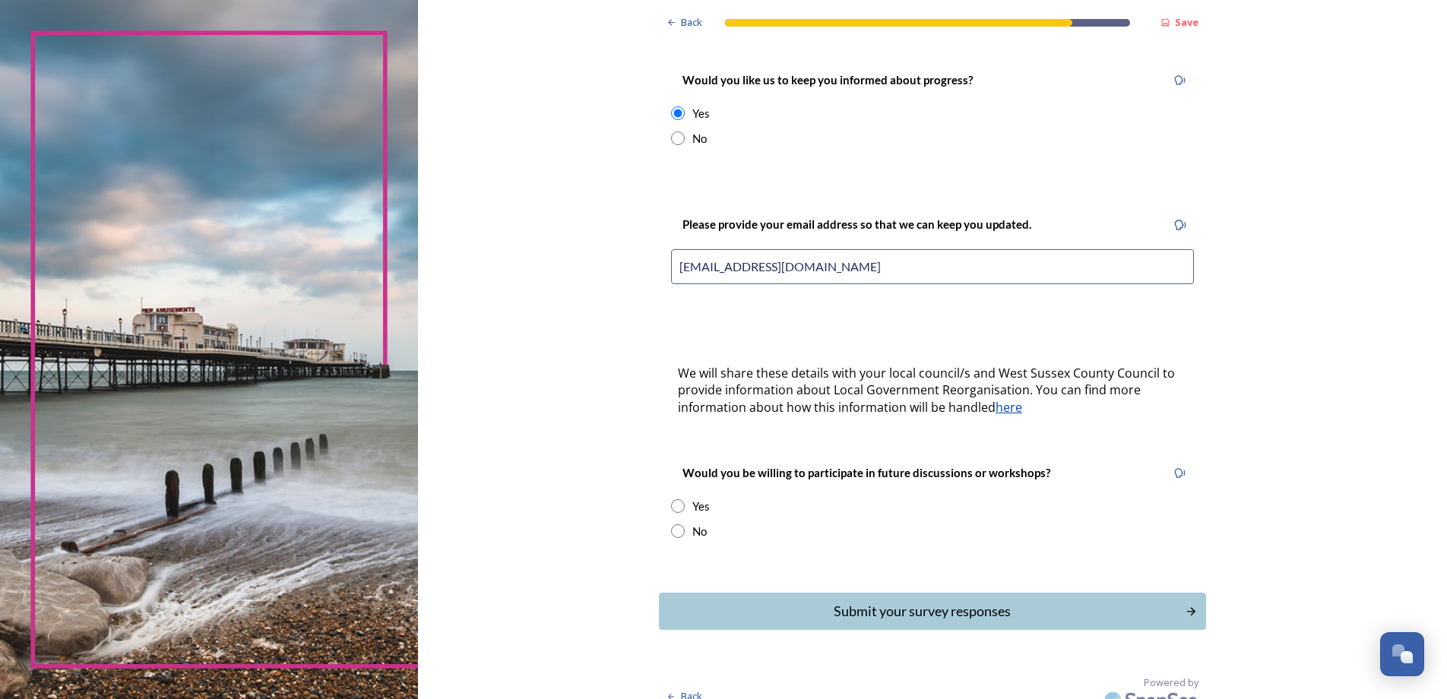
click at [671, 499] on input "radio" at bounding box center [678, 506] width 14 height 14
radio input "true"
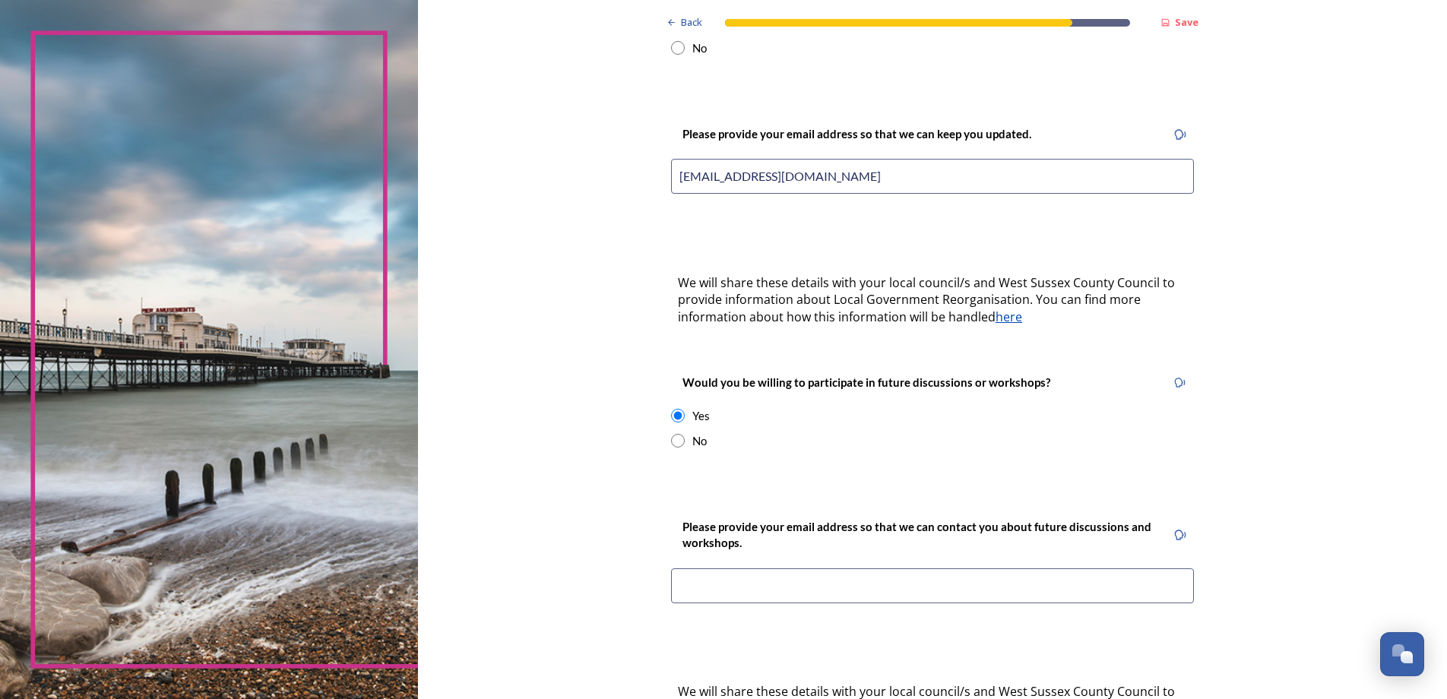
scroll to position [449, 0]
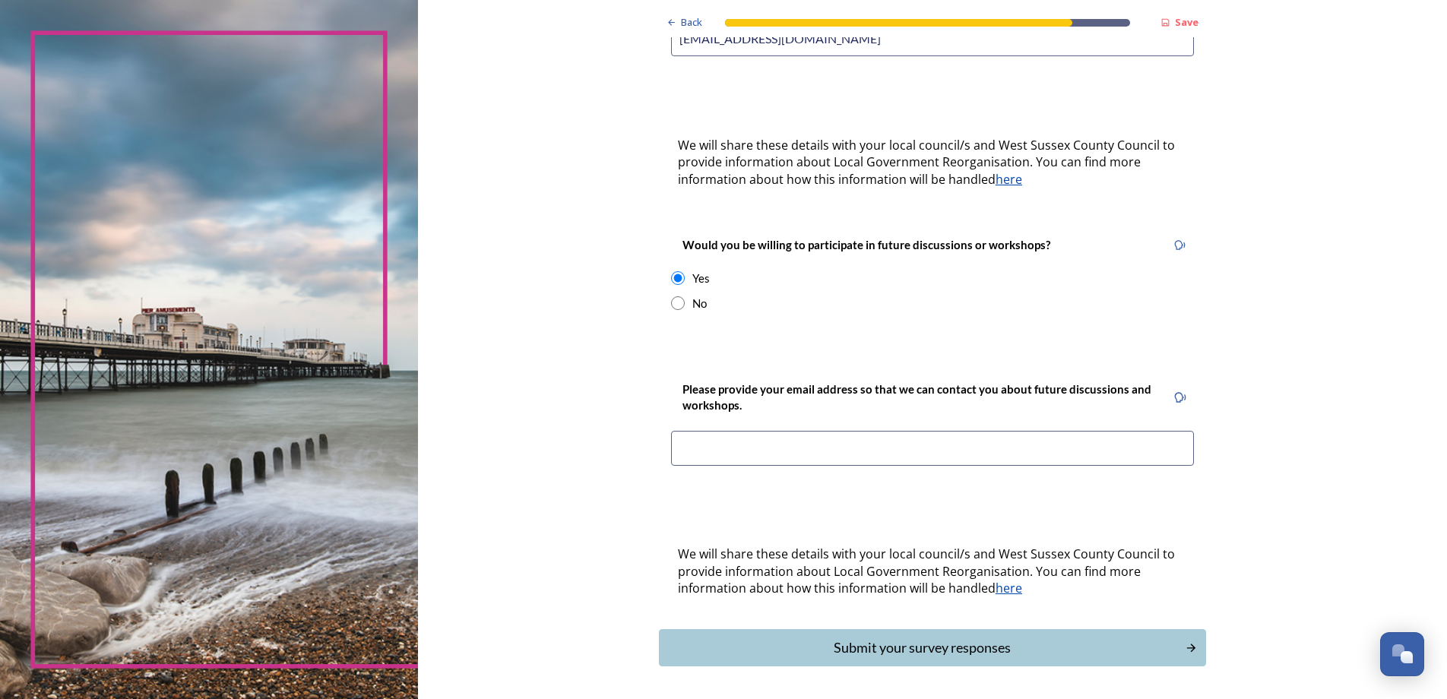
click at [704, 431] on input at bounding box center [932, 448] width 523 height 35
type input "[EMAIL_ADDRESS][DOMAIN_NAME]"
click at [906, 637] on div "Submit your survey responses" at bounding box center [921, 647] width 514 height 21
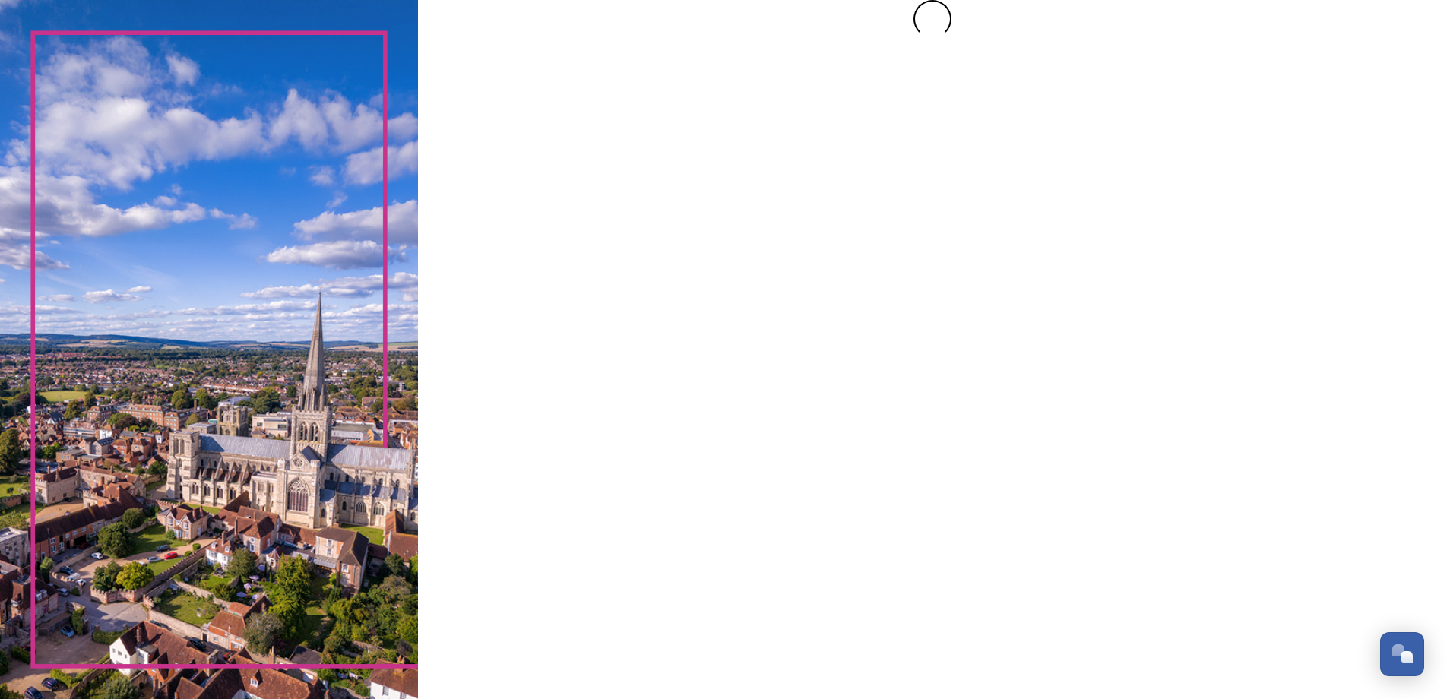
scroll to position [0, 0]
